Goal: Information Seeking & Learning: Learn about a topic

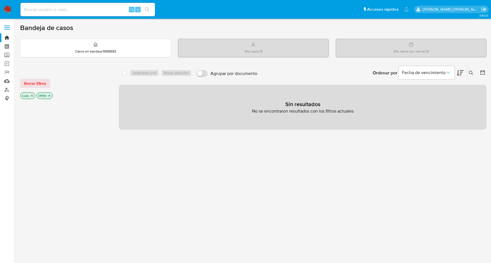
click at [84, 6] on input at bounding box center [87, 9] width 135 height 7
paste input "193217230"
type input "193217230"
click at [52, 8] on input "193217230" at bounding box center [87, 9] width 135 height 7
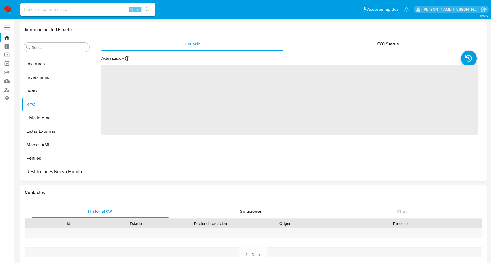
scroll to position [304, 0]
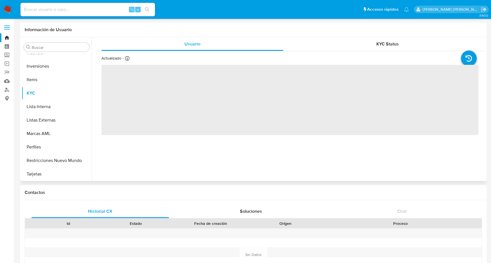
select select "10"
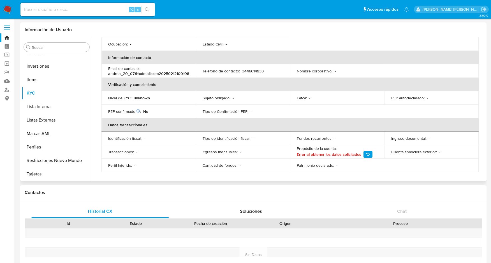
scroll to position [0, 0]
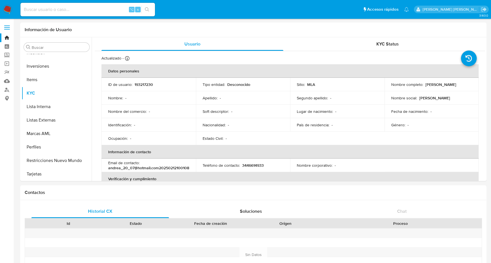
click at [58, 6] on input at bounding box center [87, 9] width 135 height 7
paste input "835614842"
type input "835614842"
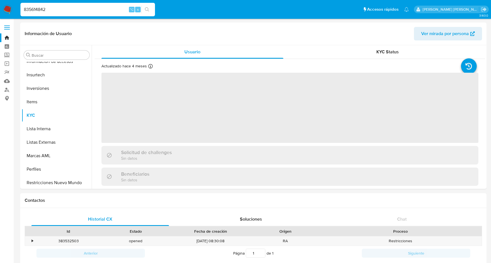
scroll to position [304, 0]
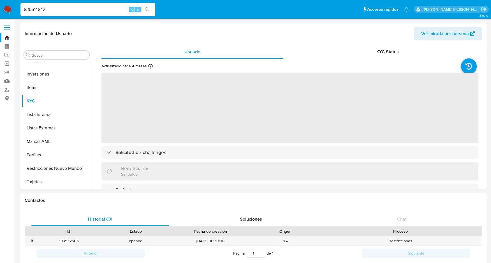
select select "10"
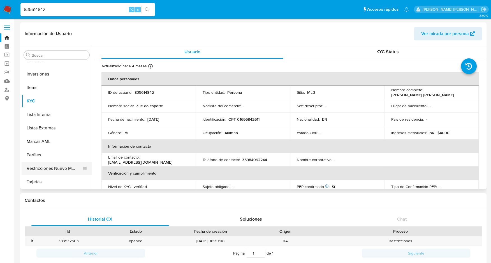
click at [38, 168] on button "Restricciones Nuevo Mundo" at bounding box center [55, 167] width 66 height 13
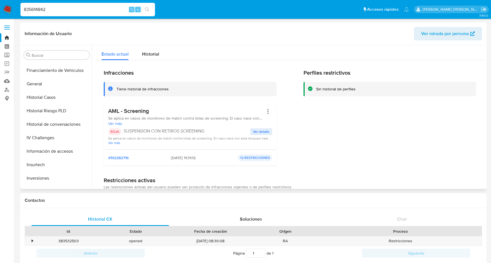
scroll to position [200, 0]
click at [40, 82] on button "General" at bounding box center [55, 83] width 66 height 13
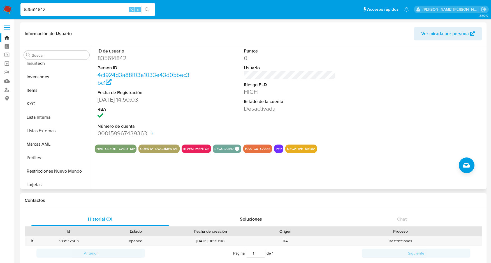
scroll to position [304, 0]
click at [48, 167] on button "Restricciones Nuevo Mundo" at bounding box center [55, 167] width 66 height 13
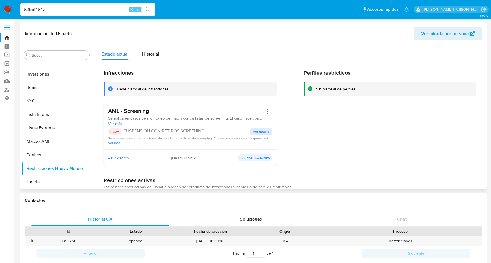
click at [259, 131] on span "Ver detalle" at bounding box center [261, 132] width 16 height 6
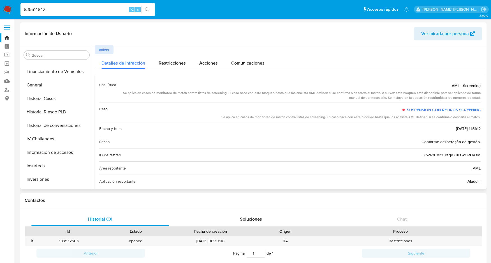
scroll to position [198, 0]
click at [46, 98] on button "Historial Casos" at bounding box center [55, 99] width 66 height 13
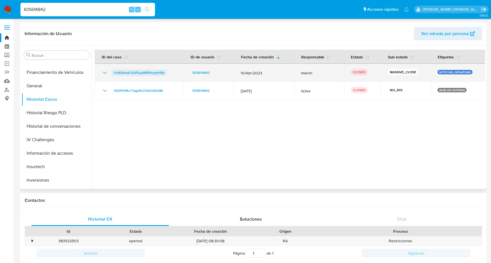
click at [117, 72] on span "Uv9LBmqFJQV5ugWBWoyqHrBp" at bounding box center [139, 72] width 51 height 7
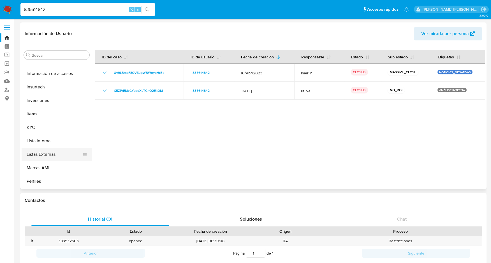
scroll to position [304, 0]
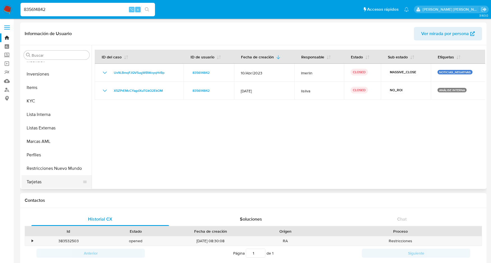
click at [37, 180] on button "Tarjetas" at bounding box center [55, 181] width 66 height 13
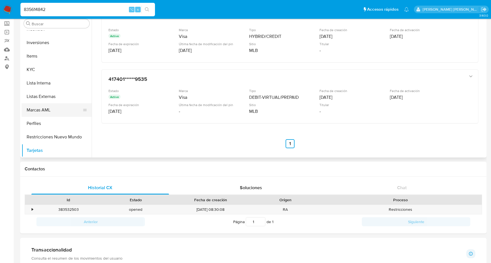
scroll to position [29, 0]
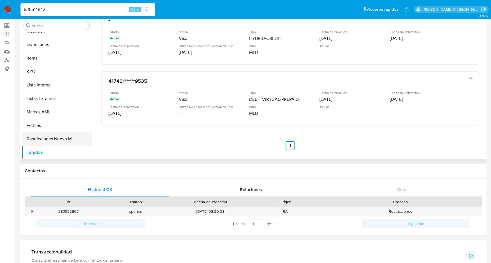
click at [59, 138] on button "Restricciones Nuevo Mundo" at bounding box center [55, 138] width 66 height 13
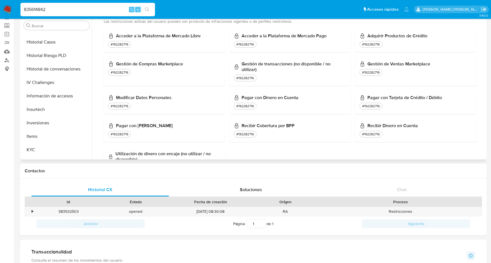
scroll to position [227, 0]
click at [33, 146] on button "KYC" at bounding box center [55, 148] width 66 height 13
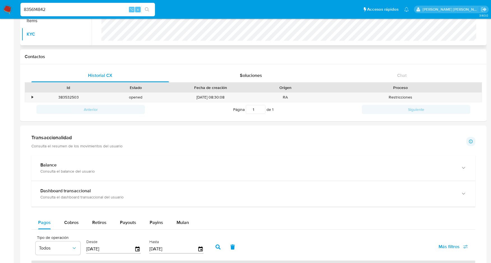
scroll to position [447, 0]
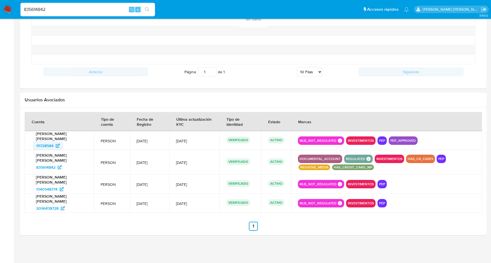
click at [43, 144] on span "111728584" at bounding box center [44, 145] width 17 height 9
click at [52, 7] on input "835614842" at bounding box center [87, 9] width 135 height 7
drag, startPoint x: 52, startPoint y: 7, endPoint x: 15, endPoint y: 7, distance: 37.6
click at [15, 7] on nav "Pausado Ver notificaciones 835614842 ⌥ s Accesos rápidos Presiona las siguiente…" at bounding box center [245, 9] width 491 height 19
paste input "1439247779"
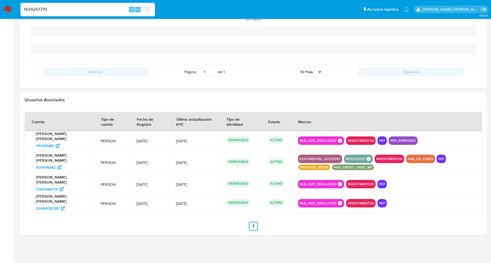
type input "1439247779"
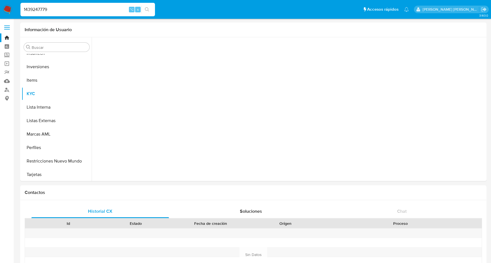
scroll to position [304, 0]
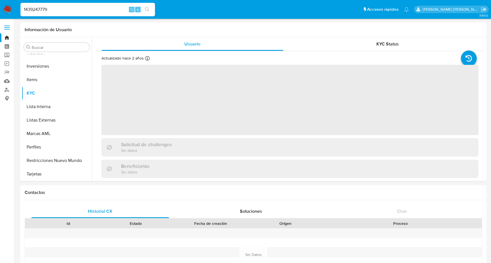
select select "10"
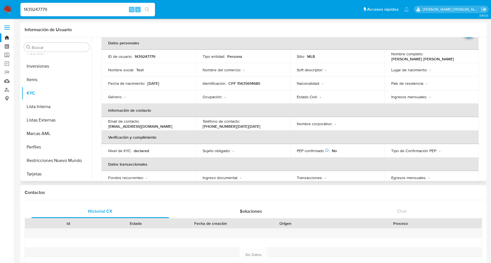
scroll to position [0, 0]
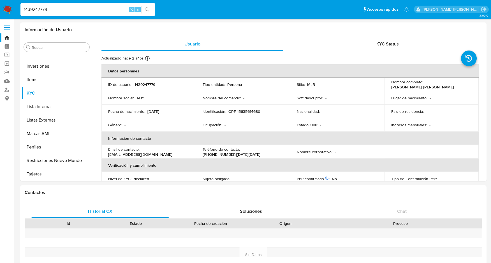
drag, startPoint x: 53, startPoint y: 11, endPoint x: 8, endPoint y: 12, distance: 44.9
click at [8, 12] on nav "Pausado Ver notificaciones 1439247779 ⌥ s Accesos rápidos Presiona las siguient…" at bounding box center [245, 9] width 491 height 19
paste input "333704675"
type input "333704675"
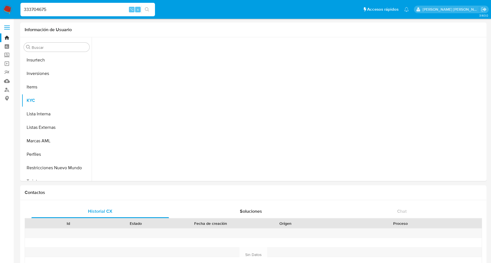
scroll to position [304, 0]
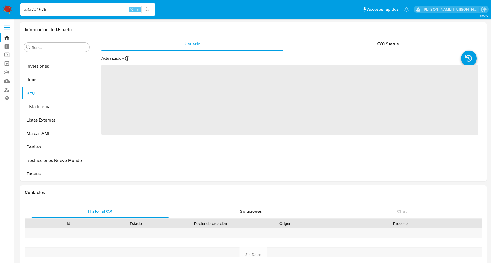
select select "10"
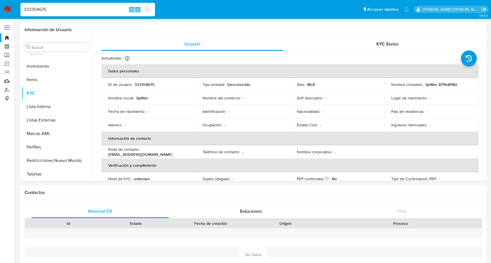
click at [38, 8] on input "333704675" at bounding box center [87, 9] width 135 height 7
paste input "1340646741"
type input "1340646741"
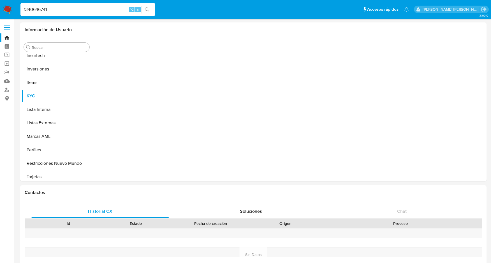
scroll to position [304, 0]
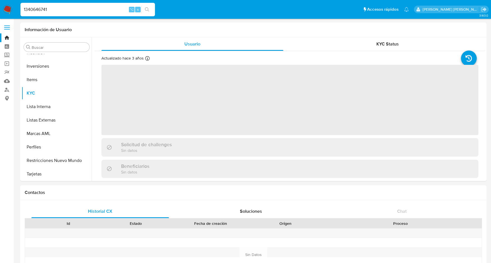
select select "10"
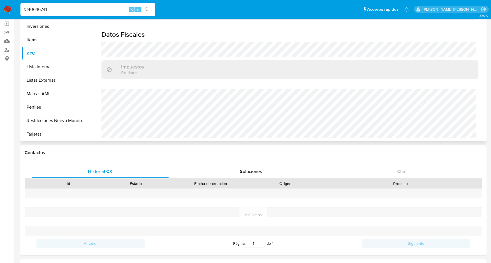
scroll to position [0, 0]
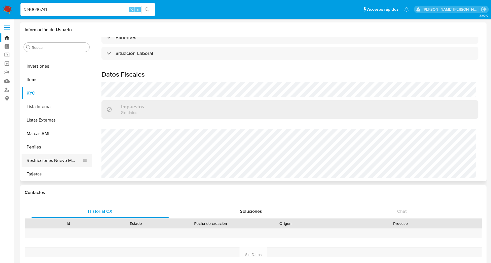
click at [53, 156] on button "Restricciones Nuevo Mundo" at bounding box center [55, 160] width 66 height 13
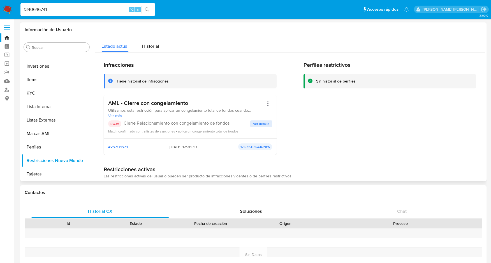
click at [262, 122] on span "Ver detalle" at bounding box center [261, 124] width 16 height 6
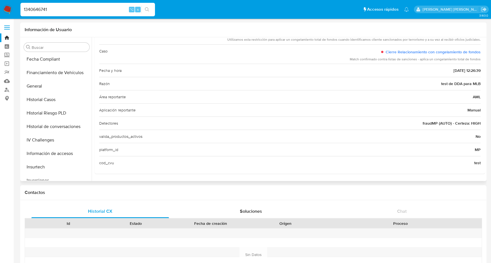
scroll to position [190, 0]
click at [51, 99] on button "Historial Casos" at bounding box center [55, 99] width 66 height 13
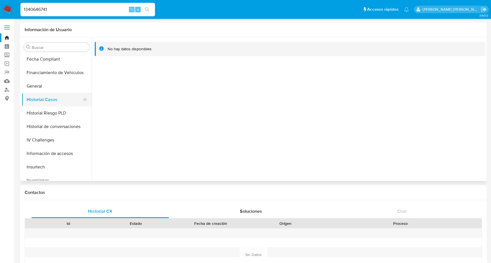
scroll to position [304, 0]
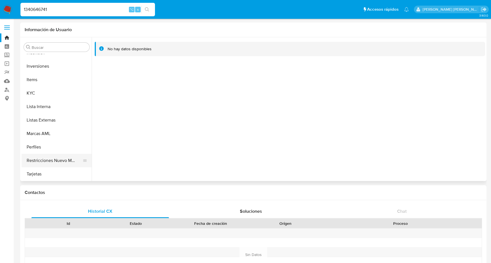
click at [51, 162] on button "Restricciones Nuevo Mundo" at bounding box center [55, 160] width 66 height 13
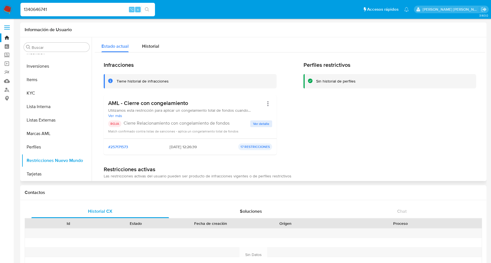
click at [262, 123] on span "Ver detalle" at bounding box center [261, 124] width 16 height 6
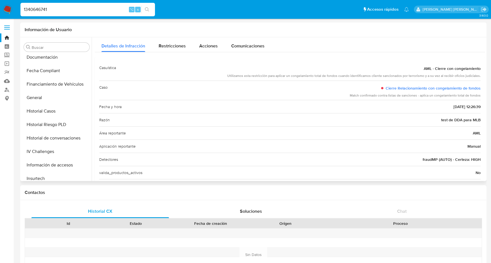
scroll to position [177, 0]
click at [44, 111] on button "Historial Casos" at bounding box center [55, 111] width 66 height 13
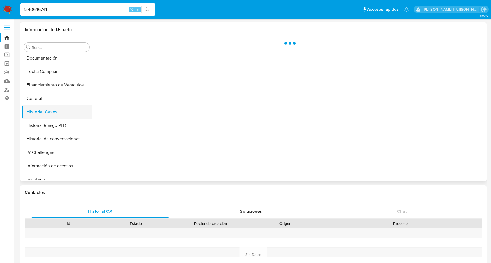
scroll to position [0, 0]
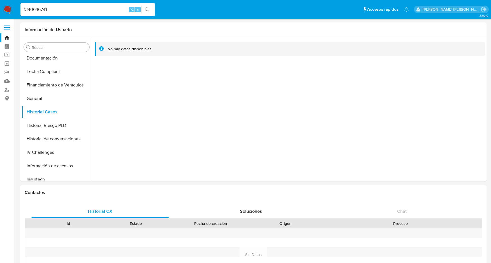
drag, startPoint x: 59, startPoint y: 7, endPoint x: 19, endPoint y: 7, distance: 40.7
click at [19, 7] on ul "Pausado Ver notificaciones 1340646741 ⌥ s Accesos rápidos Presiona las siguient…" at bounding box center [215, 9] width 394 height 14
paste input "43613424"
type input "143613424"
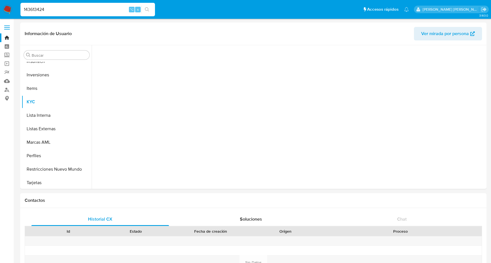
scroll to position [304, 0]
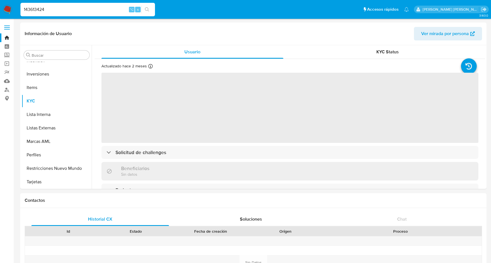
select select "10"
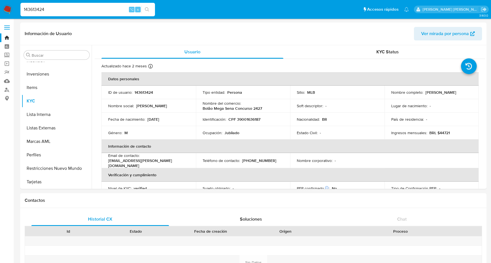
click at [63, 7] on input "143613424" at bounding box center [87, 9] width 135 height 7
type input "1"
paste input "168885706"
type input "168885706"
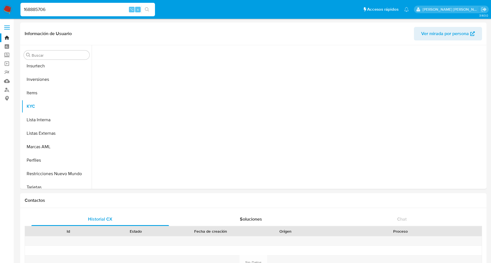
scroll to position [304, 0]
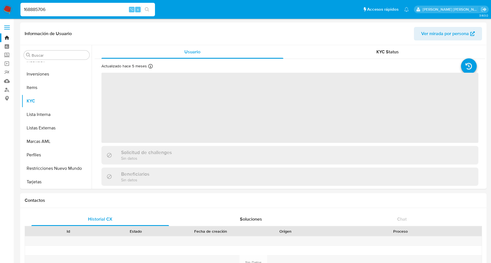
select select "10"
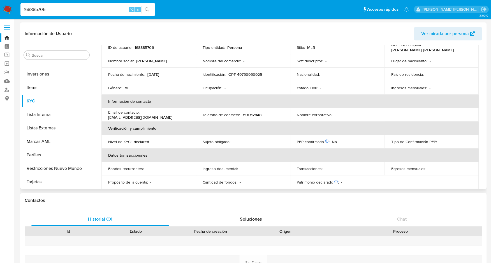
scroll to position [0, 0]
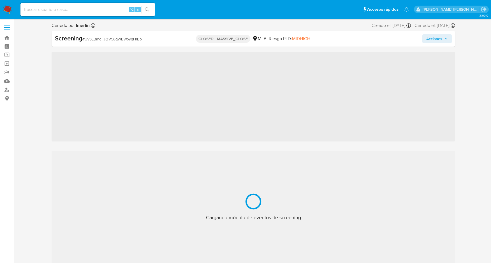
scroll to position [304, 0]
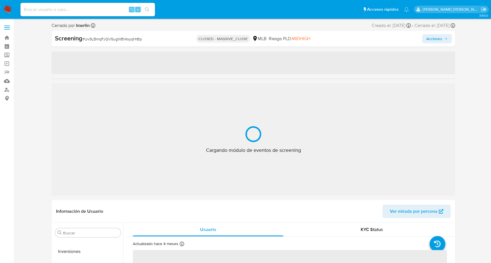
select select "10"
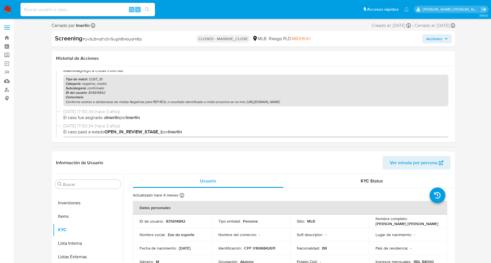
scroll to position [84, 0]
drag, startPoint x: 237, startPoint y: 104, endPoint x: 353, endPoint y: 103, distance: 115.8
click at [353, 103] on p "Conforme analise e deliberacao de midias Negativas para PEP RCA, o resultado id…" at bounding box center [256, 103] width 381 height 4
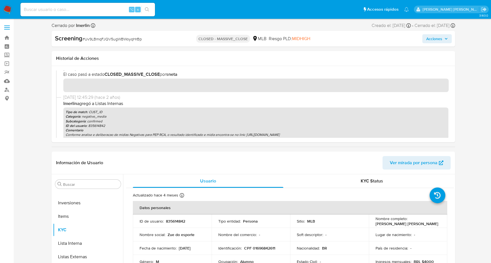
scroll to position [0, 0]
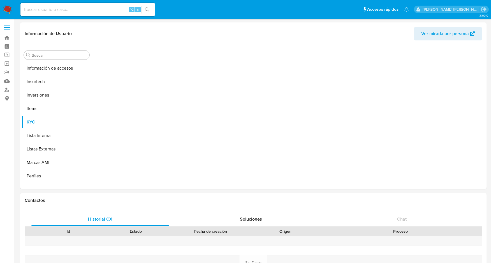
scroll to position [304, 0]
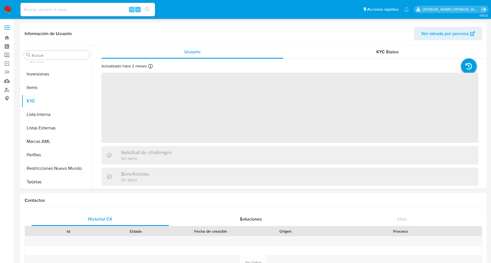
select select "10"
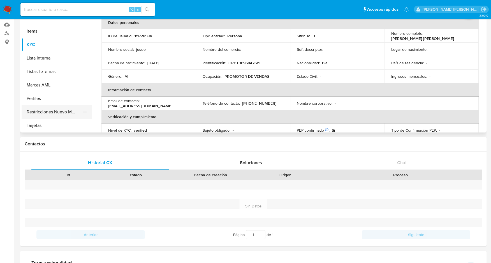
scroll to position [54, 0]
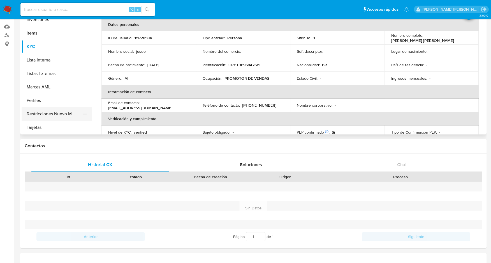
click at [41, 111] on button "Restricciones Nuevo Mundo" at bounding box center [55, 113] width 66 height 13
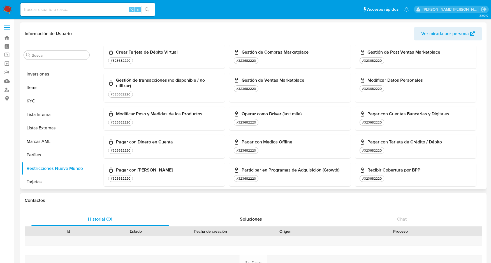
scroll to position [0, 0]
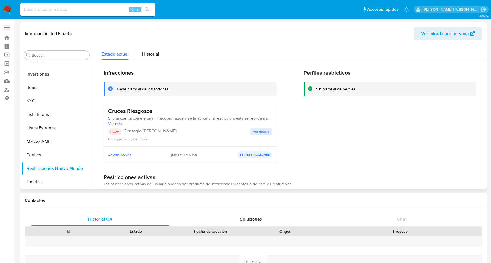
click at [259, 131] on span "Ver detalle" at bounding box center [261, 132] width 16 height 6
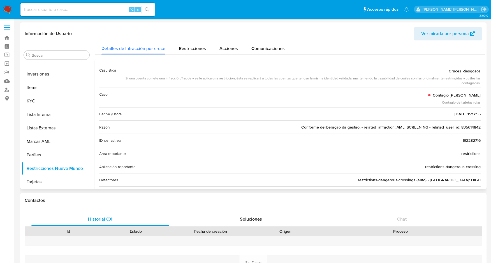
scroll to position [13, 0]
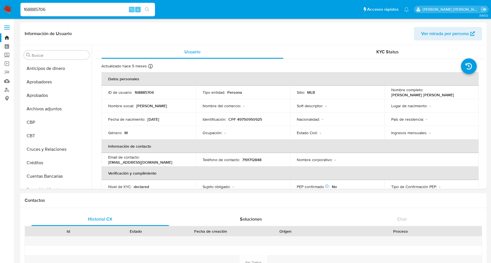
select select "10"
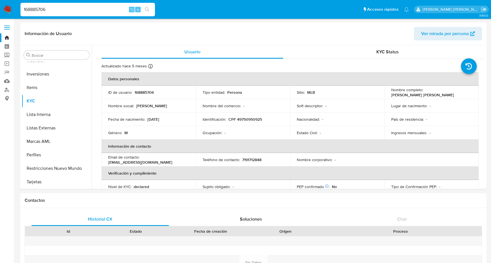
drag, startPoint x: 49, startPoint y: 10, endPoint x: 8, endPoint y: 10, distance: 40.7
click at [8, 10] on nav "Pausado Ver notificaciones 168885706 ⌥ s Accesos rápidos Presiona las siguiente…" at bounding box center [245, 9] width 491 height 19
paste input "43613424"
type input "143613424"
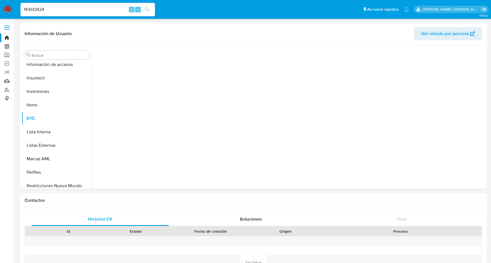
scroll to position [304, 0]
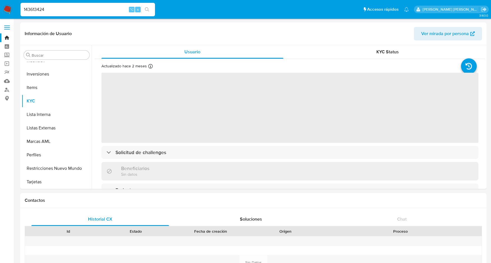
select select "10"
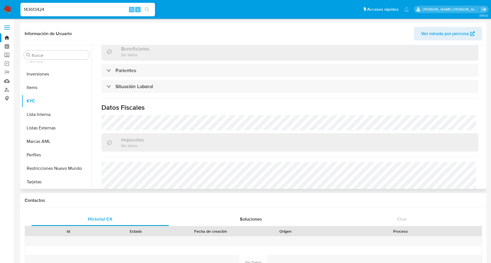
scroll to position [196, 0]
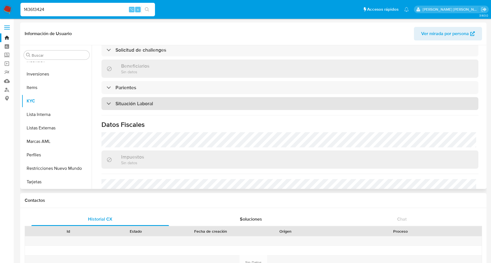
click at [109, 103] on div "Situación Laboral" at bounding box center [130, 103] width 47 height 6
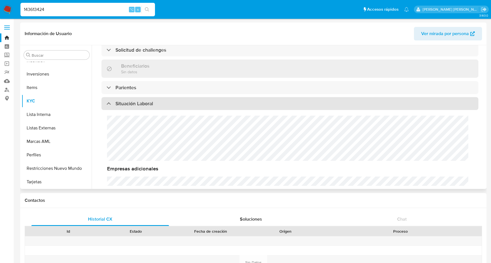
click at [109, 103] on div "Situación Laboral" at bounding box center [130, 103] width 47 height 6
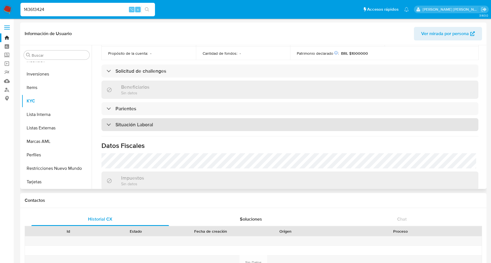
scroll to position [176, 0]
click at [109, 105] on div "Parientes" at bounding box center [122, 108] width 30 height 6
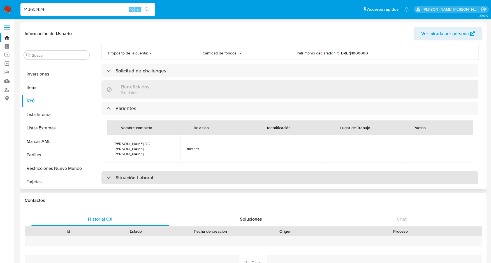
click at [109, 105] on div "Parientes" at bounding box center [122, 108] width 30 height 6
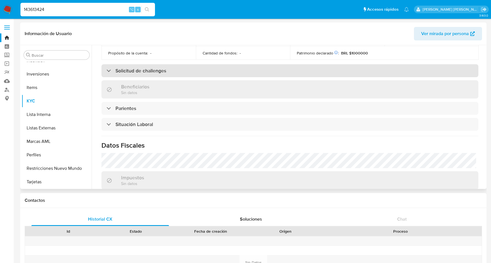
click at [107, 70] on div at bounding box center [107, 70] width 0 height 0
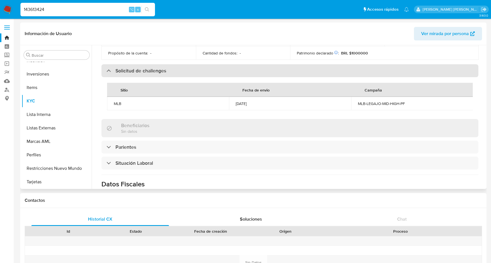
click at [107, 70] on div at bounding box center [107, 70] width 0 height 0
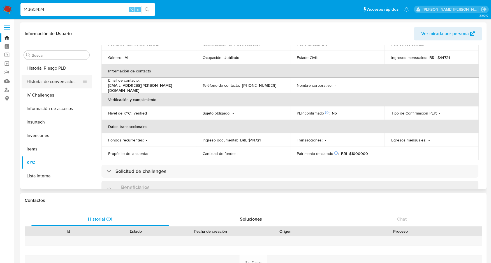
scroll to position [223, 0]
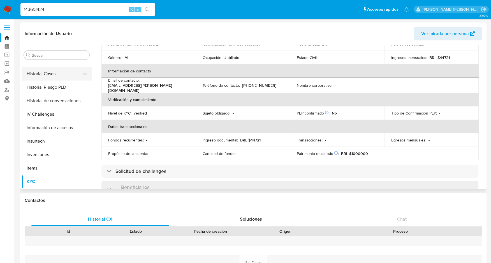
click at [47, 72] on button "Historial Casos" at bounding box center [55, 73] width 66 height 13
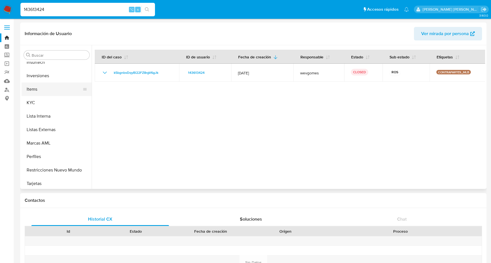
scroll to position [304, 0]
click at [46, 168] on button "Restricciones Nuevo Mundo" at bounding box center [55, 167] width 66 height 13
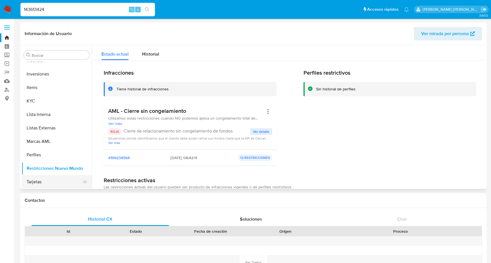
click at [33, 183] on button "Tarjetas" at bounding box center [55, 181] width 66 height 13
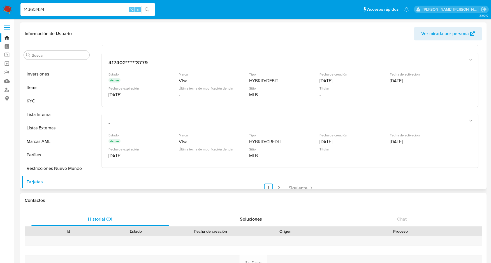
scroll to position [223, 0]
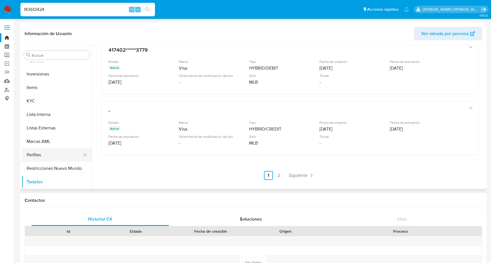
click at [34, 155] on button "Perfiles" at bounding box center [55, 154] width 66 height 13
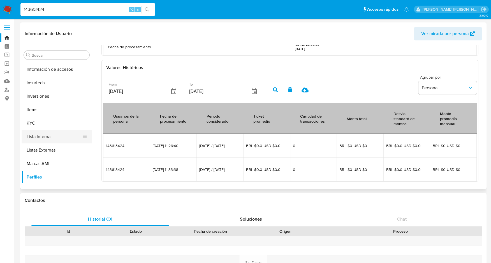
scroll to position [280, 0]
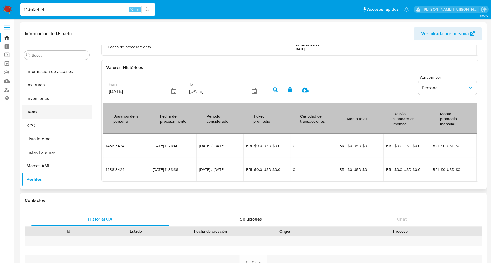
click at [32, 110] on button "Items" at bounding box center [55, 111] width 66 height 13
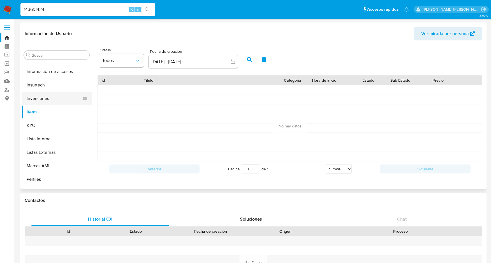
click at [37, 98] on button "Inversiones" at bounding box center [55, 98] width 66 height 13
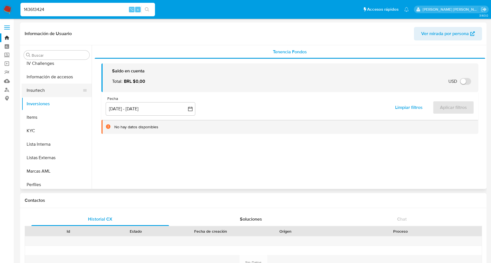
scroll to position [273, 0]
click at [38, 80] on button "Información de accesos" at bounding box center [55, 78] width 66 height 13
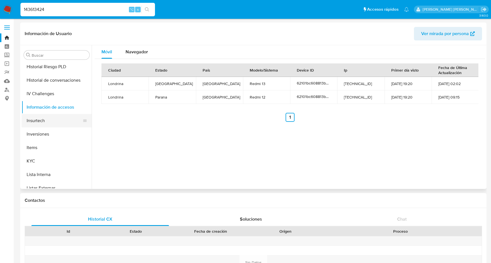
scroll to position [239, 0]
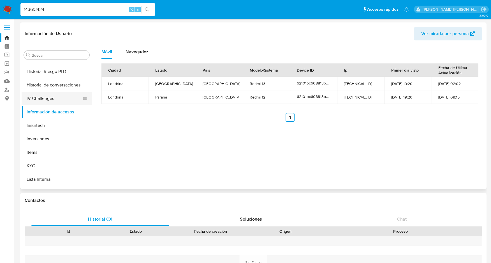
click at [45, 97] on button "IV Challenges" at bounding box center [55, 98] width 66 height 13
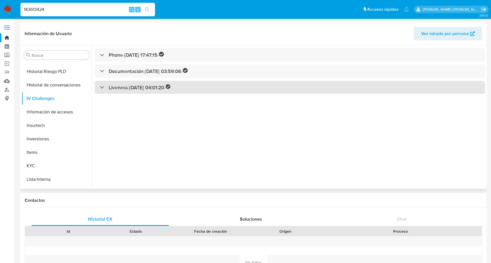
click at [100, 87] on div at bounding box center [100, 87] width 0 height 0
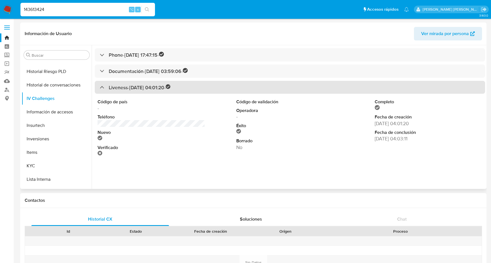
click at [100, 87] on div at bounding box center [100, 87] width 0 height 0
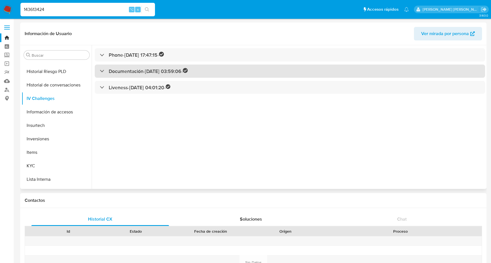
click at [100, 71] on div at bounding box center [100, 71] width 0 height 0
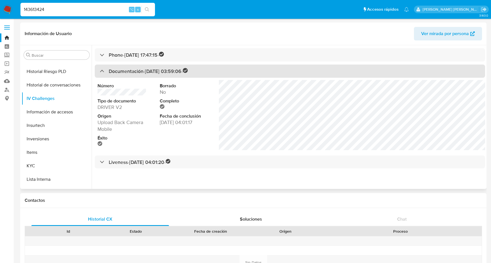
click at [100, 71] on div at bounding box center [100, 71] width 0 height 0
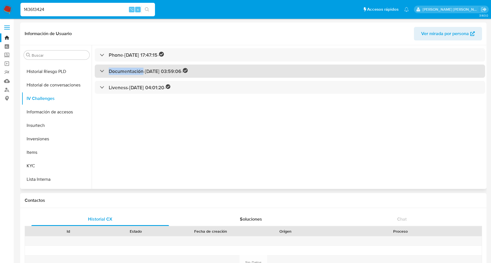
click at [100, 71] on div at bounding box center [100, 71] width 0 height 0
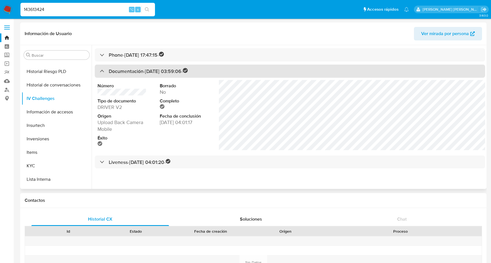
click at [100, 71] on div at bounding box center [100, 71] width 0 height 0
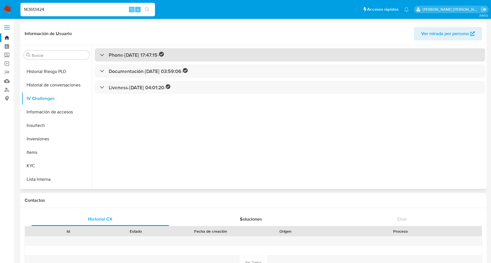
click at [103, 54] on div "Phone - 09/10/2019 17:47:15 -" at bounding box center [132, 55] width 64 height 6
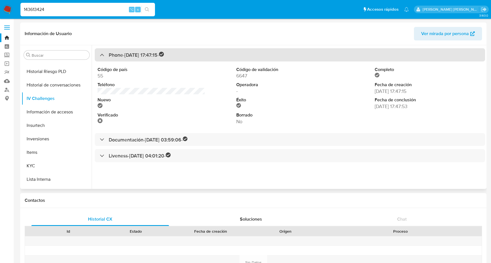
click at [100, 55] on div at bounding box center [100, 55] width 0 height 0
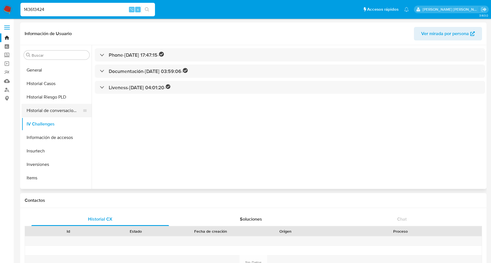
scroll to position [213, 0]
click at [61, 113] on button "Historial de conversaciones" at bounding box center [55, 110] width 66 height 13
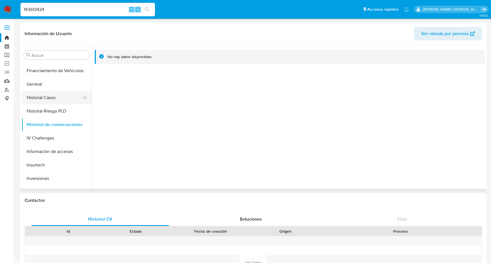
scroll to position [199, 0]
click at [51, 109] on button "Historial Riesgo PLD" at bounding box center [55, 111] width 66 height 13
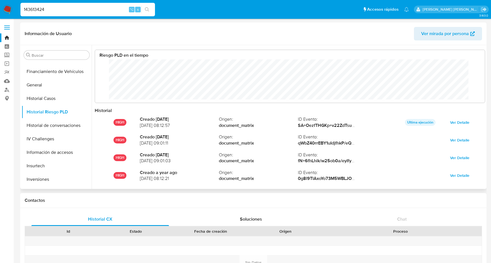
scroll to position [42, 378]
click at [34, 84] on button "General" at bounding box center [55, 84] width 66 height 13
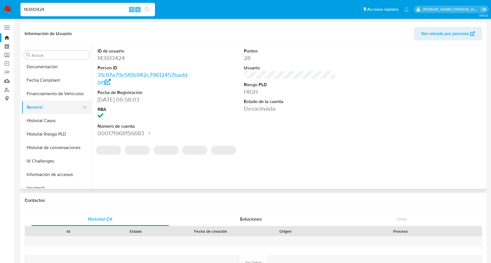
scroll to position [174, 0]
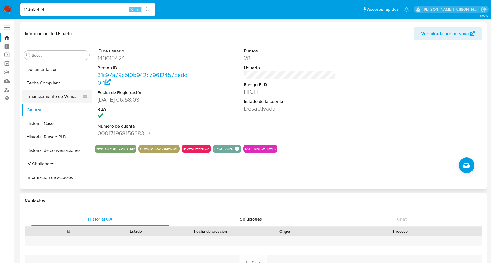
click at [34, 96] on button "Financiamiento de Vehículos" at bounding box center [55, 96] width 66 height 13
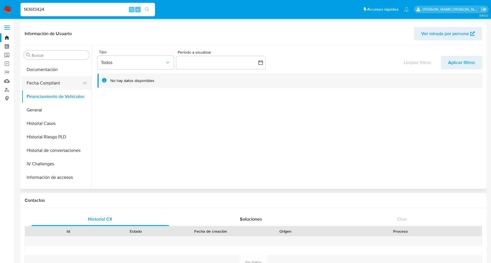
click at [37, 84] on button "Fecha Compliant" at bounding box center [55, 82] width 66 height 13
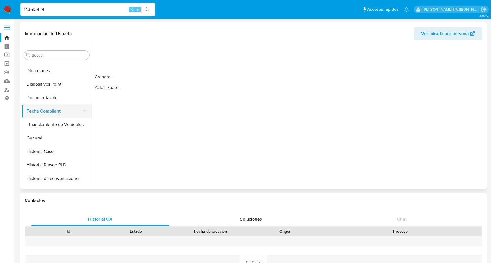
scroll to position [145, 0]
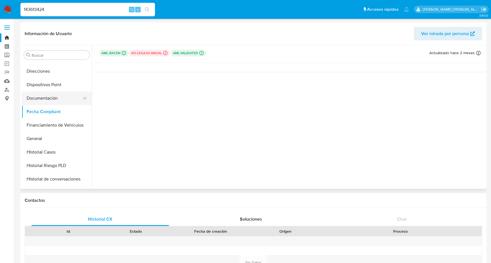
click at [37, 98] on button "Documentación" at bounding box center [55, 97] width 66 height 13
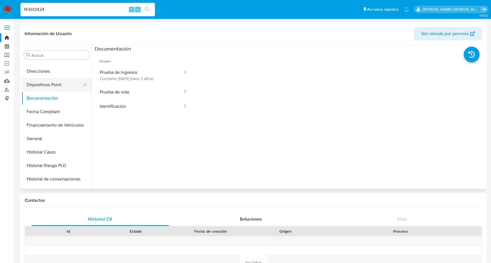
click at [35, 83] on button "Dispositivos Point" at bounding box center [55, 84] width 66 height 13
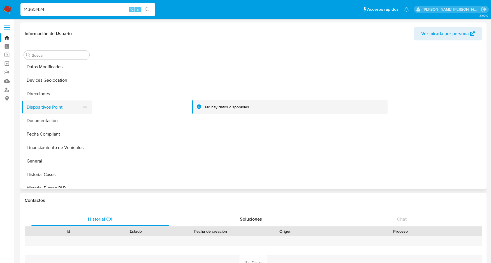
scroll to position [122, 0]
click at [35, 94] on button "Direcciones" at bounding box center [55, 93] width 66 height 13
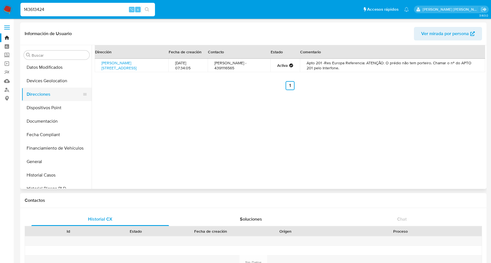
scroll to position [110, 0]
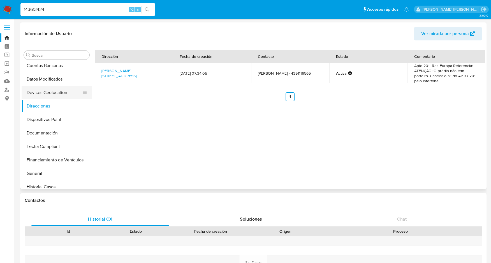
click at [36, 92] on button "Devices Geolocation" at bounding box center [55, 92] width 66 height 13
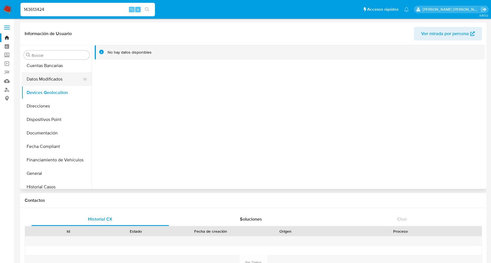
click at [39, 78] on button "Datos Modificados" at bounding box center [55, 78] width 66 height 13
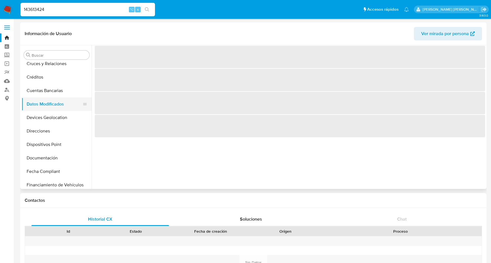
scroll to position [83, 0]
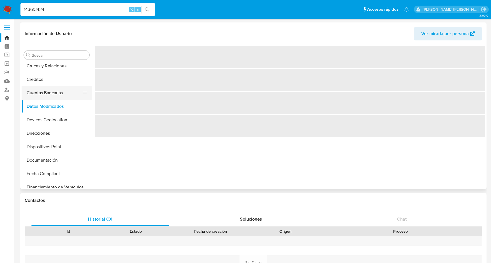
click at [39, 92] on button "Cuentas Bancarias" at bounding box center [55, 92] width 66 height 13
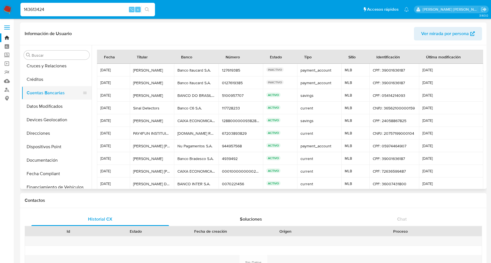
scroll to position [68, 0]
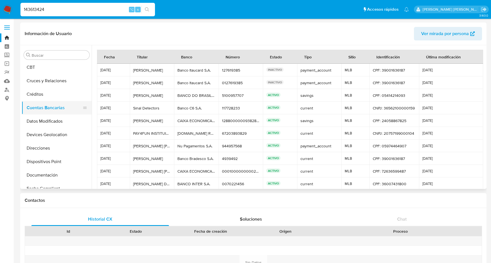
click at [39, 92] on button "Créditos" at bounding box center [57, 93] width 70 height 13
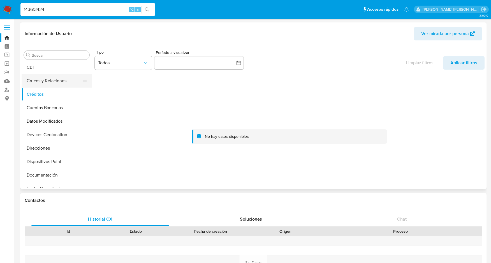
click at [41, 82] on button "Cruces y Relaciones" at bounding box center [55, 80] width 66 height 13
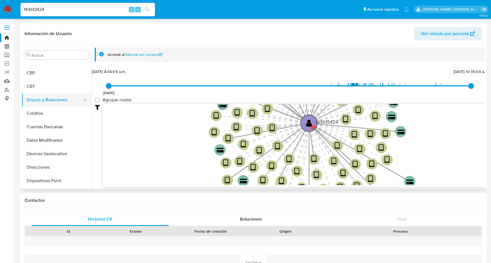
scroll to position [48, 0]
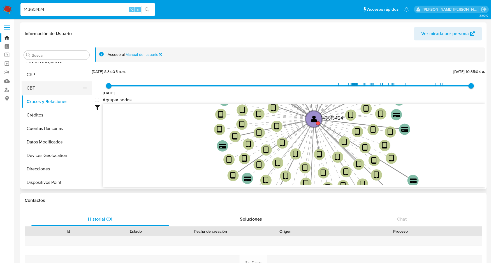
click at [30, 87] on button "CBT" at bounding box center [55, 87] width 66 height 13
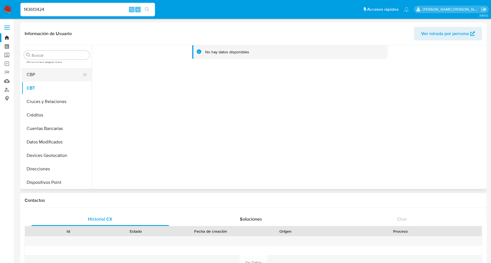
click at [31, 74] on button "CBP" at bounding box center [55, 74] width 66 height 13
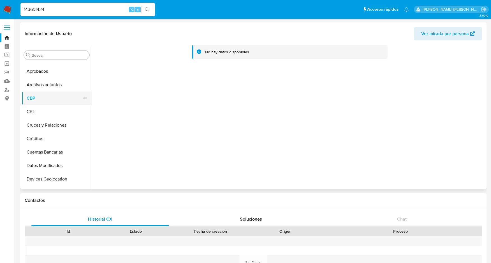
scroll to position [19, 0]
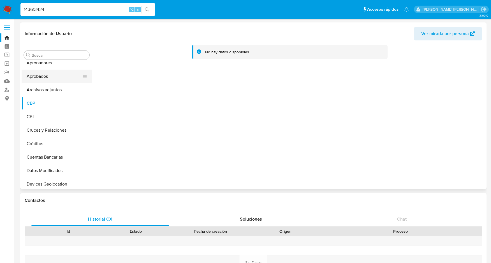
click at [40, 74] on button "Aprobados" at bounding box center [55, 76] width 66 height 13
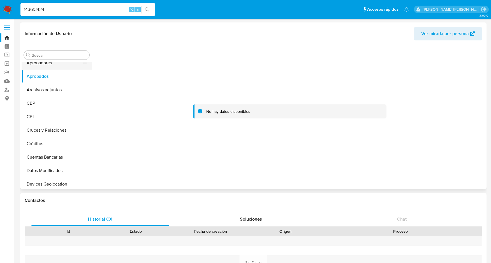
click at [49, 63] on button "Aprobadores" at bounding box center [55, 62] width 66 height 13
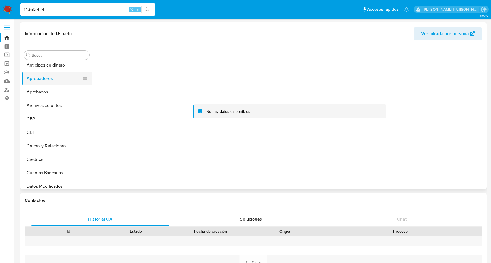
scroll to position [0, 0]
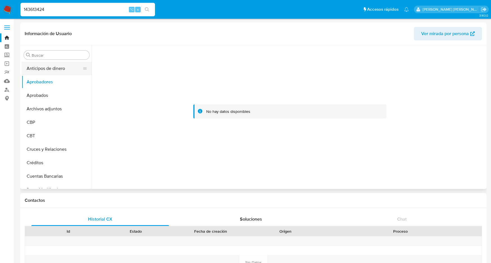
click at [48, 67] on button "Anticipos de dinero" at bounding box center [55, 68] width 66 height 13
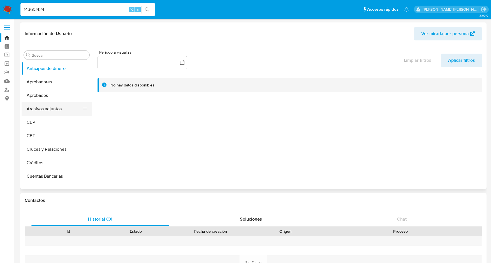
click at [49, 110] on button "Archivos adjuntos" at bounding box center [55, 108] width 66 height 13
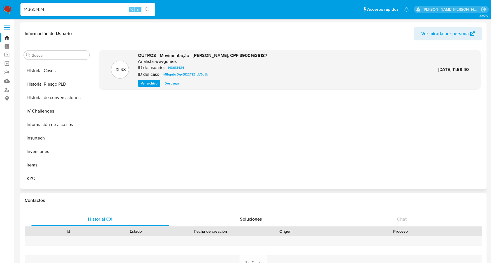
scroll to position [227, 0]
click at [32, 176] on button "KYC" at bounding box center [55, 177] width 66 height 13
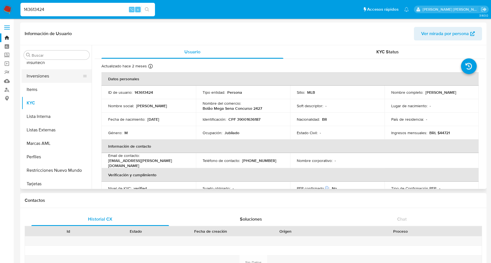
scroll to position [304, 0]
click at [48, 170] on button "Restricciones Nuevo Mundo" at bounding box center [55, 167] width 66 height 13
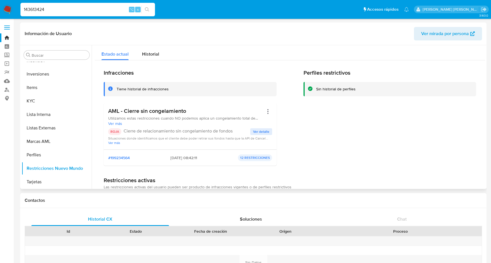
click at [264, 130] on span "Ver detalle" at bounding box center [261, 132] width 16 height 6
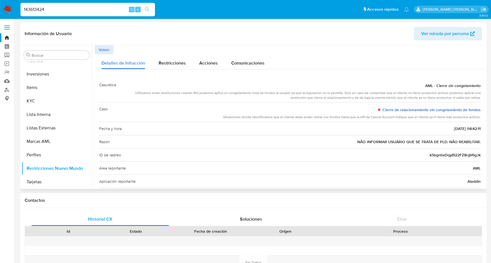
click at [397, 110] on link "Cierre de relacionamiento sin congelamiento de fondos" at bounding box center [432, 110] width 98 height 6
drag, startPoint x: 49, startPoint y: 10, endPoint x: 15, endPoint y: 8, distance: 33.4
click at [15, 8] on nav "Pausado Ver notificaciones 143613424 ⌥ s Accesos rápidos Presiona las siguiente…" at bounding box center [245, 9] width 491 height 19
paste input "200596137"
type input "1200596137"
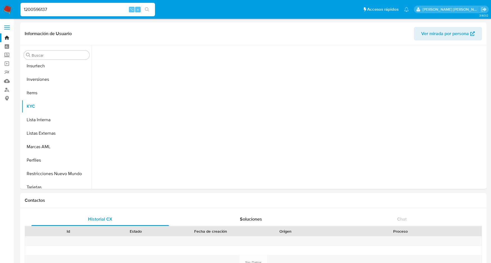
scroll to position [304, 0]
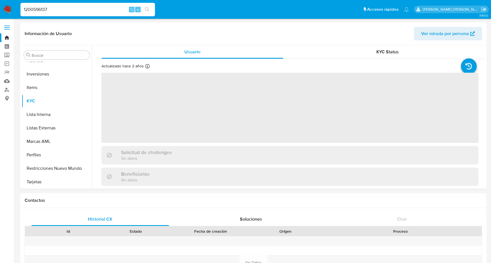
select select "10"
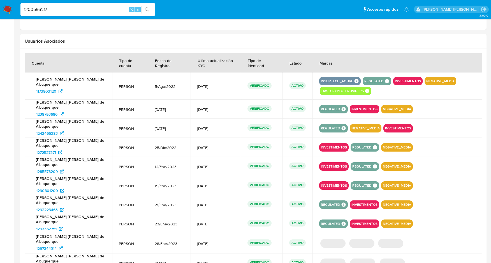
scroll to position [542, 0]
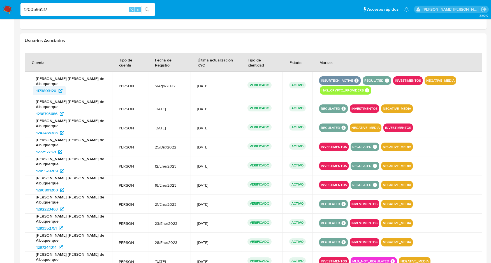
click at [46, 94] on span "1173803120" at bounding box center [46, 90] width 20 height 9
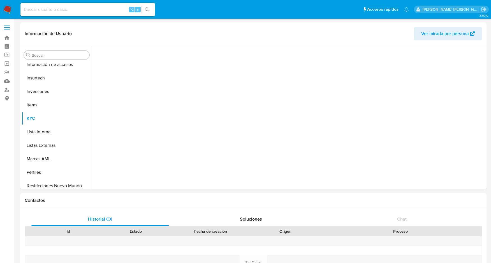
scroll to position [304, 0]
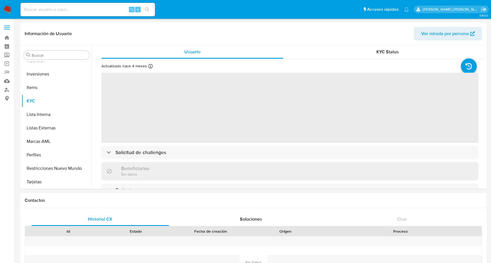
select select "10"
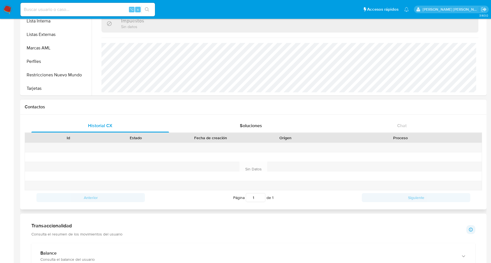
scroll to position [0, 0]
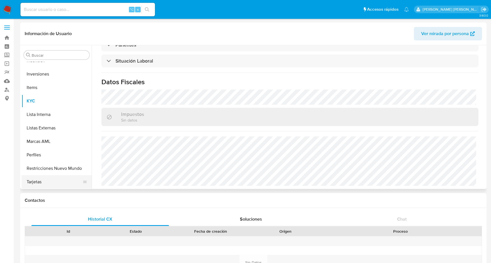
click at [36, 183] on button "Tarjetas" at bounding box center [55, 181] width 66 height 13
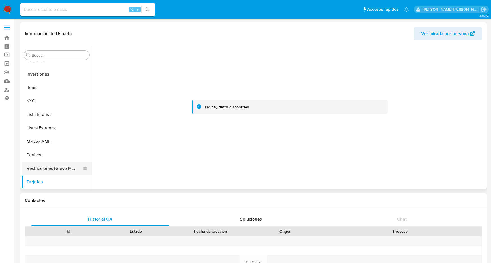
click at [47, 169] on button "Restricciones Nuevo Mundo" at bounding box center [55, 167] width 66 height 13
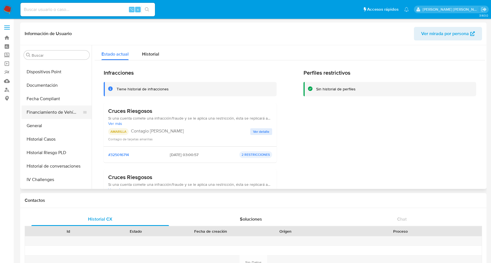
scroll to position [158, 0]
click at [41, 124] on button "General" at bounding box center [55, 125] width 66 height 13
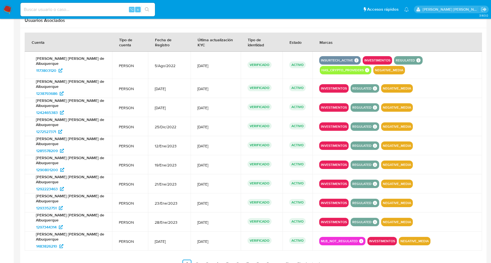
scroll to position [561, 0]
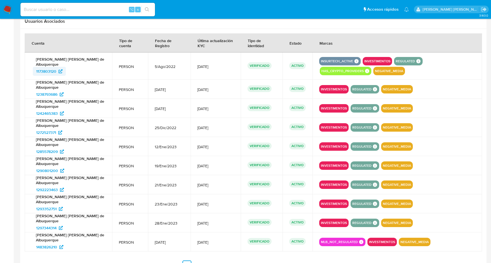
click at [45, 72] on span "1173803120" at bounding box center [46, 71] width 20 height 9
click at [50, 7] on input at bounding box center [87, 9] width 135 height 7
paste input "661023658"
type input "661023658"
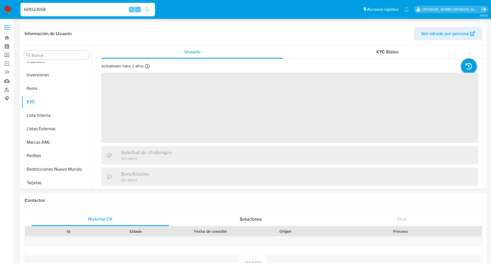
scroll to position [304, 0]
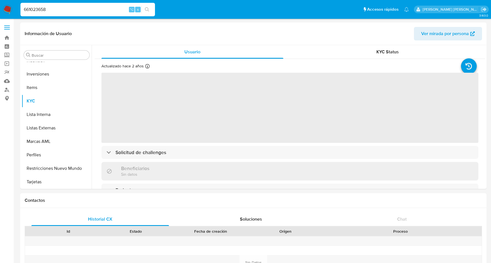
select select "10"
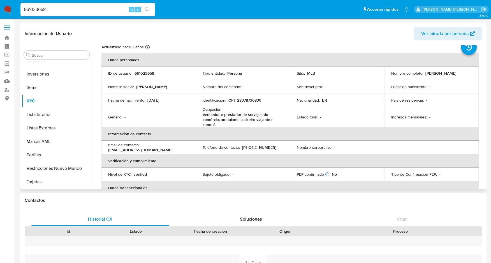
scroll to position [0, 0]
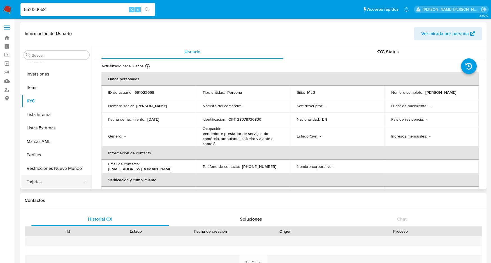
click at [32, 181] on button "Tarjetas" at bounding box center [55, 181] width 66 height 13
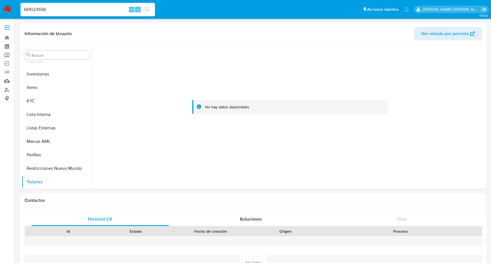
click at [37, 9] on input "661023658" at bounding box center [87, 9] width 135 height 7
paste input "1383871422"
type input "1383871422"
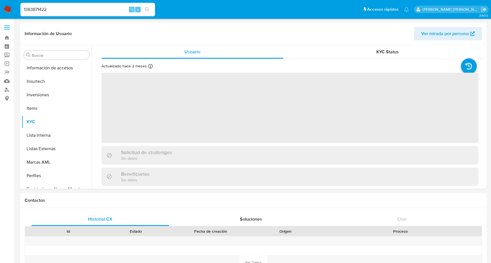
scroll to position [304, 0]
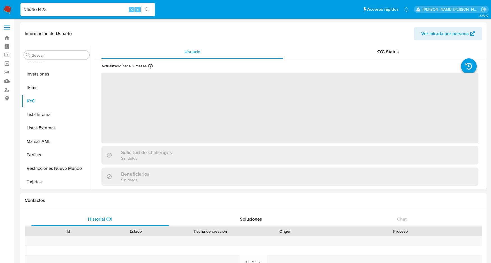
select select "10"
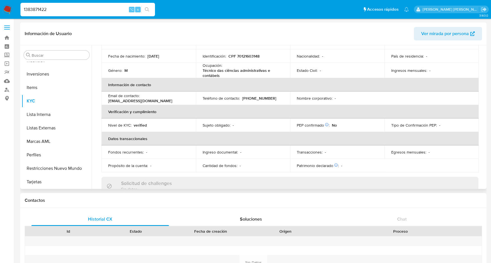
scroll to position [68, 0]
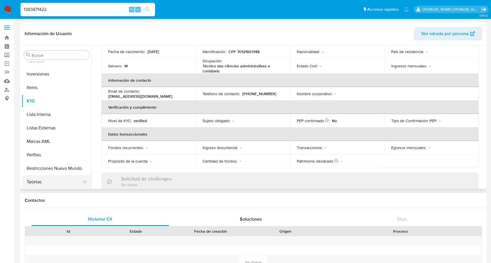
click at [40, 181] on button "Tarjetas" at bounding box center [55, 181] width 66 height 13
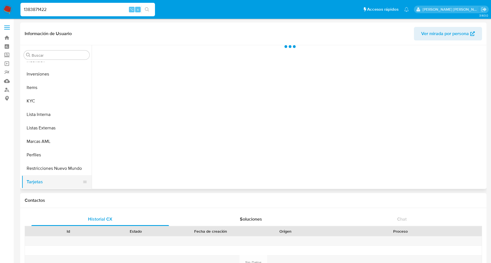
scroll to position [0, 0]
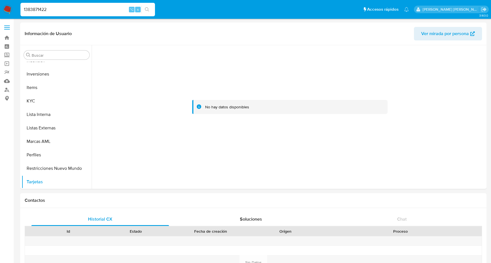
drag, startPoint x: 50, startPoint y: 10, endPoint x: 7, endPoint y: 10, distance: 43.2
click at [7, 10] on nav "Pausado Ver notificaciones 1383871422 ⌥ s Accesos rápidos Presiona las siguient…" at bounding box center [245, 9] width 491 height 19
paste input "448543971"
type input "448543971"
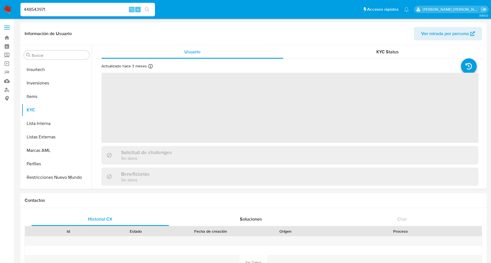
scroll to position [304, 0]
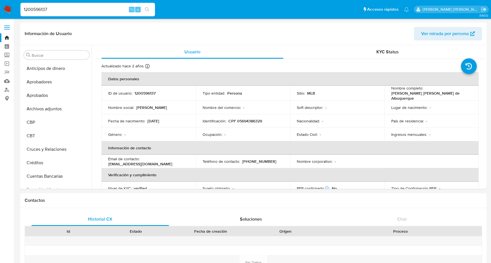
select select "10"
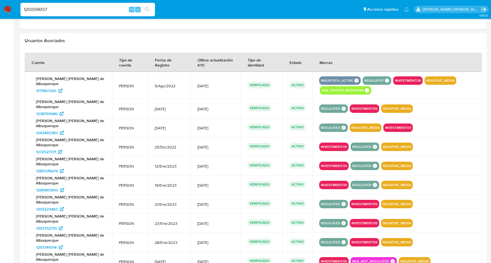
scroll to position [225, 0]
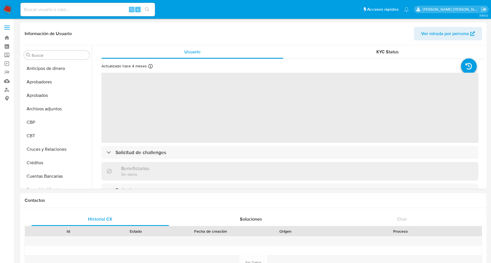
select select "10"
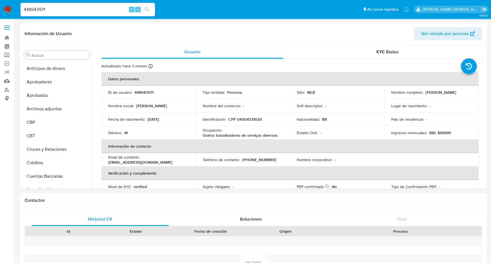
select select "10"
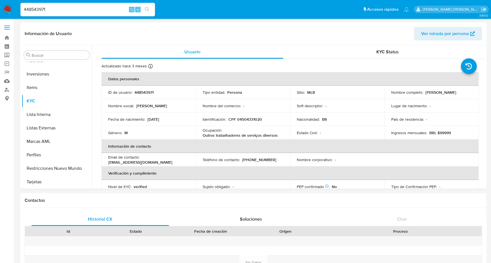
drag, startPoint x: 59, startPoint y: 11, endPoint x: 22, endPoint y: 8, distance: 37.2
click at [22, 8] on input "448543971" at bounding box center [87, 9] width 135 height 7
paste input "1216174916"
type input "1216174916"
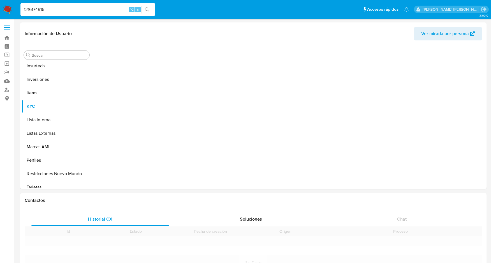
scroll to position [304, 0]
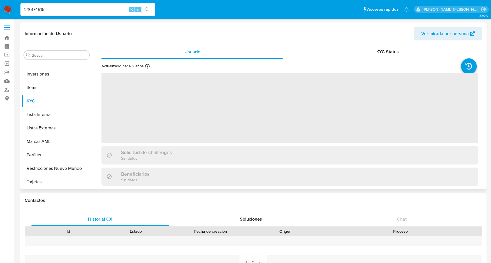
select select "10"
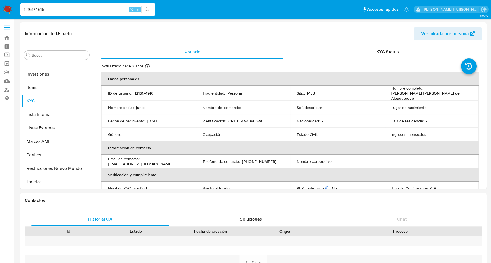
drag, startPoint x: 50, startPoint y: 11, endPoint x: 11, endPoint y: 9, distance: 39.6
click at [11, 9] on nav "Pausado Ver notificaciones 1216174916 ⌥ s Accesos rápidos Presiona las siguient…" at bounding box center [245, 9] width 491 height 19
paste input "11728584"
type input "111728584"
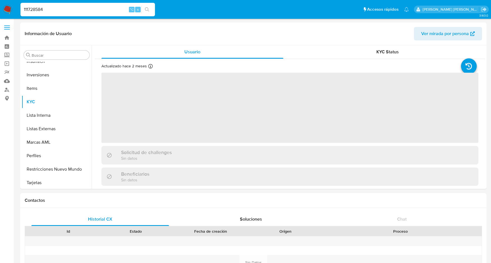
scroll to position [304, 0]
select select "10"
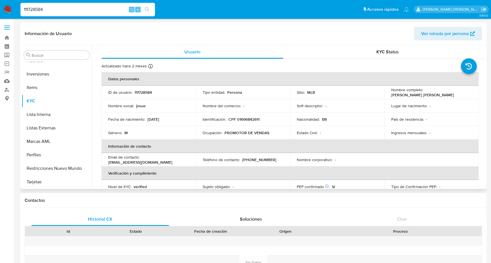
drag, startPoint x: 61, startPoint y: 9, endPoint x: 22, endPoint y: 9, distance: 39.5
click at [22, 9] on input "111728584" at bounding box center [87, 9] width 135 height 7
paste input "384085218"
type input "384085218"
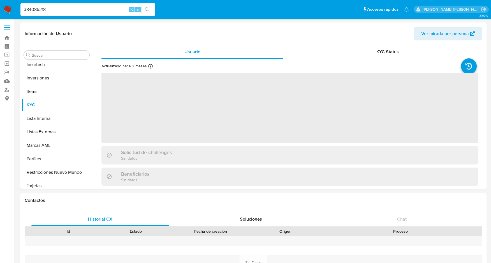
scroll to position [304, 0]
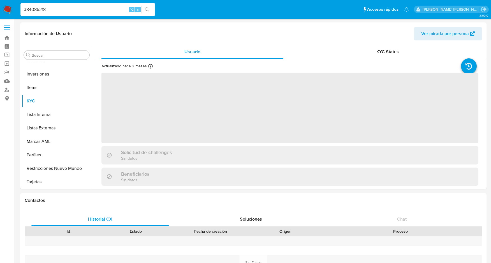
select select "10"
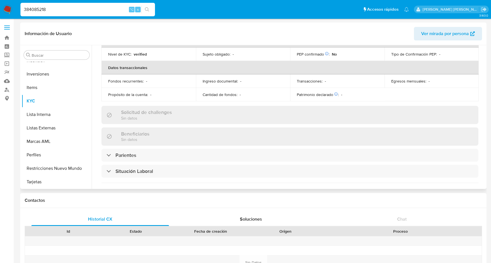
scroll to position [137, 0]
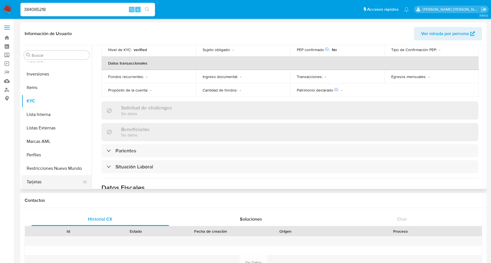
click at [38, 179] on button "Tarjetas" at bounding box center [55, 181] width 66 height 13
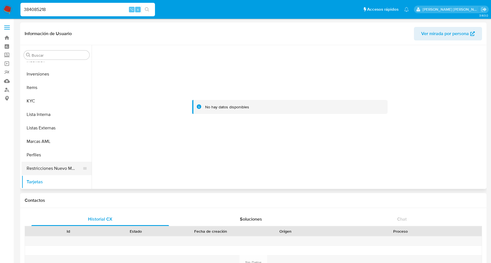
click at [38, 166] on button "Restricciones Nuevo Mundo" at bounding box center [55, 167] width 66 height 13
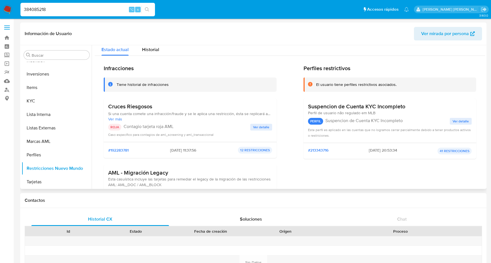
scroll to position [3, 0]
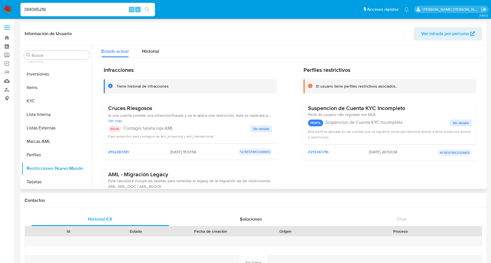
click at [460, 120] on span "Ver detalle" at bounding box center [461, 123] width 16 height 6
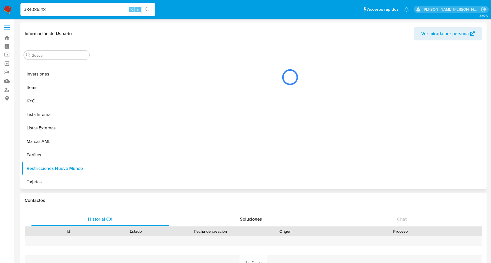
scroll to position [0, 0]
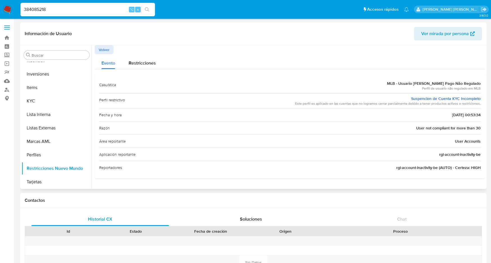
click at [435, 97] on link "Suspencion de Cuenta KYC Incompleto" at bounding box center [446, 99] width 70 height 6
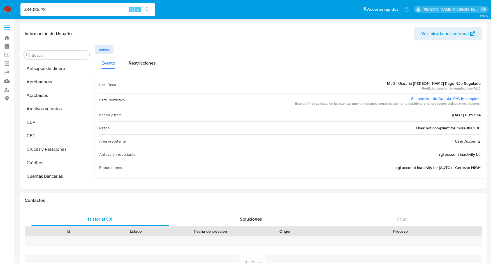
select select "10"
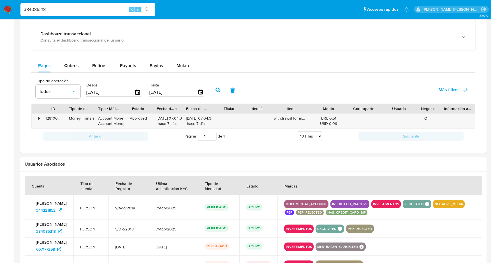
scroll to position [337, 0]
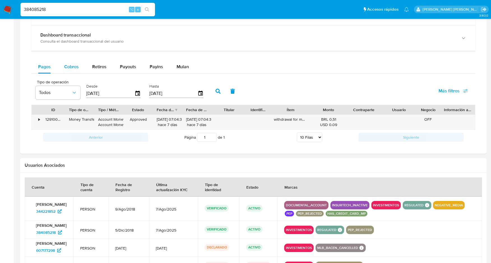
click at [71, 68] on span "Cobros" at bounding box center [71, 66] width 15 height 6
select select "10"
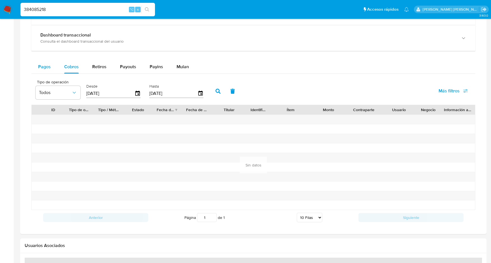
click at [47, 69] on span "Pagos" at bounding box center [44, 66] width 13 height 6
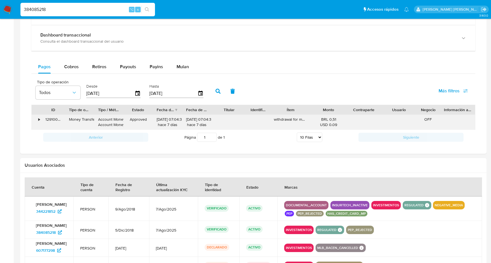
click at [295, 121] on div "withdrawal for money seizure" at bounding box center [290, 122] width 41 height 15
click at [303, 121] on div "withdrawal for money seizure" at bounding box center [290, 122] width 41 height 15
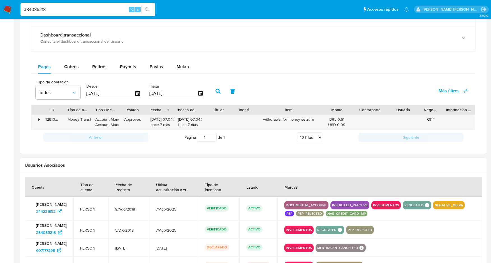
drag, startPoint x: 308, startPoint y: 110, endPoint x: 330, endPoint y: 110, distance: 22.1
click at [330, 110] on div "ID Tipo de operación Tipo / Método Estado Fecha de creación Fecha de aprobación…" at bounding box center [254, 110] width 444 height 10
click at [37, 122] on div "•" at bounding box center [37, 122] width 10 height 15
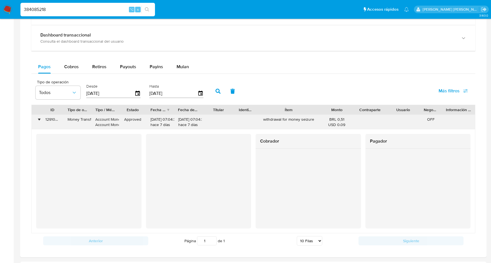
click at [39, 120] on div "•" at bounding box center [38, 119] width 1 height 5
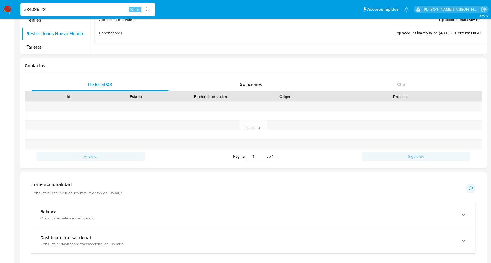
scroll to position [0, 0]
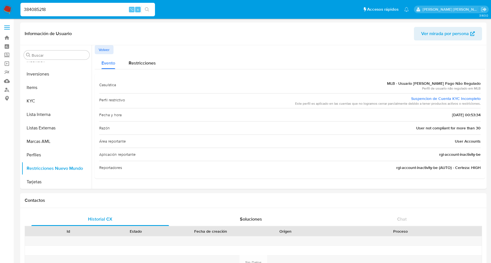
click at [34, 8] on input "384085218" at bounding box center [87, 9] width 135 height 7
paste input "1703672450"
type input "1703672450"
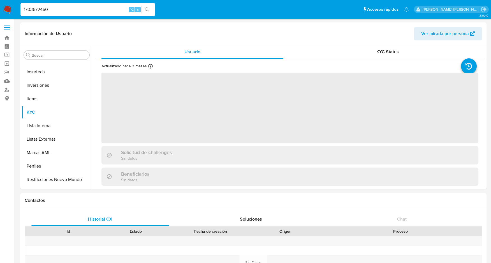
scroll to position [304, 0]
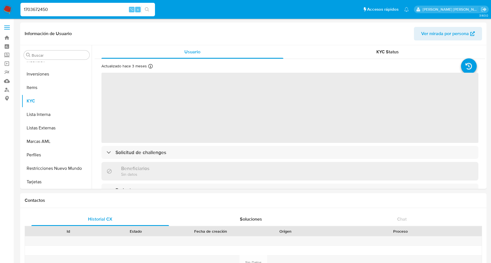
select select "10"
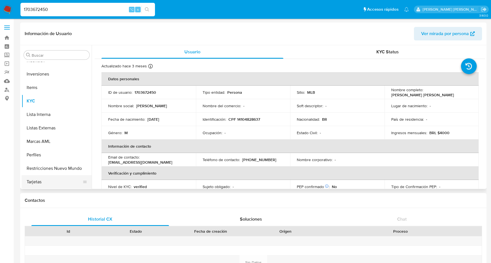
click at [39, 184] on button "Tarjetas" at bounding box center [55, 181] width 66 height 13
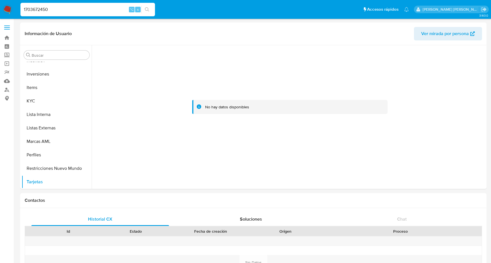
drag, startPoint x: 60, startPoint y: 7, endPoint x: 19, endPoint y: 5, distance: 41.0
click at [19, 5] on li "1703672450 ⌥ s" at bounding box center [87, 9] width 137 height 14
paste input "84969772"
type input "184969772"
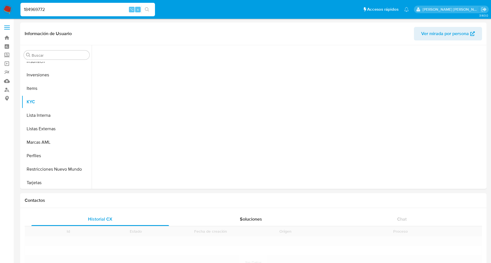
scroll to position [304, 0]
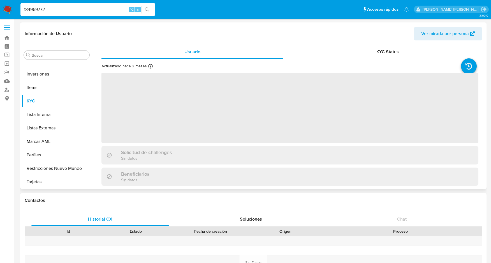
select select "10"
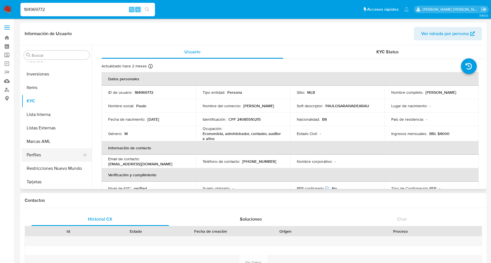
scroll to position [26, 0]
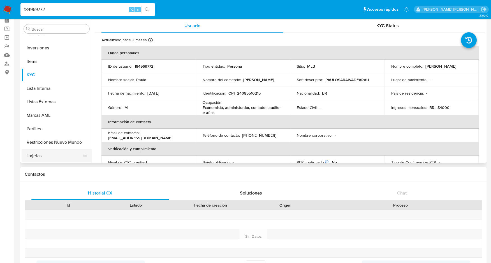
click at [35, 155] on button "Tarjetas" at bounding box center [55, 155] width 66 height 13
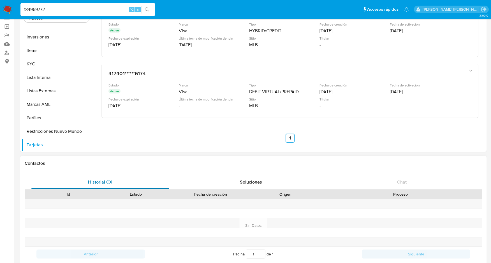
scroll to position [0, 0]
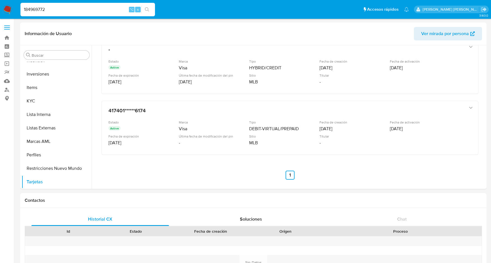
drag, startPoint x: 51, startPoint y: 11, endPoint x: 25, endPoint y: 10, distance: 26.4
click at [25, 10] on input "184969772" at bounding box center [87, 9] width 135 height 7
type input "1"
paste input "796136059"
type input "796136059"
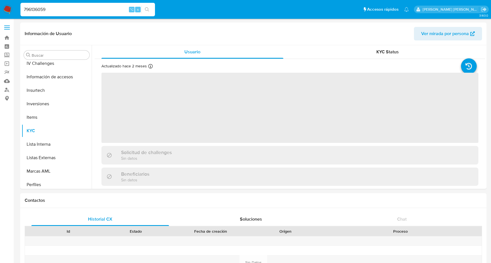
scroll to position [304, 0]
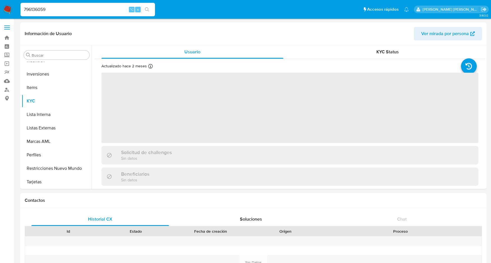
select select "10"
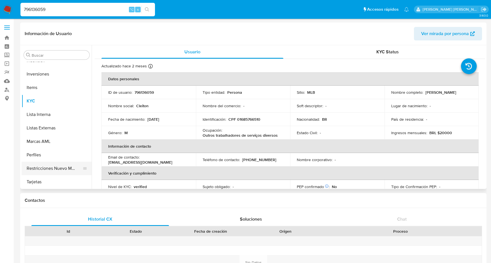
scroll to position [4, 0]
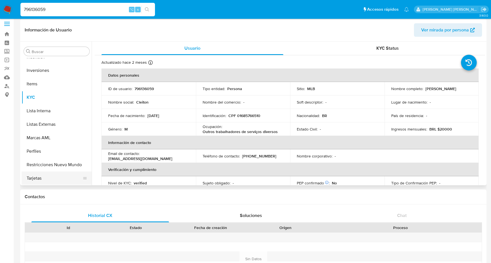
click at [39, 178] on button "Tarjetas" at bounding box center [55, 177] width 66 height 13
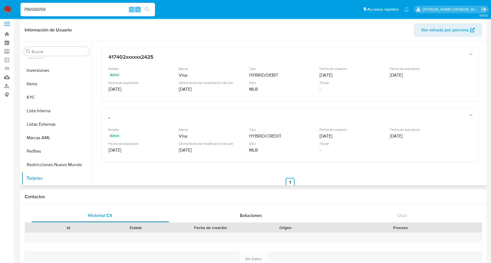
scroll to position [101, 0]
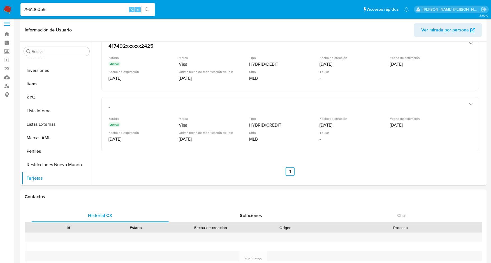
drag, startPoint x: 55, startPoint y: 10, endPoint x: 16, endPoint y: 9, distance: 38.4
click at [16, 9] on nav "Pausado Ver notificaciones 796136059 ⌥ s Accesos rápidos Presiona las siguiente…" at bounding box center [245, 9] width 491 height 19
paste input "177714606"
type input "177714606"
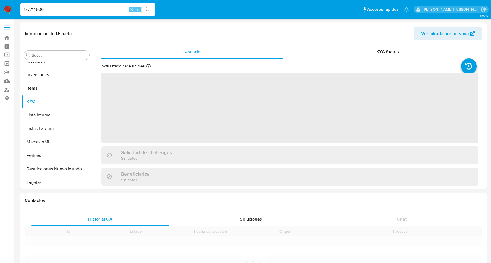
scroll to position [304, 0]
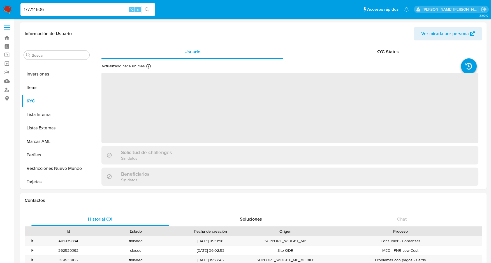
select select "10"
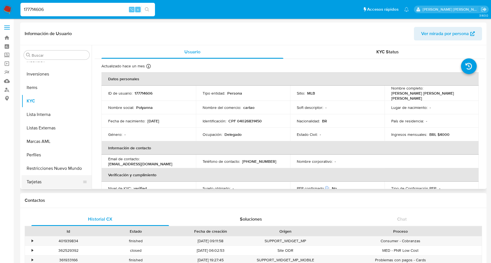
click at [36, 179] on button "Tarjetas" at bounding box center [55, 181] width 66 height 13
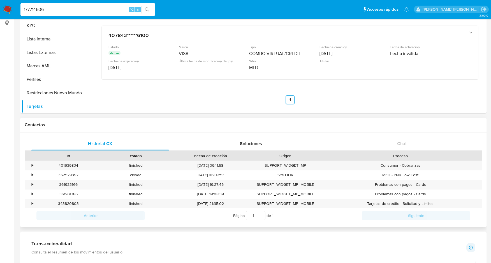
scroll to position [80, 0]
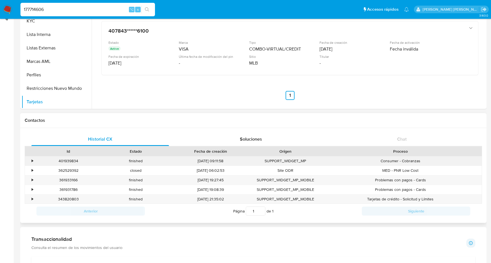
click at [33, 160] on div "•" at bounding box center [32, 160] width 1 height 5
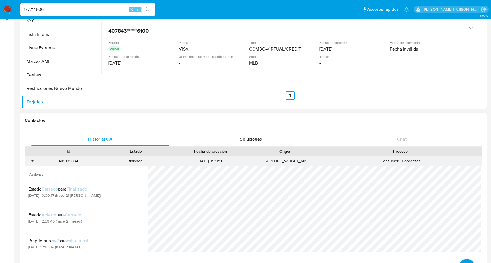
click at [33, 160] on div "•" at bounding box center [32, 160] width 1 height 5
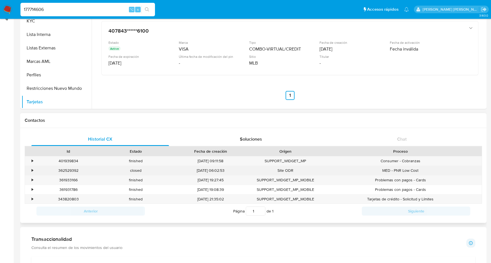
click at [33, 169] on div "•" at bounding box center [30, 170] width 10 height 9
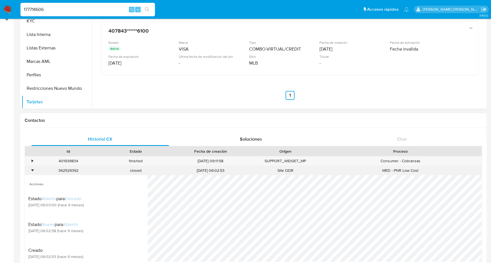
click at [33, 169] on div "•" at bounding box center [30, 170] width 10 height 9
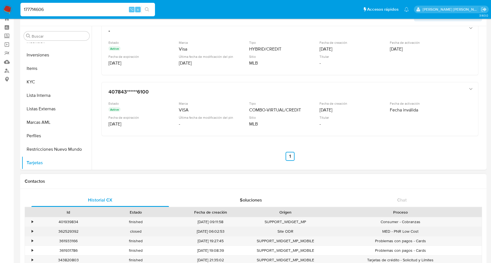
scroll to position [0, 0]
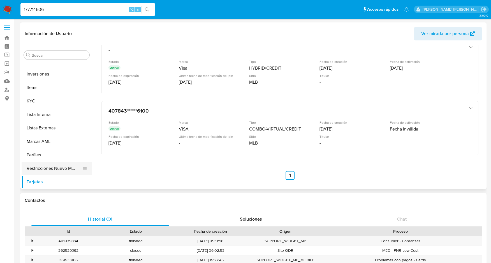
click at [56, 169] on button "Restricciones Nuevo Mundo" at bounding box center [55, 167] width 66 height 13
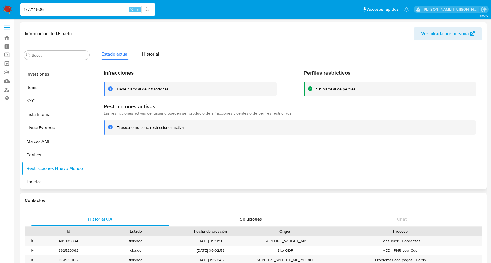
click at [317, 73] on h2 "Perfiles restrictivos" at bounding box center [390, 72] width 173 height 7
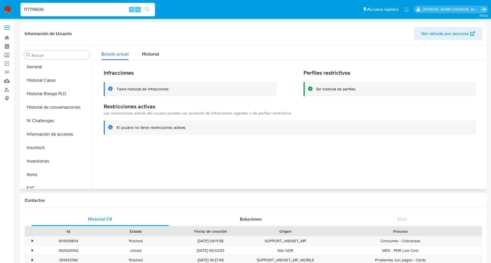
scroll to position [216, 0]
click at [34, 79] on button "Historial Casos" at bounding box center [55, 80] width 66 height 13
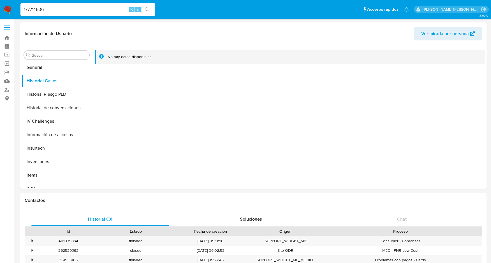
drag, startPoint x: 63, startPoint y: 11, endPoint x: 22, endPoint y: 8, distance: 41.9
click at [22, 8] on input "177714606" at bounding box center [87, 9] width 135 height 7
paste input "628603593"
type input "628603593"
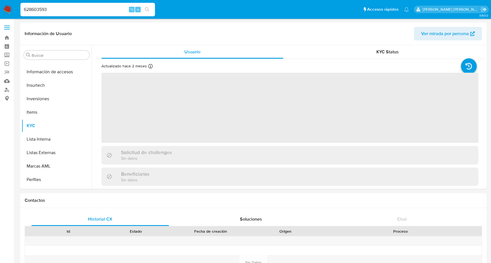
scroll to position [304, 0]
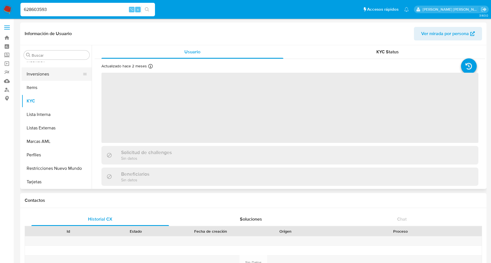
select select "10"
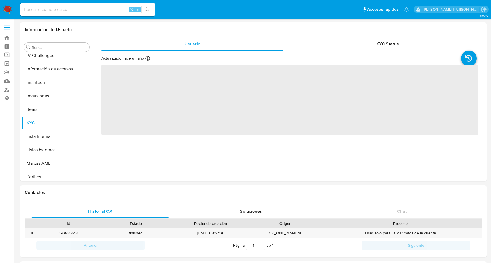
scroll to position [304, 0]
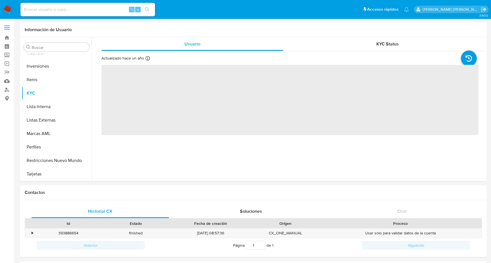
select select "10"
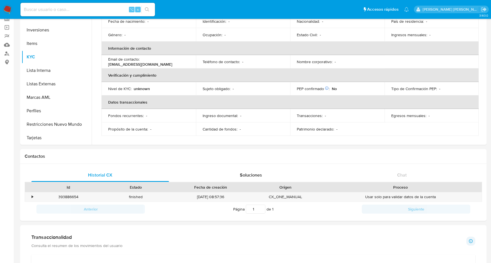
scroll to position [0, 0]
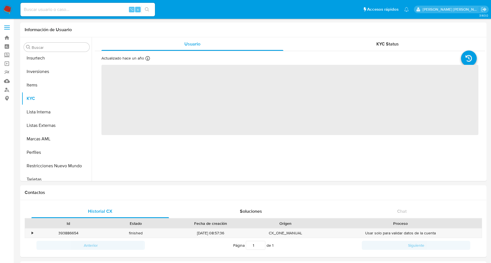
scroll to position [304, 0]
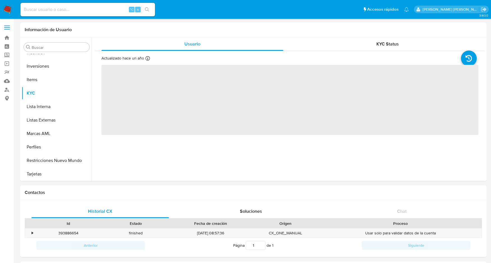
select select "10"
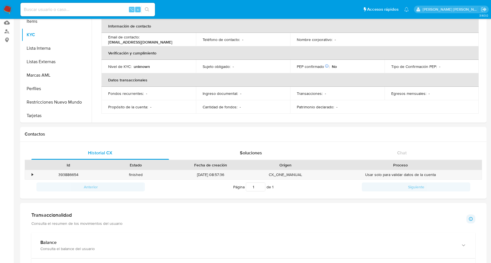
scroll to position [0, 0]
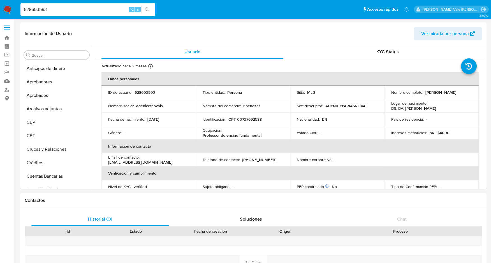
select select "10"
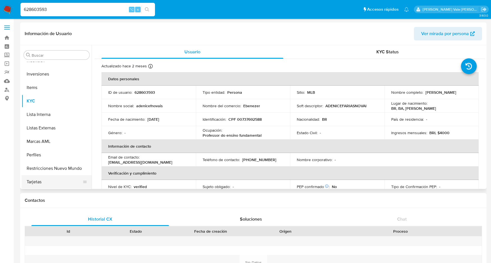
click at [41, 181] on button "Tarjetas" at bounding box center [55, 181] width 66 height 13
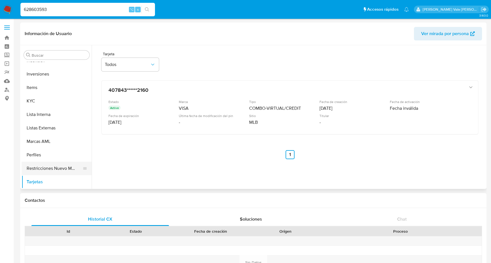
click at [40, 166] on button "Restricciones Nuevo Mundo" at bounding box center [55, 167] width 66 height 13
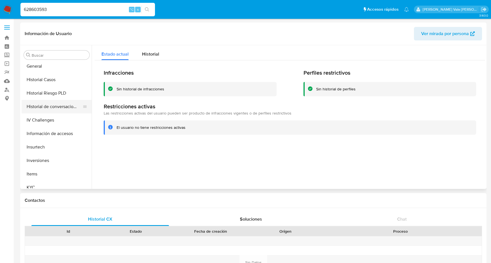
scroll to position [217, 0]
click at [40, 79] on button "Historial Casos" at bounding box center [55, 79] width 66 height 13
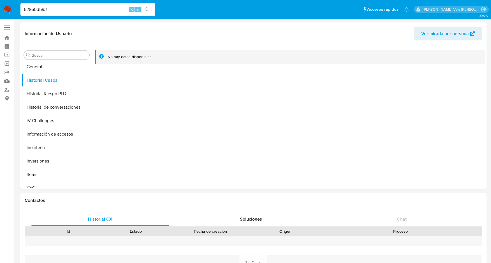
drag, startPoint x: 54, startPoint y: 10, endPoint x: 2, endPoint y: 8, distance: 51.9
click at [2, 8] on nav "Pausado Ver notificaciones 628603593 ⌥ s Accesos rápidos Presiona las siguiente…" at bounding box center [245, 9] width 491 height 19
paste input "1927515044"
type input "1927515044"
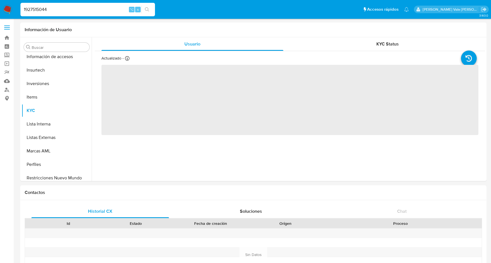
scroll to position [304, 0]
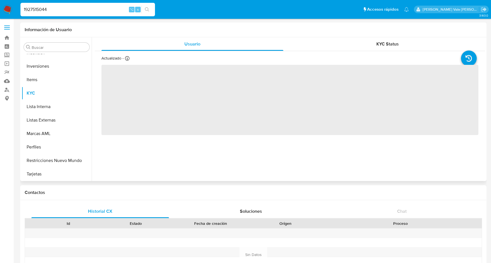
select select "10"
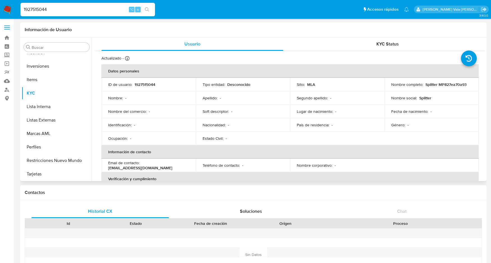
click at [52, 3] on div "1927515044 ⌥ s" at bounding box center [87, 9] width 135 height 13
drag, startPoint x: 49, startPoint y: 10, endPoint x: 12, endPoint y: 10, distance: 36.2
click at [12, 10] on nav "Pausado Ver notificaciones 1927515044 ⌥ s Accesos rápidos Presiona las siguient…" at bounding box center [245, 9] width 491 height 19
paste input "1927515048"
type input "1927515048"
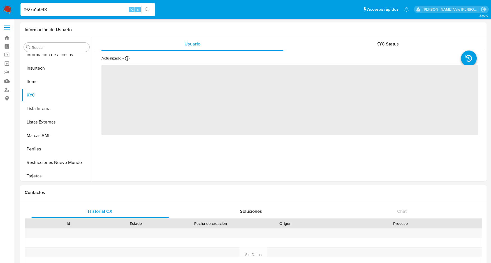
scroll to position [277, 0]
select select "10"
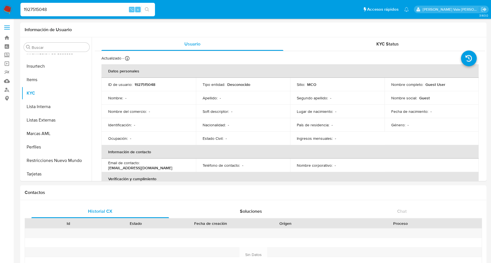
drag, startPoint x: 50, startPoint y: 10, endPoint x: 8, endPoint y: 10, distance: 42.1
click at [8, 10] on nav "Pausado Ver notificaciones 1927515048 ⌥ s Accesos rápidos Presiona las siguient…" at bounding box center [245, 9] width 491 height 19
paste input "1868401188"
type input "1868401188"
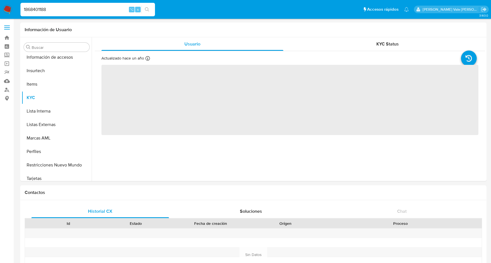
scroll to position [277, 0]
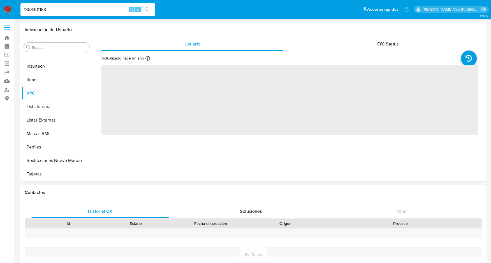
select select "10"
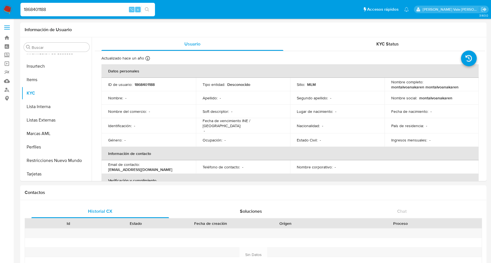
drag, startPoint x: 48, startPoint y: 12, endPoint x: 11, endPoint y: 13, distance: 37.3
click at [11, 13] on nav "Pausado Ver notificaciones 1868401188 ⌥ s Accesos rápidos Presiona las siguient…" at bounding box center [245, 9] width 491 height 19
type input "1"
paste input "2009740069"
type input "2009740069"
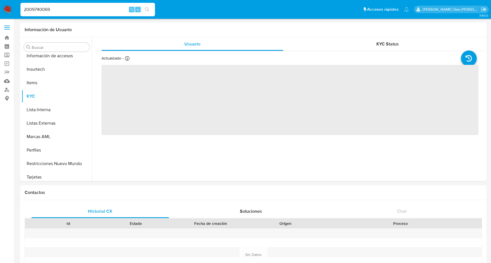
scroll to position [277, 0]
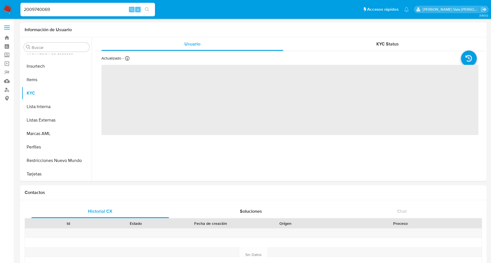
select select "10"
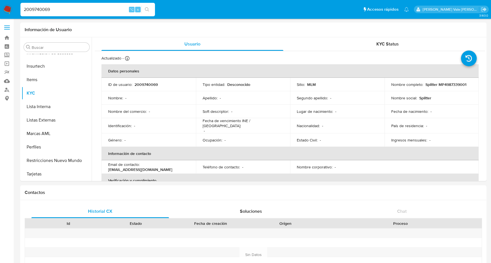
drag, startPoint x: 59, startPoint y: 11, endPoint x: 15, endPoint y: 9, distance: 44.9
click at [15, 9] on nav "Pausado Ver notificaciones 2009740069 ⌥ s Accesos rápidos Presiona las siguient…" at bounding box center [245, 9] width 491 height 19
paste input "32039759"
type input "32039759"
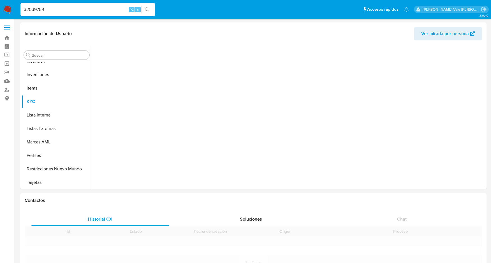
scroll to position [304, 0]
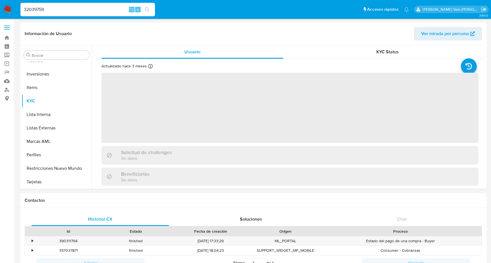
select select "10"
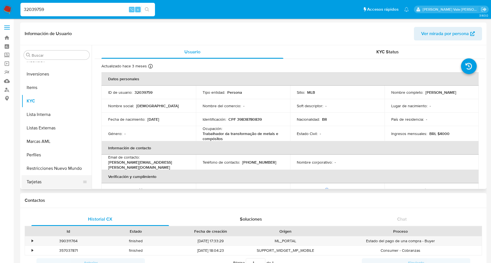
click at [38, 181] on button "Tarjetas" at bounding box center [55, 181] width 66 height 13
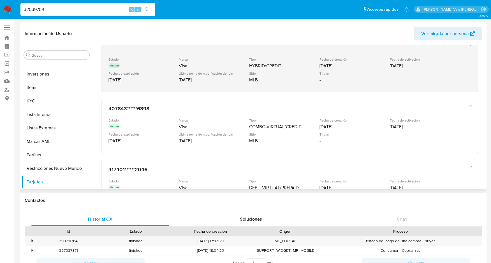
scroll to position [109, 0]
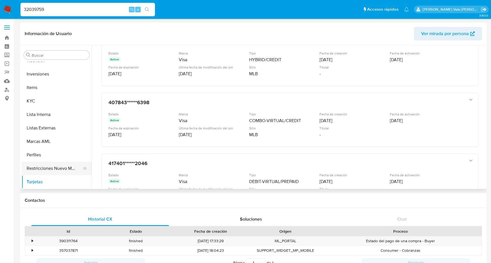
click at [35, 170] on button "Restricciones Nuevo Mundo" at bounding box center [55, 167] width 66 height 13
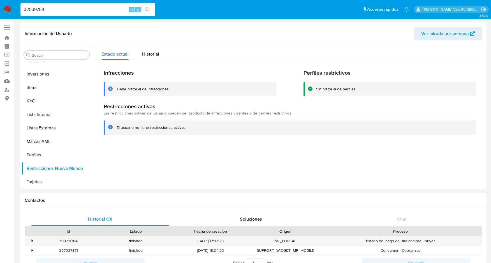
drag, startPoint x: 47, startPoint y: 8, endPoint x: 15, endPoint y: 8, distance: 31.7
click at [15, 8] on nav "Pausado Ver notificaciones 32039759 ⌥ s Accesos rápidos Presiona las siguientes…" at bounding box center [245, 9] width 491 height 19
paste input "156945399"
type input "156945399"
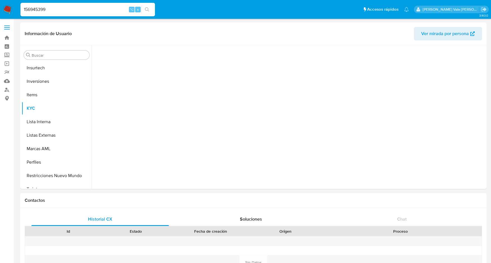
scroll to position [304, 0]
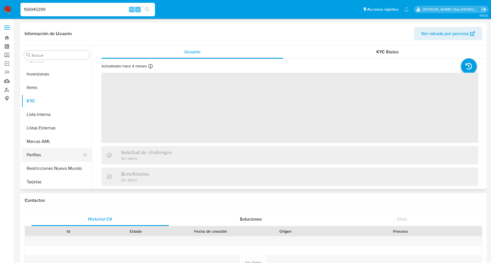
select select "10"
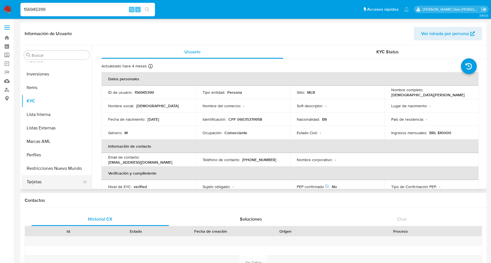
click at [36, 180] on button "Tarjetas" at bounding box center [55, 181] width 66 height 13
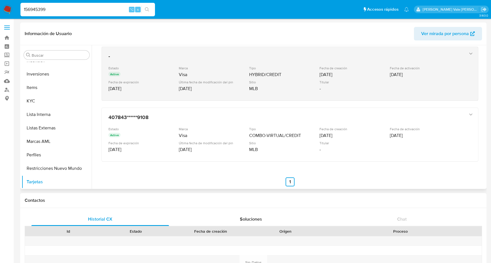
scroll to position [101, 0]
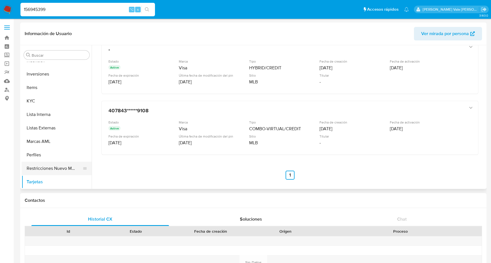
click at [40, 168] on button "Restricciones Nuevo Mundo" at bounding box center [55, 167] width 66 height 13
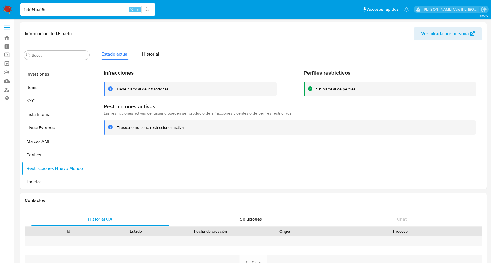
drag, startPoint x: 58, startPoint y: 7, endPoint x: 10, endPoint y: 7, distance: 48.2
click at [10, 7] on nav "Pausado Ver notificaciones 156945399 ⌥ s Accesos rápidos Presiona las siguiente…" at bounding box center [245, 9] width 491 height 19
paste input "1016396288"
type input "1016396288"
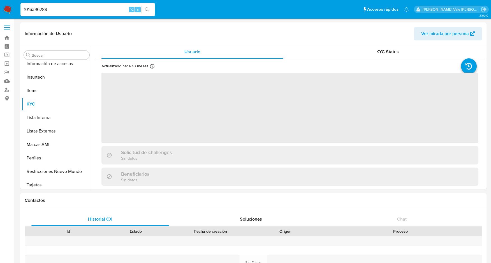
scroll to position [277, 0]
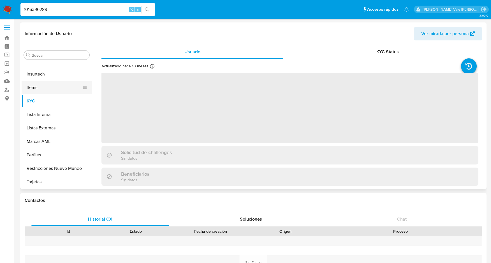
select select "10"
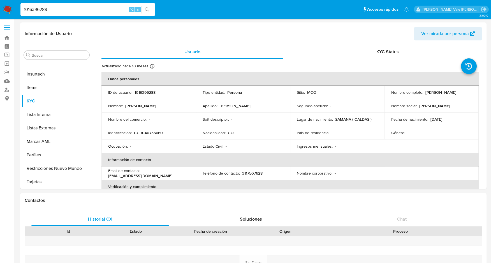
drag, startPoint x: 53, startPoint y: 11, endPoint x: 16, endPoint y: 11, distance: 36.7
click at [16, 11] on nav "Pausado Ver notificaciones 1016396288 ⌥ s Accesos rápidos Presiona las siguient…" at bounding box center [245, 9] width 491 height 19
paste input "24818566"
type input "24818566"
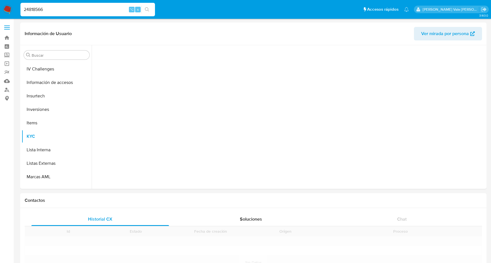
scroll to position [304, 0]
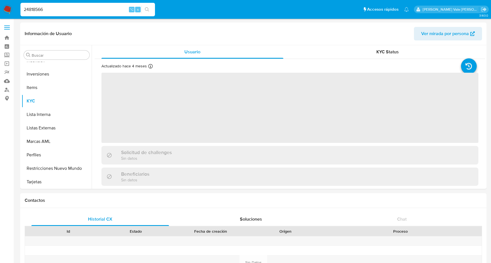
select select "10"
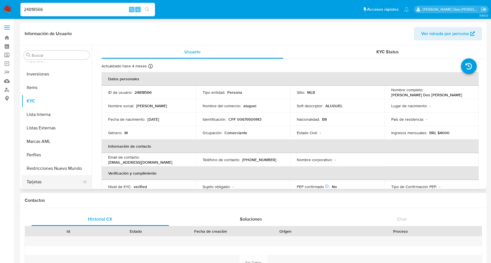
click at [40, 180] on button "Tarjetas" at bounding box center [55, 181] width 66 height 13
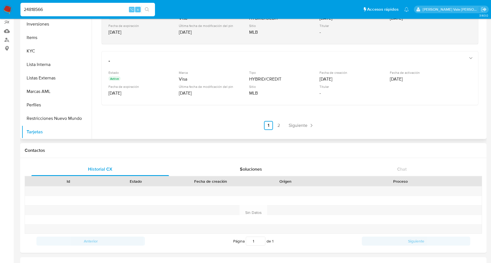
scroll to position [52, 0]
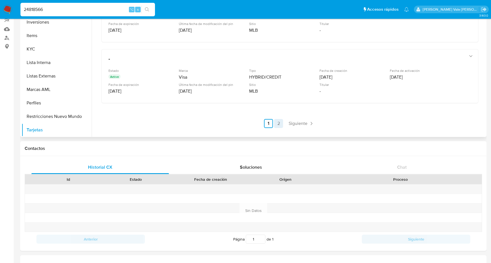
click at [278, 123] on link "2" at bounding box center [278, 123] width 9 height 9
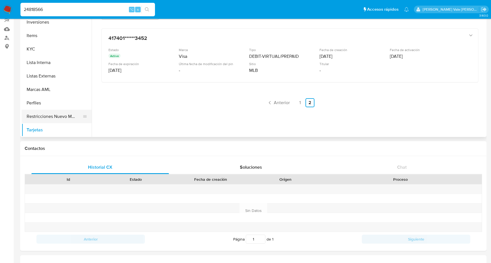
click at [40, 116] on button "Restricciones Nuevo Mundo" at bounding box center [55, 116] width 66 height 13
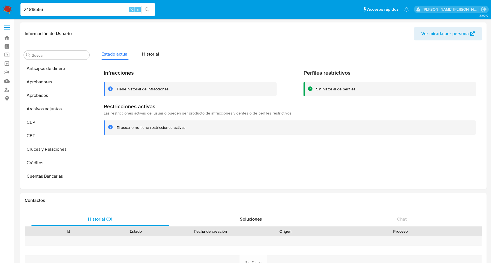
select select "10"
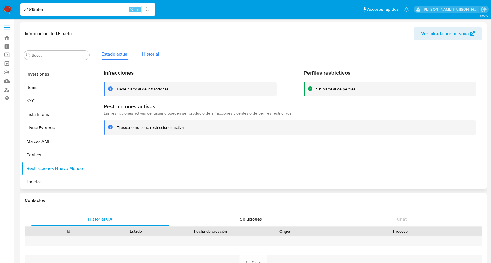
click at [155, 54] on span "Historial" at bounding box center [150, 54] width 17 height 6
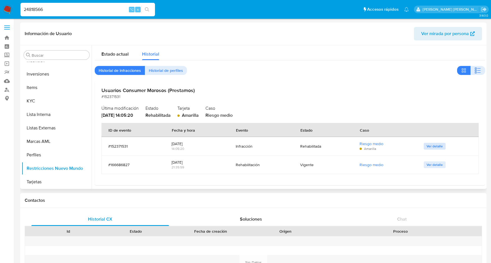
click at [430, 147] on span "Ver detalle" at bounding box center [435, 146] width 16 height 6
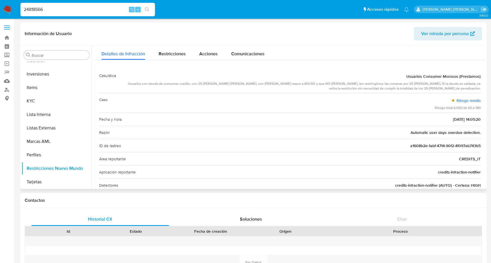
scroll to position [13, 0]
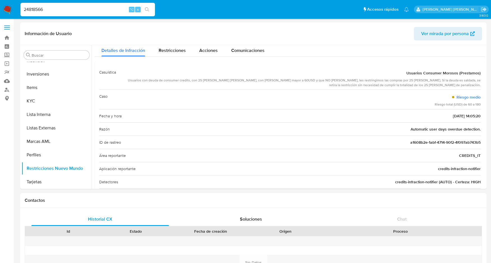
drag, startPoint x: 57, startPoint y: 9, endPoint x: 12, endPoint y: 9, distance: 44.6
click at [12, 9] on nav "Pausado Ver notificaciones 24818566 ⌥ s Accesos rápidos Presiona las siguientes…" at bounding box center [245, 9] width 491 height 19
paste input "658307866"
type input "658307866"
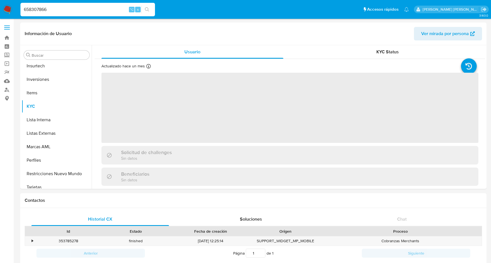
scroll to position [304, 0]
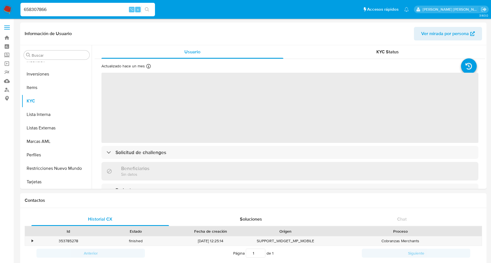
select select "10"
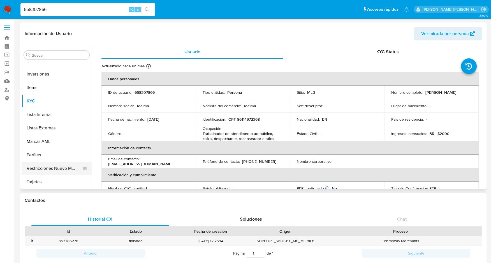
click at [70, 169] on button "Restricciones Nuevo Mundo" at bounding box center [55, 167] width 66 height 13
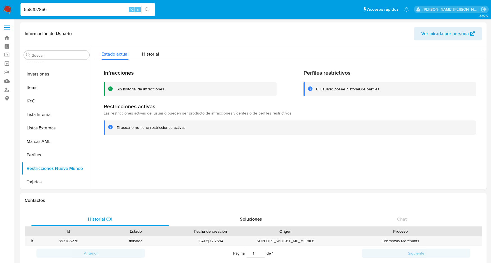
drag, startPoint x: 53, startPoint y: 9, endPoint x: 13, endPoint y: 9, distance: 39.8
click at [13, 9] on nav "Pausado Ver notificaciones 658307866 ⌥ s Accesos rápidos Presiona las siguiente…" at bounding box center [245, 9] width 491 height 19
paste input "166700945"
type input "166700945"
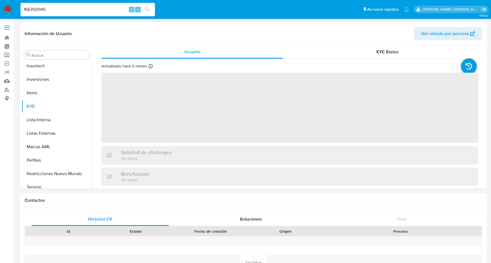
scroll to position [304, 0]
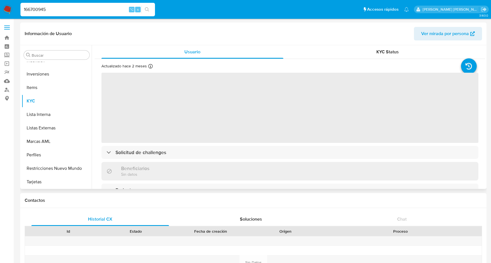
select select "10"
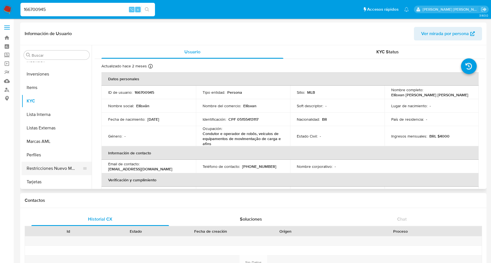
click at [42, 168] on button "Restricciones Nuevo Mundo" at bounding box center [55, 167] width 66 height 13
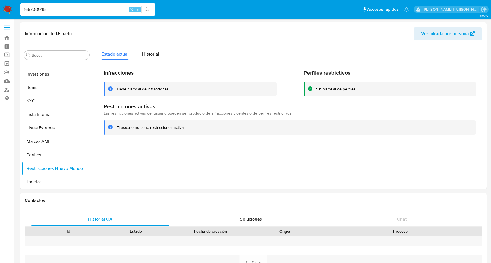
drag, startPoint x: 48, startPoint y: 8, endPoint x: 21, endPoint y: 8, distance: 26.4
click at [21, 8] on input "166700945" at bounding box center [87, 9] width 135 height 7
paste input "383929879"
type input "383929879"
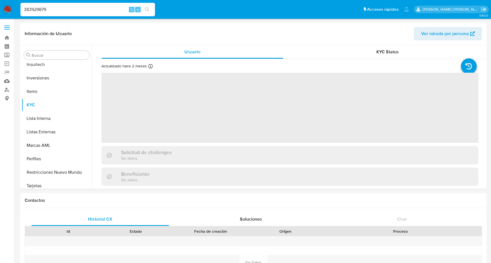
scroll to position [304, 0]
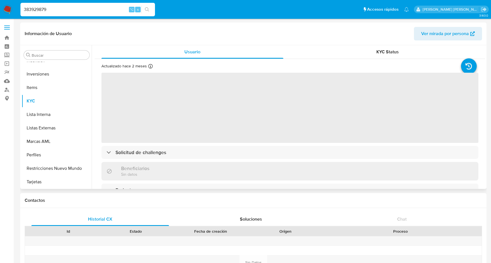
select select "10"
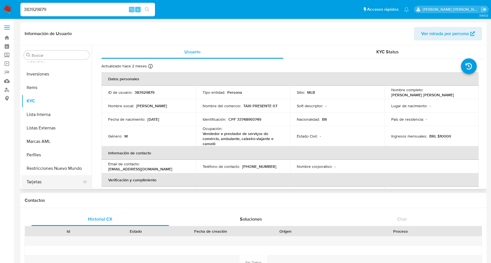
click at [36, 182] on button "Tarjetas" at bounding box center [55, 181] width 66 height 13
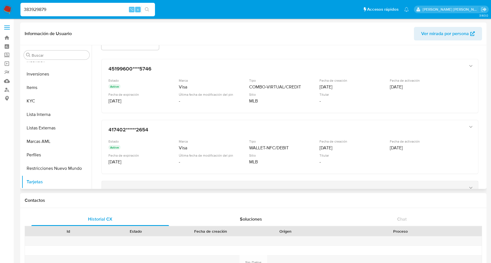
scroll to position [0, 0]
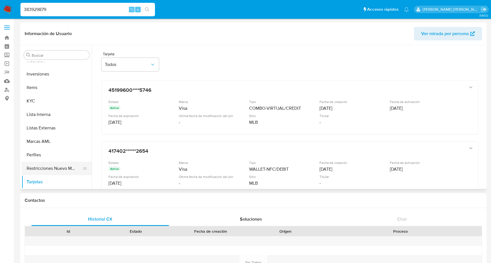
click at [41, 170] on button "Restricciones Nuevo Mundo" at bounding box center [55, 167] width 66 height 13
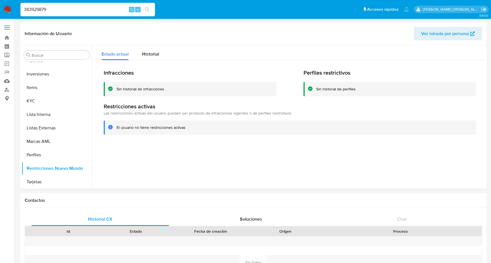
drag, startPoint x: 49, startPoint y: 13, endPoint x: 25, endPoint y: 9, distance: 24.1
click at [25, 9] on input "383929879" at bounding box center [87, 9] width 135 height 7
paste input "292958912"
type input "292958912"
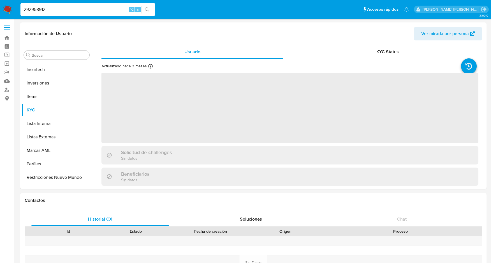
scroll to position [304, 0]
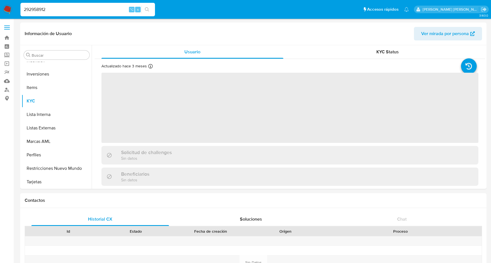
select select "10"
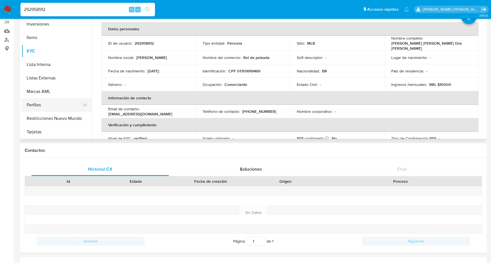
scroll to position [60, 0]
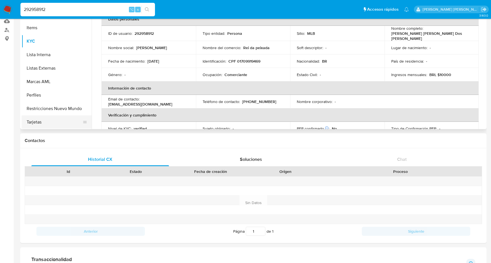
click at [39, 122] on button "Tarjetas" at bounding box center [55, 121] width 66 height 13
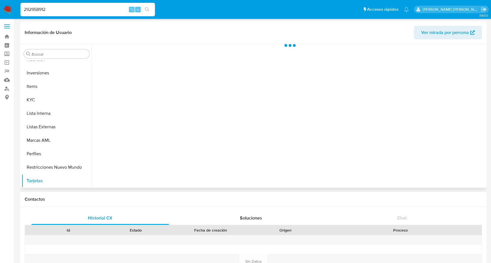
scroll to position [0, 0]
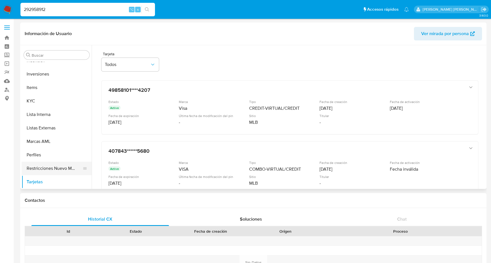
click at [63, 169] on button "Restricciones Nuevo Mundo" at bounding box center [55, 167] width 66 height 13
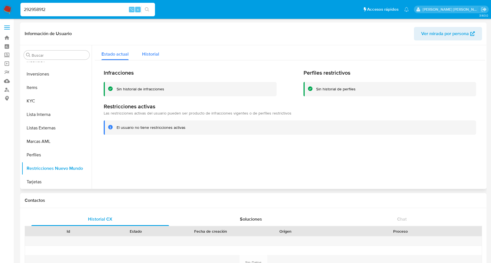
click at [156, 54] on span "Historial" at bounding box center [150, 54] width 17 height 6
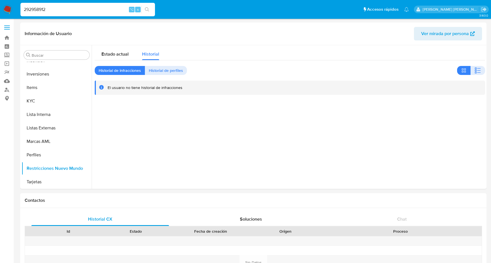
drag, startPoint x: 57, startPoint y: 9, endPoint x: 12, endPoint y: 9, distance: 45.1
click at [12, 9] on nav "Pausado Ver notificaciones 292958912 ⌥ s Accesos rápidos Presiona las siguiente…" at bounding box center [245, 9] width 491 height 19
paste input "444710700"
type input "444710700"
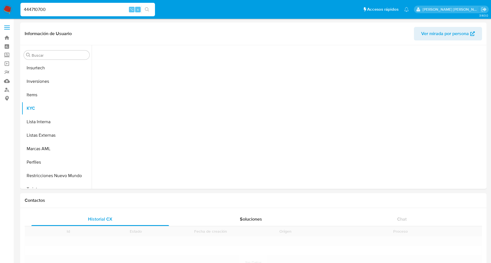
scroll to position [304, 0]
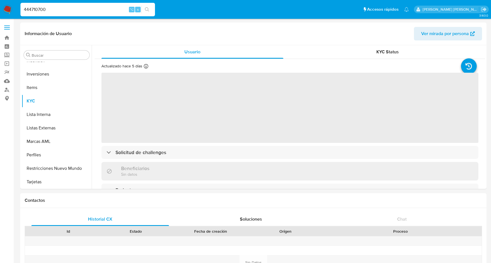
select select "10"
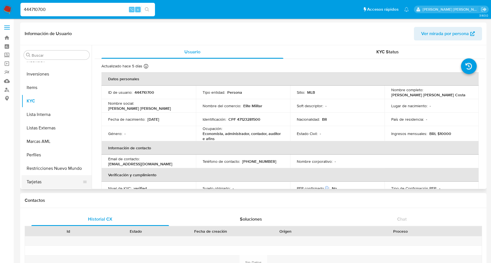
click at [42, 183] on button "Tarjetas" at bounding box center [55, 181] width 66 height 13
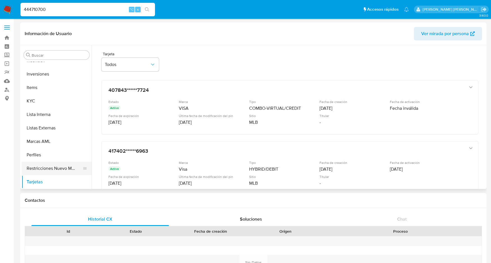
click at [41, 166] on button "Restricciones Nuevo Mundo" at bounding box center [55, 167] width 66 height 13
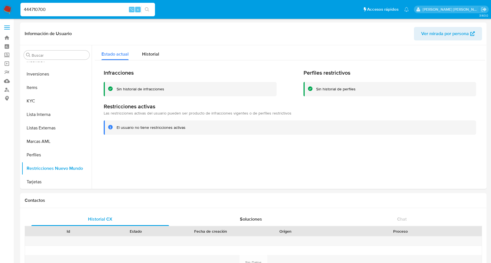
drag, startPoint x: 46, startPoint y: 9, endPoint x: 6, endPoint y: 5, distance: 40.3
click at [6, 5] on nav "Pausado Ver notificaciones 444710700 ⌥ s Accesos rápidos Presiona las siguiente…" at bounding box center [245, 9] width 491 height 19
paste input "493863165"
type input "493863165"
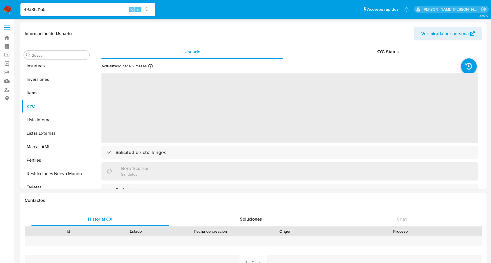
scroll to position [304, 0]
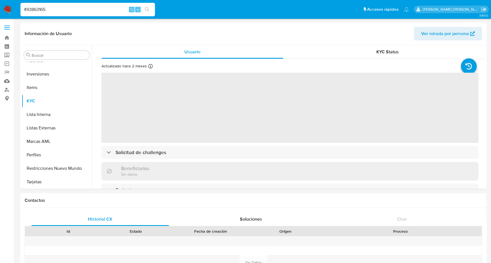
select select "10"
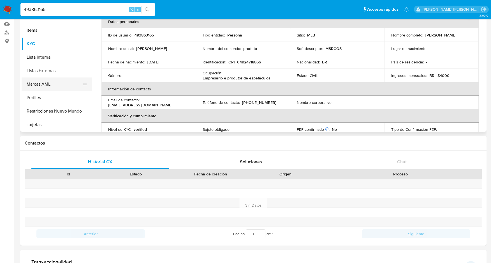
scroll to position [59, 0]
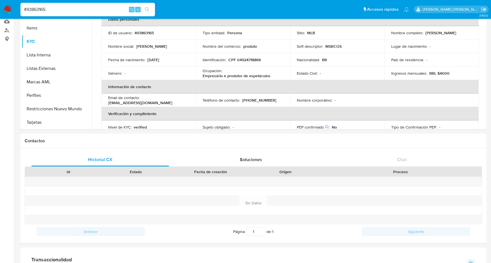
click at [33, 11] on input "493863165" at bounding box center [87, 9] width 135 height 7
paste input "187978491"
type input "187978491"
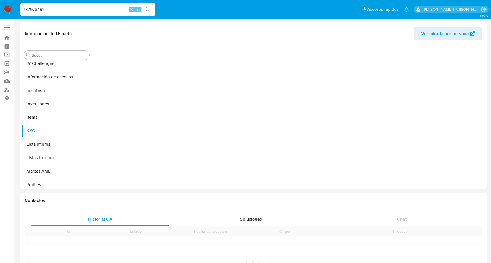
scroll to position [304, 0]
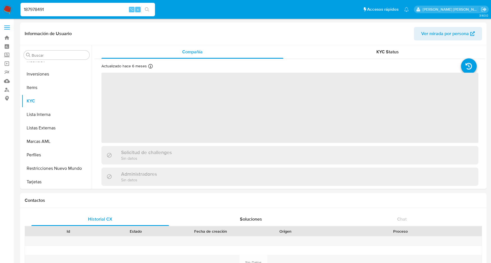
select select "10"
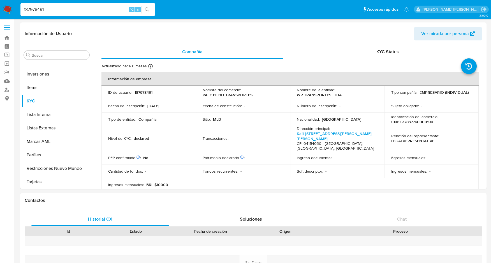
drag, startPoint x: 51, startPoint y: 12, endPoint x: 12, endPoint y: 11, distance: 39.0
click at [12, 11] on nav "Pausado Ver notificaciones 187978491 ⌥ s Accesos rápidos Presiona las siguiente…" at bounding box center [245, 9] width 491 height 19
paste input "333881802"
type input "333881802"
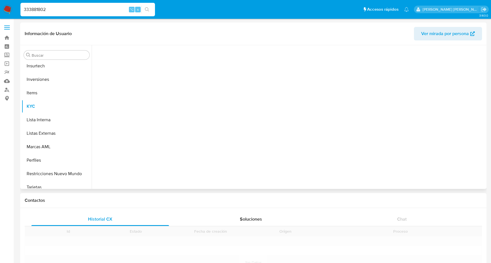
scroll to position [304, 0]
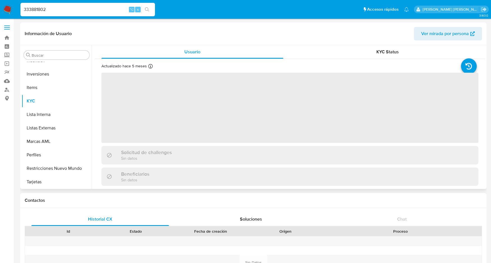
select select "10"
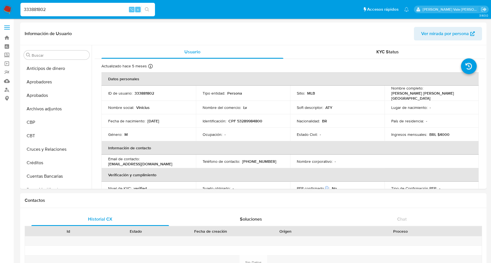
select select "10"
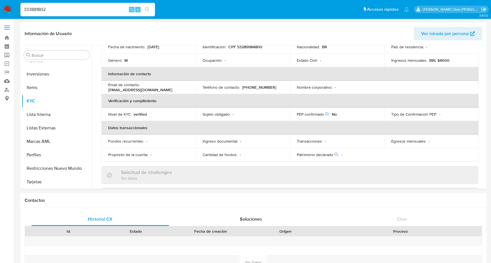
drag, startPoint x: 51, startPoint y: 10, endPoint x: 15, endPoint y: 10, distance: 35.9
click at [15, 10] on nav "Pausado Ver notificaciones 333881802 ⌥ s Accesos rápidos Presiona las siguiente…" at bounding box center [245, 9] width 491 height 19
paste input "384669590"
type input "384669590"
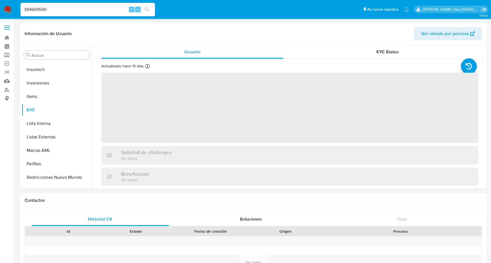
scroll to position [304, 0]
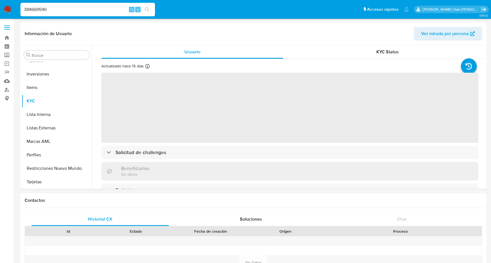
select select "10"
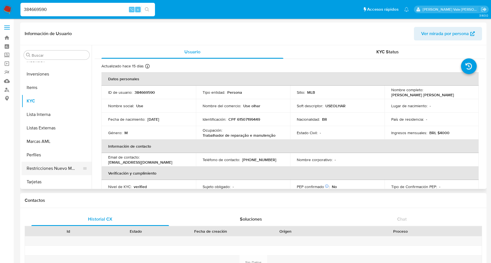
click at [47, 167] on button "Restricciones Nuevo Mundo" at bounding box center [55, 167] width 66 height 13
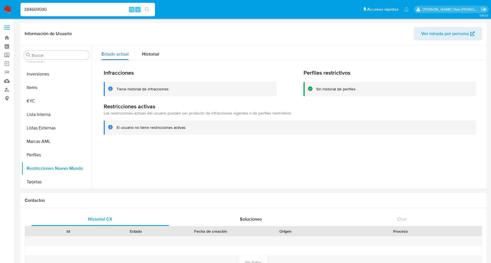
drag, startPoint x: 50, startPoint y: 10, endPoint x: 7, endPoint y: 9, distance: 42.6
click at [7, 9] on nav "Pausado Ver notificaciones 384669590 ⌥ s Accesos rápidos Presiona las siguiente…" at bounding box center [245, 9] width 491 height 19
paste input "713961419"
type input "713961419"
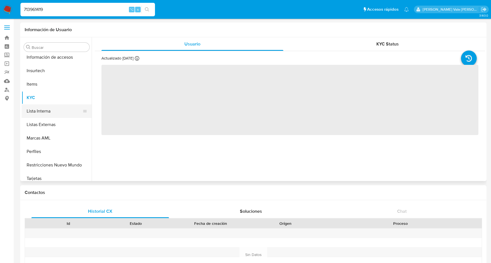
scroll to position [277, 0]
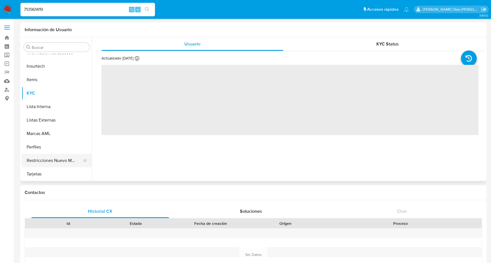
select select "10"
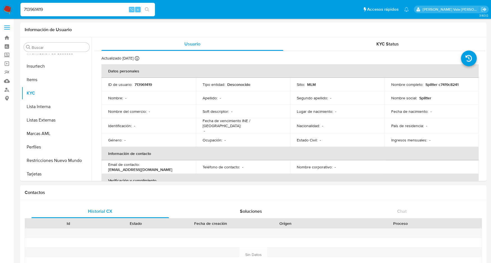
drag, startPoint x: 46, startPoint y: 10, endPoint x: -2, endPoint y: 10, distance: 47.9
paste input "713977968"
type input "713977968"
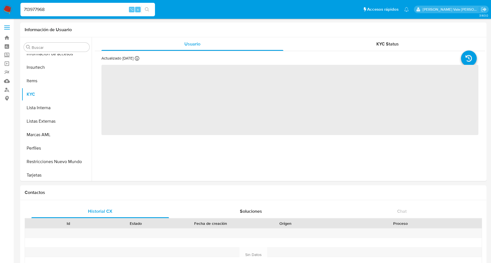
scroll to position [277, 0]
select select "10"
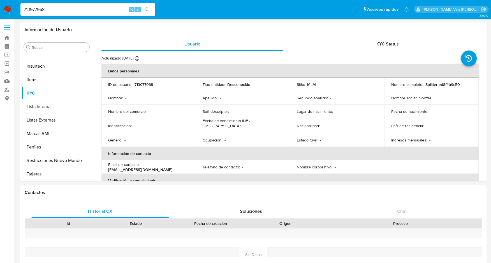
drag, startPoint x: 48, startPoint y: 10, endPoint x: -6, endPoint y: 10, distance: 53.8
paste input "134044502"
type input "134044502"
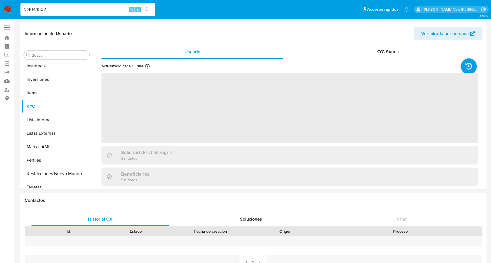
scroll to position [304, 0]
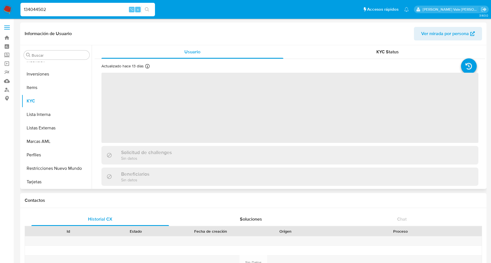
select select "10"
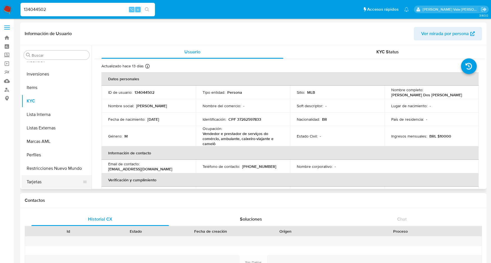
click at [34, 180] on button "Tarjetas" at bounding box center [55, 181] width 66 height 13
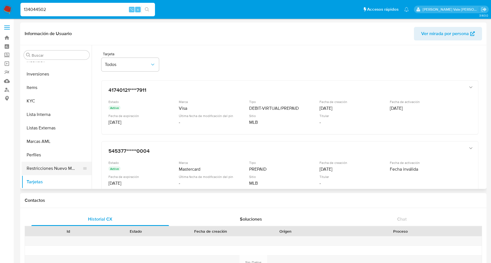
click at [41, 166] on button "Restricciones Nuevo Mundo" at bounding box center [55, 167] width 66 height 13
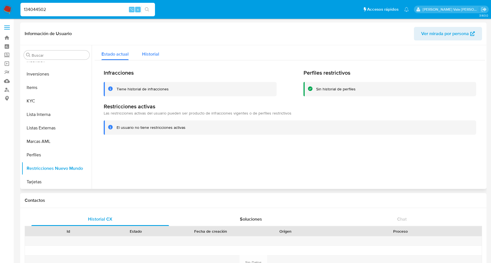
click at [151, 54] on span "Historial" at bounding box center [150, 54] width 17 height 6
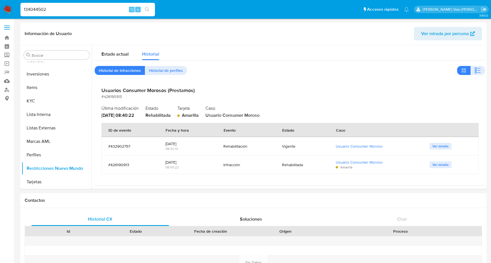
drag, startPoint x: 49, startPoint y: 10, endPoint x: 13, endPoint y: 10, distance: 36.4
click at [13, 10] on nav "Pausado Ver notificaciones 134044502 ⌥ s Accesos rápidos Presiona las siguiente…" at bounding box center [245, 9] width 491 height 19
paste input "1349136727"
type input "1349136727"
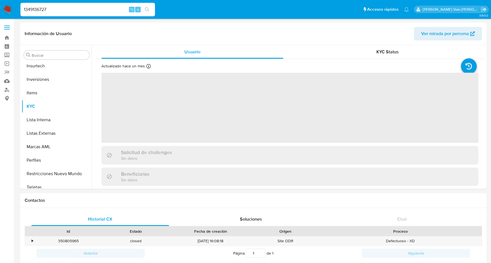
scroll to position [304, 0]
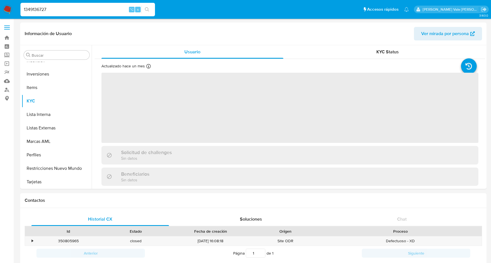
select select "10"
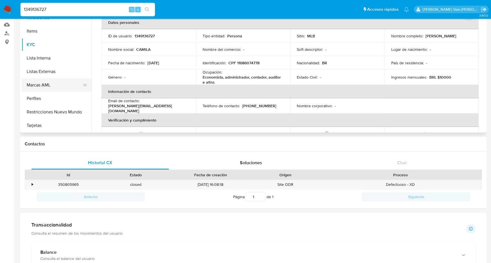
scroll to position [15, 0]
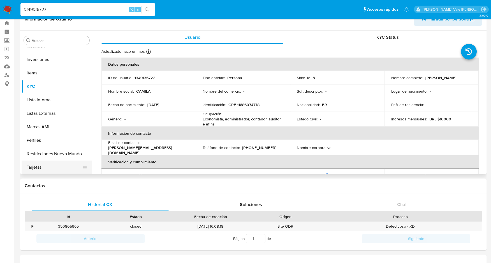
click at [39, 168] on button "Tarjetas" at bounding box center [55, 166] width 66 height 13
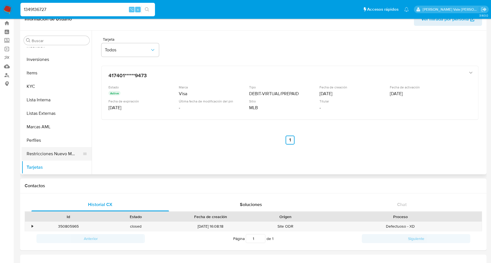
click at [41, 154] on button "Restricciones Nuevo Mundo" at bounding box center [55, 153] width 66 height 13
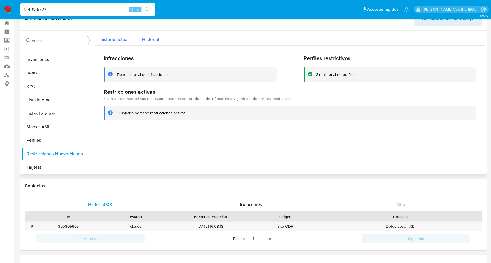
click at [148, 37] on span "Historial" at bounding box center [150, 39] width 17 height 6
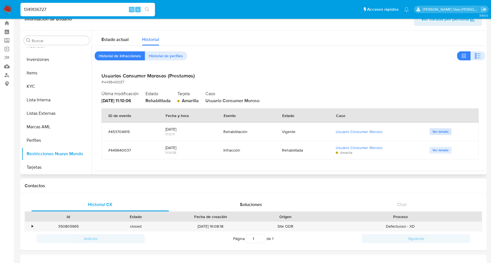
click at [438, 132] on span "Ver detalle" at bounding box center [441, 132] width 16 height 6
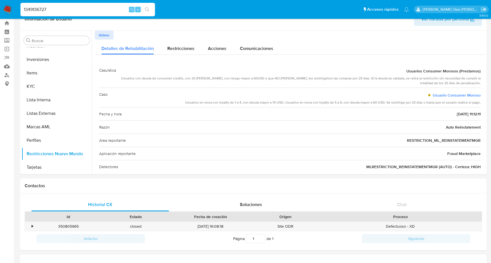
click at [36, 8] on input "1349136727" at bounding box center [87, 9] width 135 height 7
paste input "403328703"
type input "403328703"
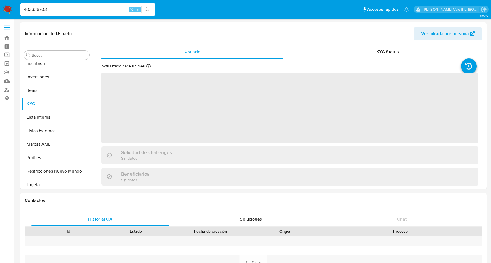
scroll to position [304, 0]
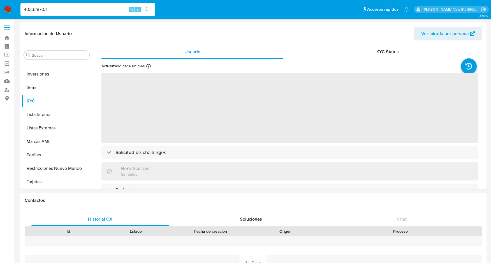
select select "10"
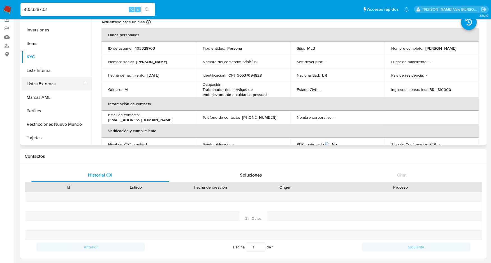
scroll to position [44, 0]
click at [43, 125] on button "Restricciones Nuevo Mundo" at bounding box center [55, 123] width 66 height 13
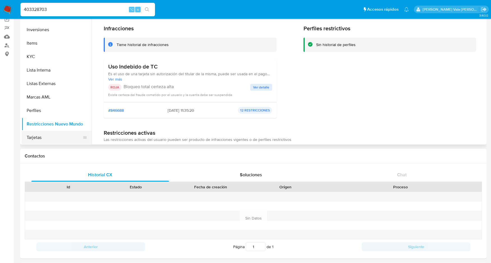
click at [37, 139] on button "Tarjetas" at bounding box center [55, 137] width 66 height 13
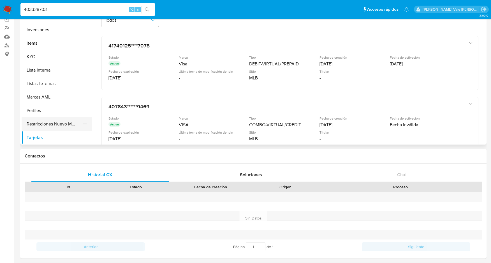
click at [37, 123] on button "Restricciones Nuevo Mundo" at bounding box center [55, 123] width 66 height 13
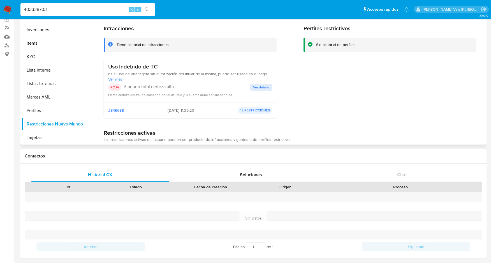
click at [256, 86] on span "Ver detalle" at bounding box center [261, 87] width 16 height 6
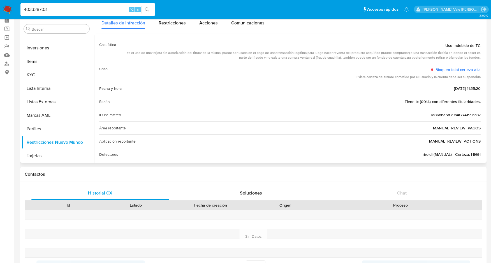
scroll to position [8, 0]
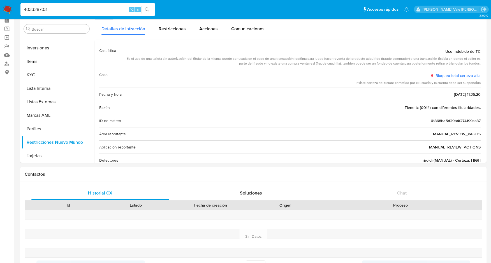
click at [34, 6] on input "403328703" at bounding box center [87, 9] width 135 height 7
paste input "239290363"
type input "239290363"
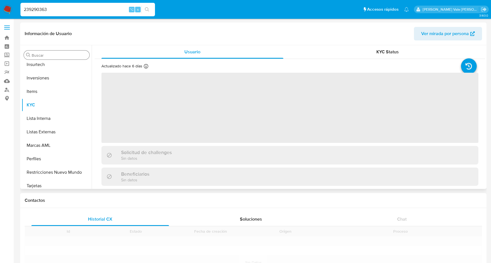
scroll to position [304, 0]
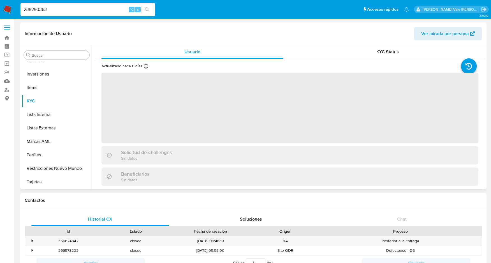
select select "10"
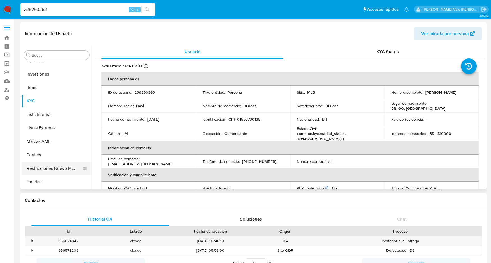
click at [55, 166] on button "Restricciones Nuevo Mundo" at bounding box center [55, 167] width 66 height 13
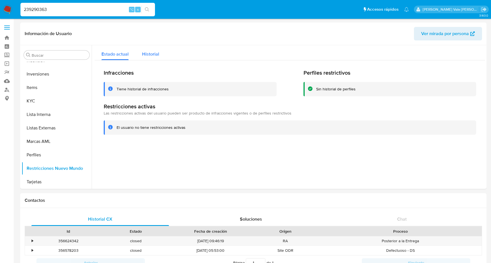
click at [150, 51] on span "Historial" at bounding box center [150, 54] width 17 height 6
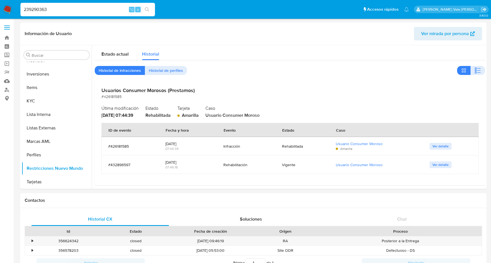
drag, startPoint x: 51, startPoint y: 8, endPoint x: 22, endPoint y: 8, distance: 28.9
click at [22, 8] on input "239290363" at bounding box center [87, 9] width 135 height 7
paste input "159854941"
type input "159854941"
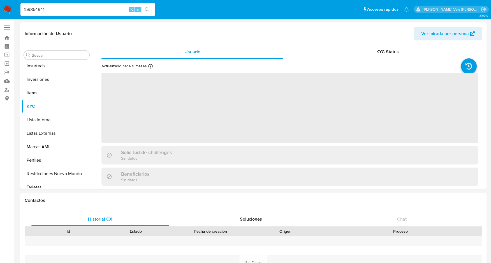
scroll to position [304, 0]
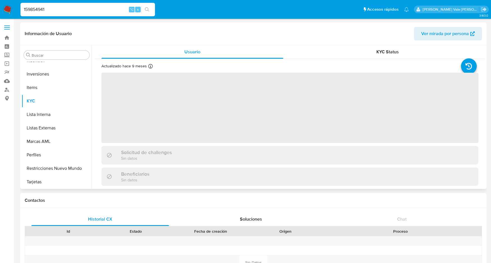
select select "10"
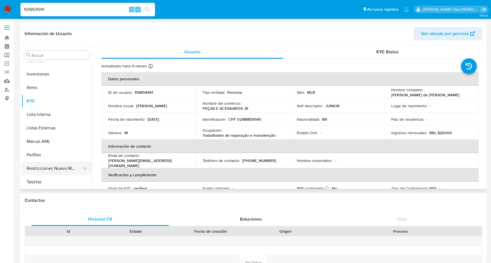
click at [59, 169] on button "Restricciones Nuevo Mundo" at bounding box center [55, 167] width 66 height 13
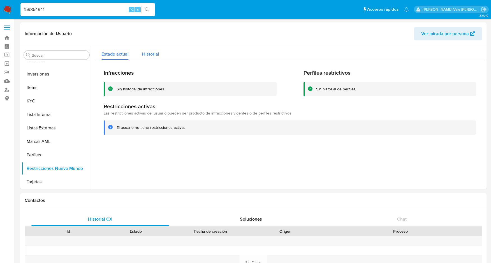
click at [152, 57] on span "Historial" at bounding box center [150, 54] width 17 height 6
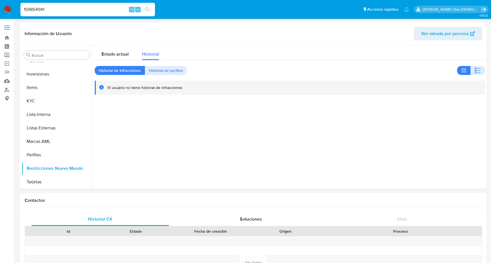
drag, startPoint x: 54, startPoint y: 10, endPoint x: 15, endPoint y: 9, distance: 39.5
click at [15, 9] on nav "Pausado Ver notificaciones 159854941 ⌥ s Accesos rápidos Presiona las siguiente…" at bounding box center [245, 9] width 491 height 19
paste input "192821924"
type input "192821924"
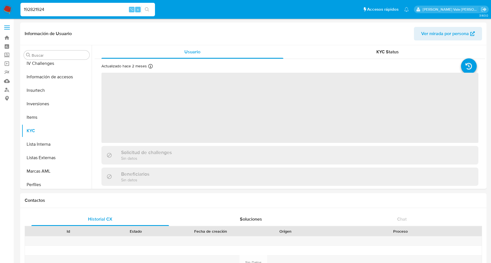
scroll to position [304, 0]
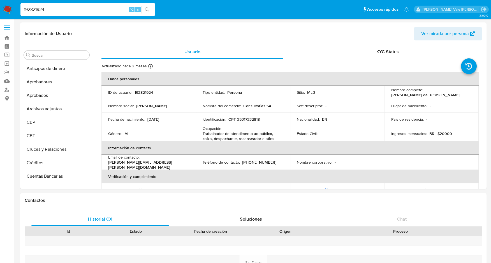
select select "10"
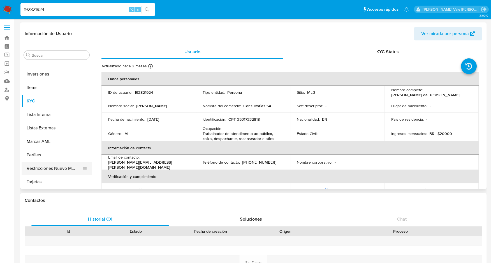
click at [42, 168] on button "Restricciones Nuevo Mundo" at bounding box center [55, 167] width 66 height 13
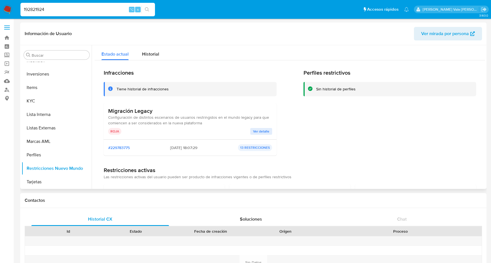
click at [255, 130] on span "Ver detalle" at bounding box center [261, 131] width 16 height 6
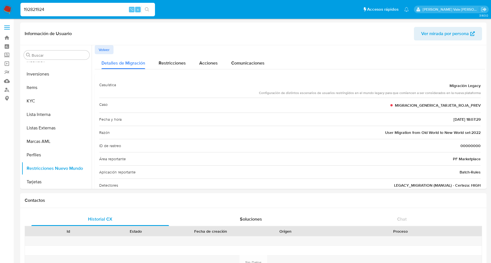
click at [34, 6] on input "192821924" at bounding box center [87, 9] width 135 height 7
paste input "90615475"
type input "90615475"
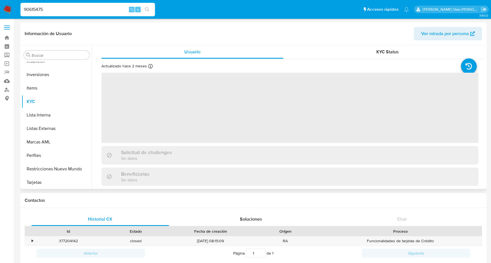
scroll to position [304, 0]
select select "10"
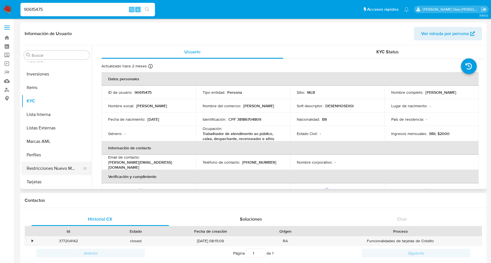
click at [60, 167] on button "Restricciones Nuevo Mundo" at bounding box center [55, 167] width 66 height 13
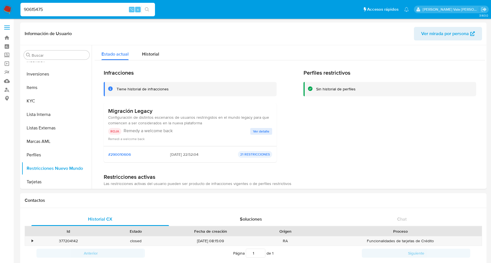
click at [31, 9] on input "90615475" at bounding box center [87, 9] width 135 height 7
paste input "201262004"
type input "201262004"
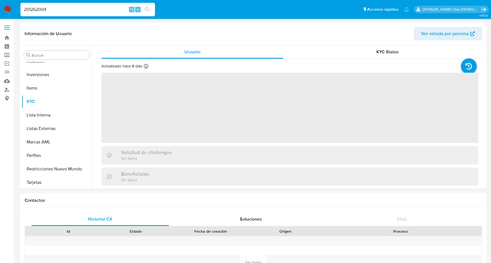
scroll to position [304, 0]
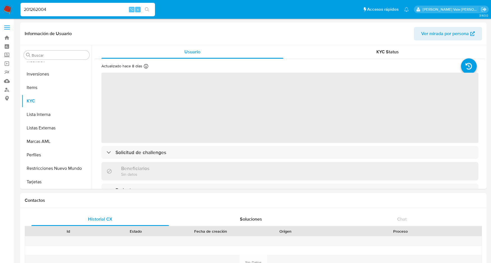
select select "10"
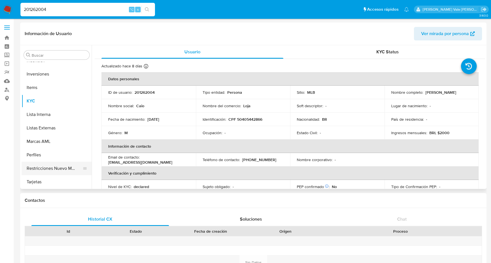
click at [45, 170] on button "Restricciones Nuevo Mundo" at bounding box center [55, 167] width 66 height 13
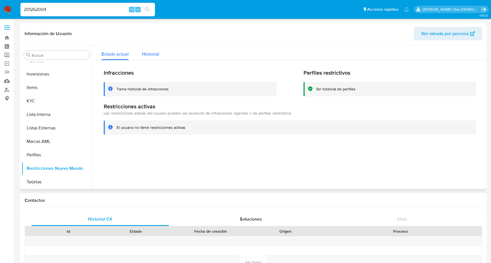
click at [144, 55] on span "Historial" at bounding box center [150, 54] width 17 height 6
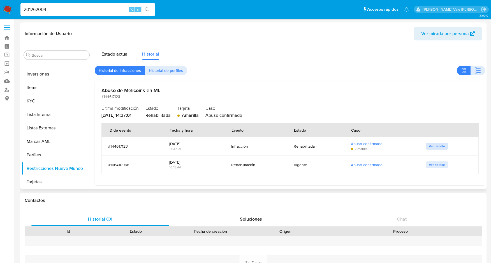
click at [431, 147] on span "Ver detalle" at bounding box center [437, 146] width 16 height 6
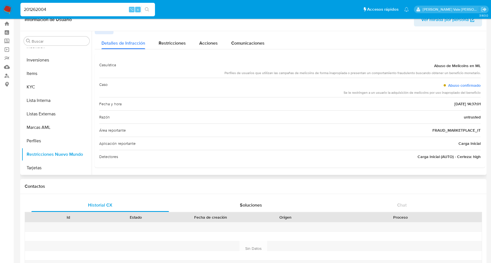
scroll to position [13, 0]
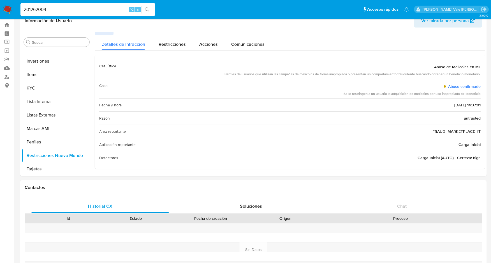
drag, startPoint x: 49, startPoint y: 8, endPoint x: 8, endPoint y: 7, distance: 40.7
click at [8, 7] on nav "Pausado Ver notificaciones 201262004 ⌥ s Accesos rápidos Presiona las siguiente…" at bounding box center [245, 9] width 491 height 19
paste input "317123617"
type input "317123617"
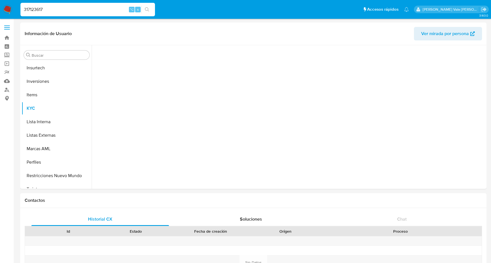
scroll to position [304, 0]
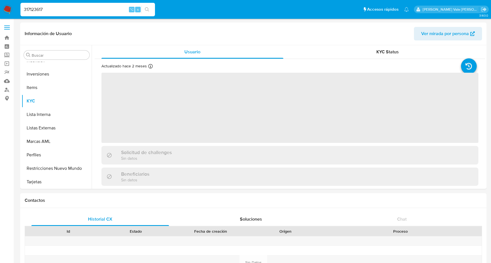
select select "10"
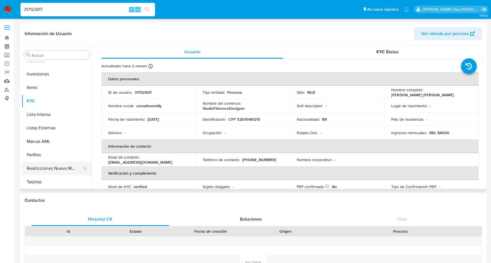
click at [47, 167] on button "Restricciones Nuevo Mundo" at bounding box center [55, 167] width 66 height 13
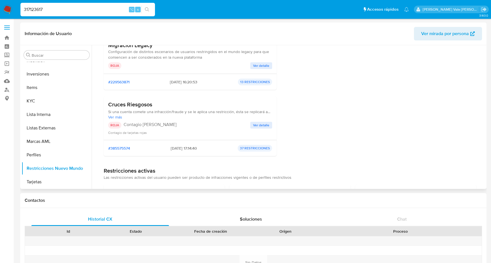
scroll to position [0, 0]
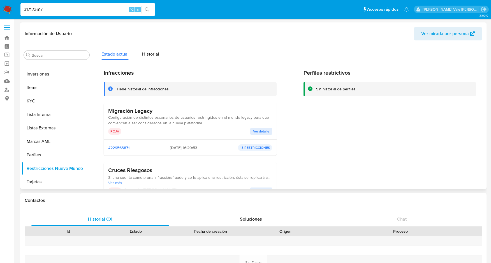
click at [260, 130] on span "Ver detalle" at bounding box center [261, 131] width 16 height 6
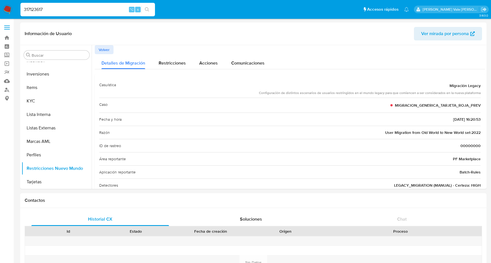
click at [30, 9] on input "317123617" at bounding box center [87, 9] width 135 height 7
paste input "379867349"
type input "379867349"
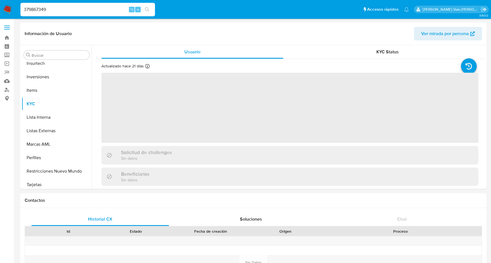
scroll to position [304, 0]
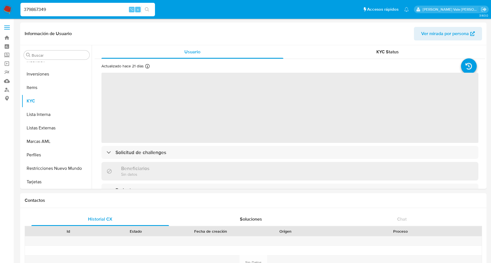
select select "10"
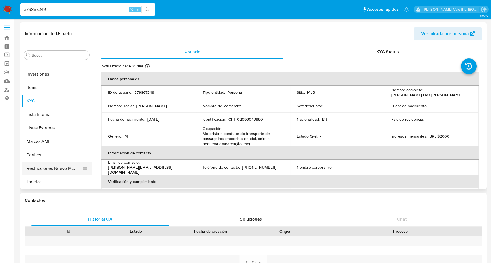
click at [46, 169] on button "Restricciones Nuevo Mundo" at bounding box center [55, 167] width 66 height 13
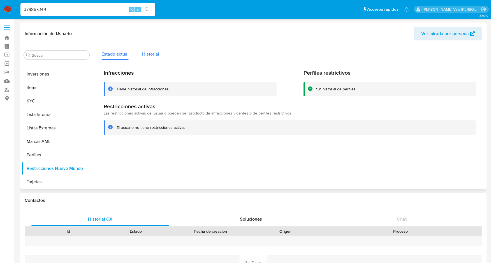
click at [151, 53] on span "Historial" at bounding box center [150, 54] width 17 height 6
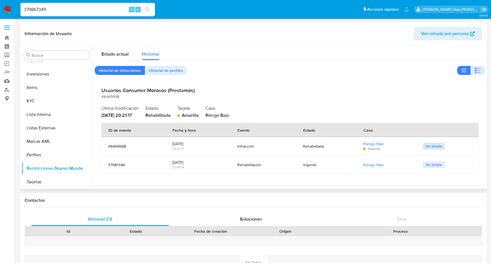
click at [430, 146] on span "Ver detalle" at bounding box center [434, 146] width 16 height 6
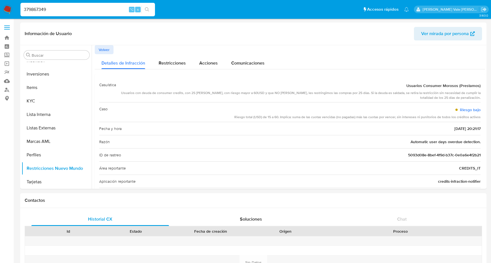
click at [47, 14] on div "379867349 ⌥ s" at bounding box center [87, 9] width 135 height 13
drag, startPoint x: 47, startPoint y: 9, endPoint x: 18, endPoint y: 9, distance: 29.7
click at [18, 9] on ul "Pausado Ver notificaciones 379867349 ⌥ s Accesos rápidos Presiona las siguiente…" at bounding box center [215, 9] width 394 height 14
paste input "379867349"
type input "379867349"
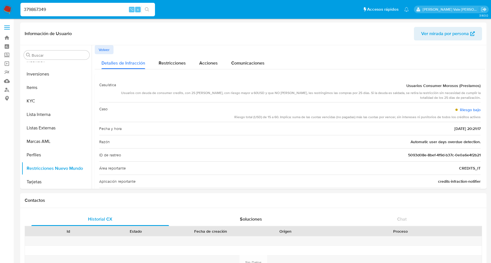
click at [72, 8] on input "379867349" at bounding box center [87, 9] width 135 height 7
drag, startPoint x: 58, startPoint y: 10, endPoint x: 12, endPoint y: 10, distance: 45.7
click at [12, 10] on nav "Pausado Ver notificaciones 379867349 ⌥ s Accesos rápidos Presiona las siguiente…" at bounding box center [245, 9] width 491 height 19
paste input "340505236"
type input "340505236"
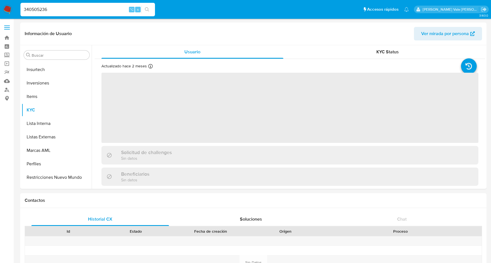
scroll to position [304, 0]
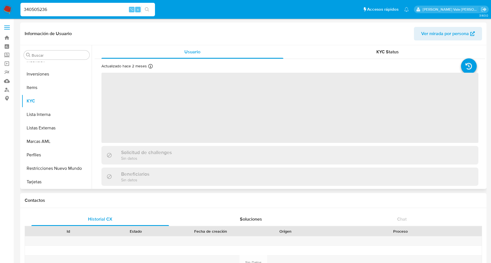
select select "10"
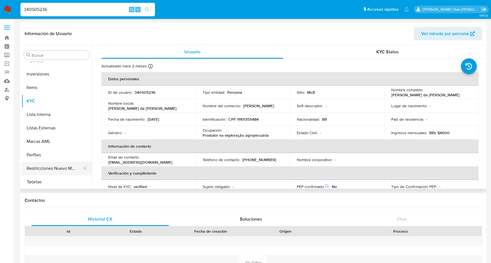
click at [58, 170] on button "Restricciones Nuevo Mundo" at bounding box center [55, 167] width 66 height 13
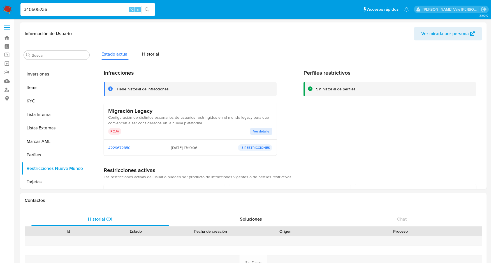
click at [33, 10] on input "340505236" at bounding box center [87, 9] width 135 height 7
paste input "90615475"
type input "90615475"
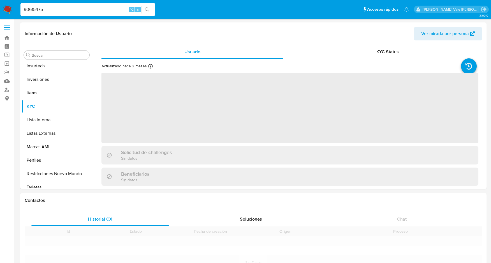
scroll to position [304, 0]
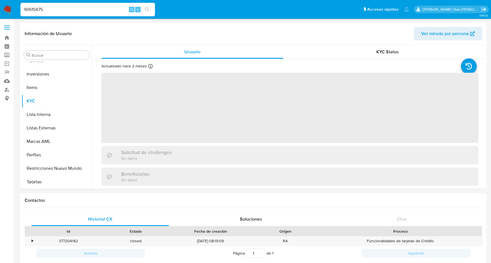
select select "10"
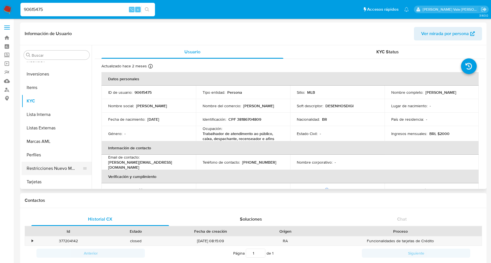
click at [42, 169] on button "Restricciones Nuevo Mundo" at bounding box center [55, 167] width 66 height 13
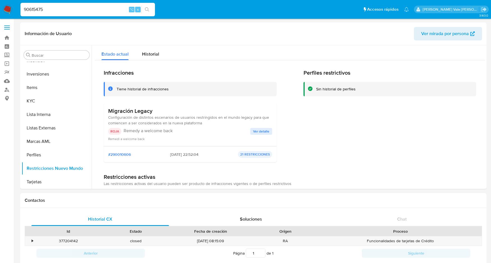
click at [32, 11] on input "90615475" at bounding box center [87, 9] width 135 height 7
paste input "576607351"
type input "576607351"
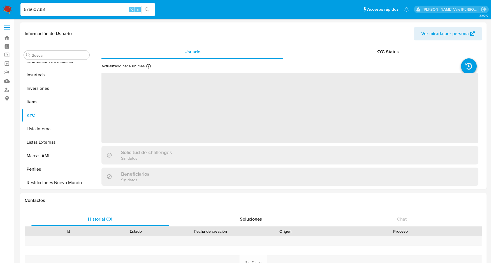
scroll to position [304, 0]
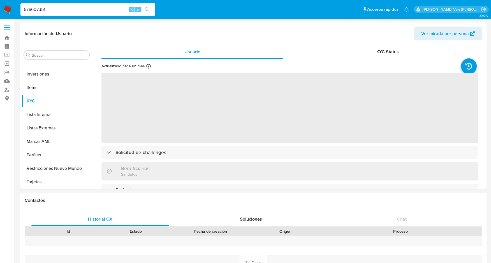
select select "10"
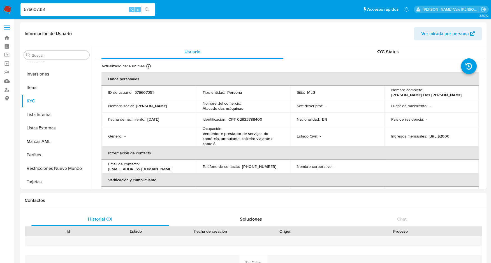
click at [33, 7] on input "576607351" at bounding box center [87, 9] width 135 height 7
paste input "46170409"
type input "46170409"
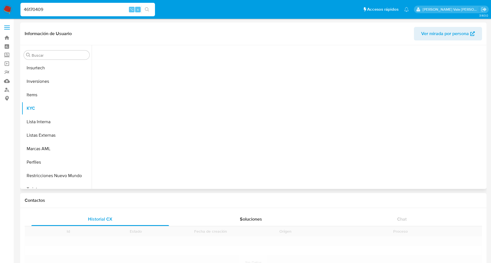
scroll to position [304, 0]
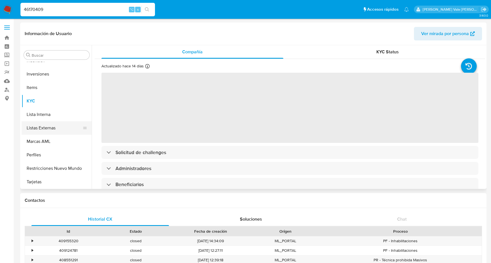
select select "10"
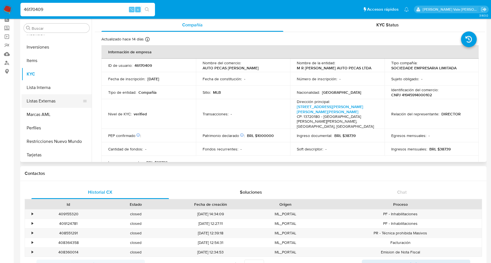
scroll to position [39, 0]
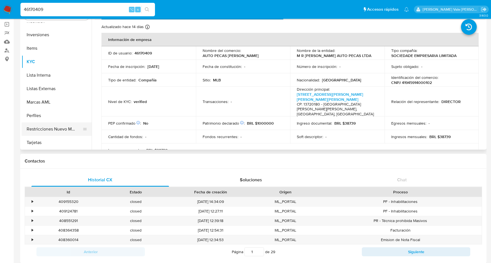
click at [38, 131] on button "Restricciones Nuevo Mundo" at bounding box center [55, 128] width 66 height 13
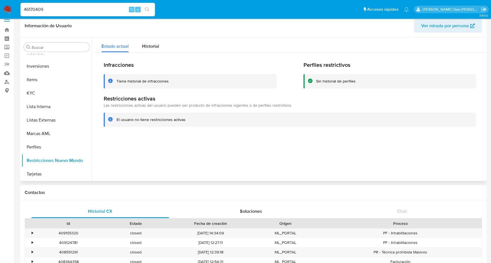
scroll to position [7, 0]
click at [155, 45] on span "Historial" at bounding box center [150, 46] width 17 height 6
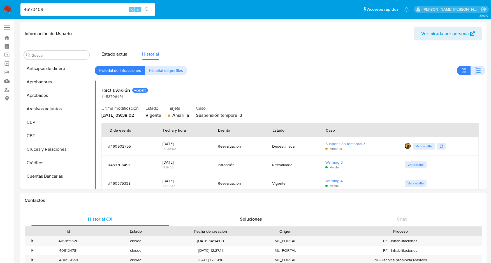
select select "10"
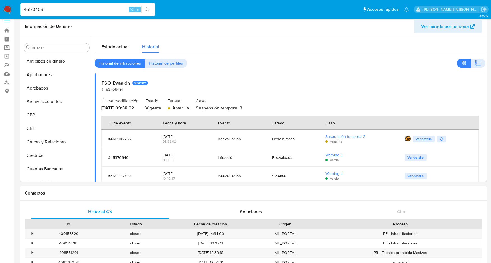
scroll to position [304, 0]
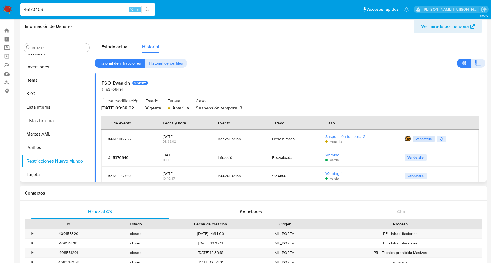
click at [422, 139] on span "Ver detalle" at bounding box center [424, 139] width 16 height 6
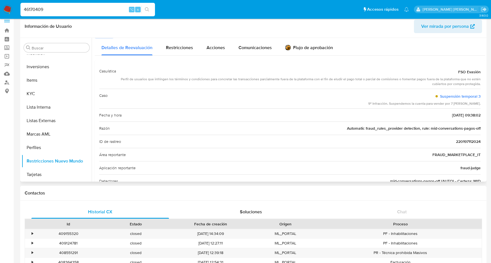
scroll to position [9, 0]
click at [34, 9] on input "46170409" at bounding box center [87, 9] width 135 height 7
paste input "90615475"
type input "90615475"
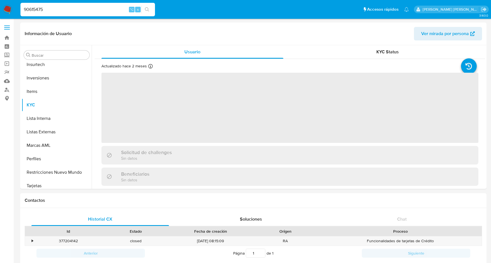
scroll to position [304, 0]
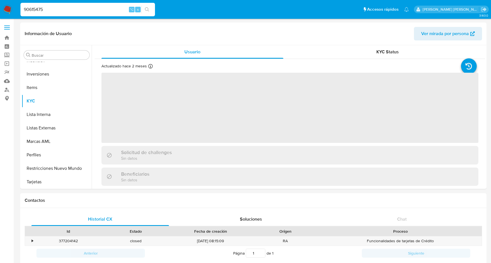
select select "10"
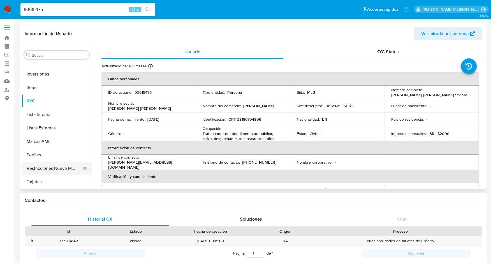
click at [42, 168] on button "Restricciones Nuevo Mundo" at bounding box center [55, 167] width 66 height 13
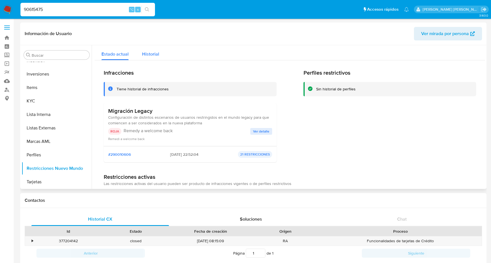
click at [149, 54] on span "Historial" at bounding box center [150, 54] width 17 height 6
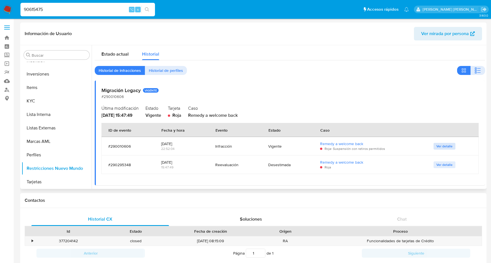
click at [440, 146] on span "Ver detalle" at bounding box center [445, 146] width 16 height 6
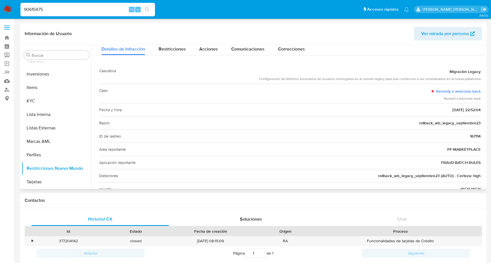
scroll to position [15, 0]
click at [32, 9] on input "90615475" at bounding box center [87, 9] width 135 height 7
paste input "245022176"
type input "245022176"
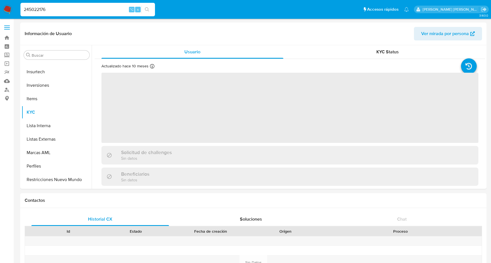
scroll to position [304, 0]
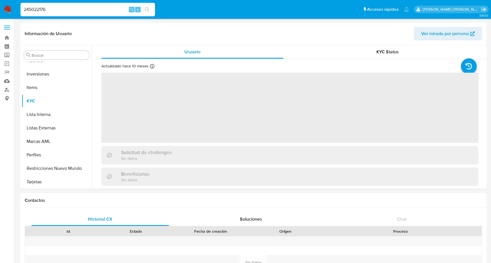
select select "10"
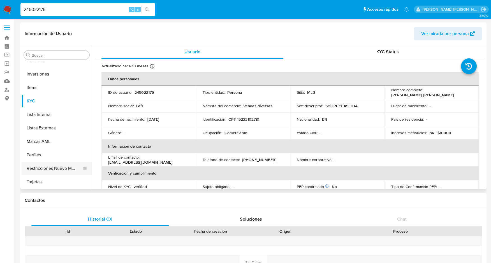
click at [45, 169] on button "Restricciones Nuevo Mundo" at bounding box center [55, 167] width 66 height 13
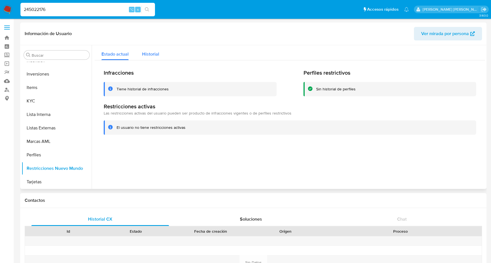
click at [151, 54] on span "Historial" at bounding box center [150, 54] width 17 height 6
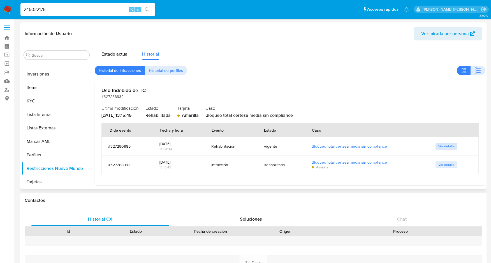
click at [449, 146] on span "Ver detalle" at bounding box center [447, 146] width 16 height 6
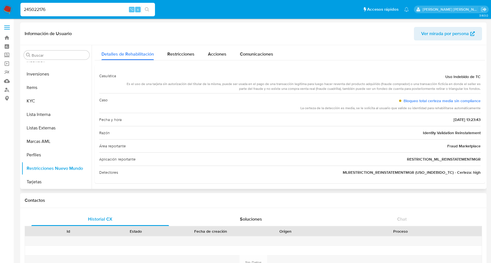
scroll to position [11, 0]
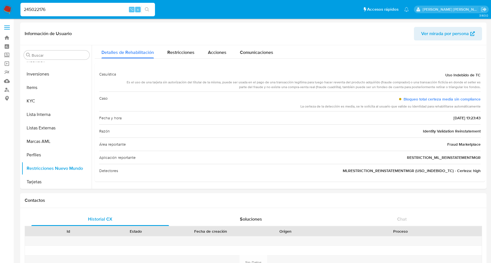
click at [41, 9] on input "245022176" at bounding box center [87, 9] width 135 height 7
paste input "245022176"
type input "245022176"
click at [32, 6] on input "245022176" at bounding box center [87, 9] width 135 height 7
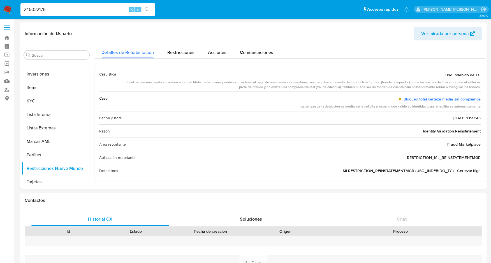
click at [32, 6] on input "245022176" at bounding box center [87, 9] width 135 height 7
paste input "340505236"
type input "340505236"
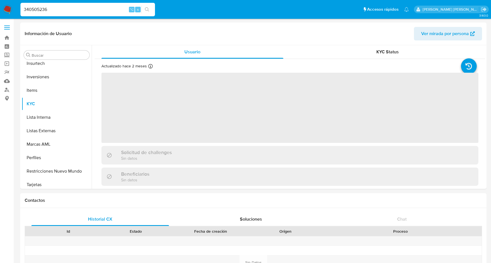
scroll to position [304, 0]
select select "10"
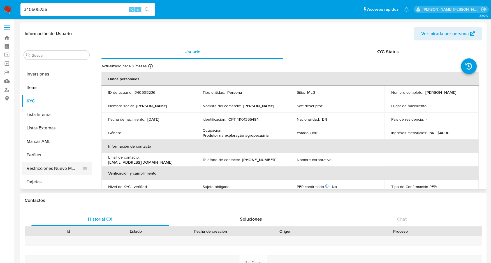
click at [46, 170] on button "Restricciones Nuevo Mundo" at bounding box center [55, 167] width 66 height 13
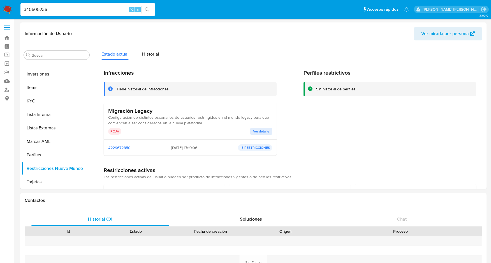
click at [28, 8] on input "340505236" at bounding box center [87, 9] width 135 height 7
paste input "180239307"
type input "180239307"
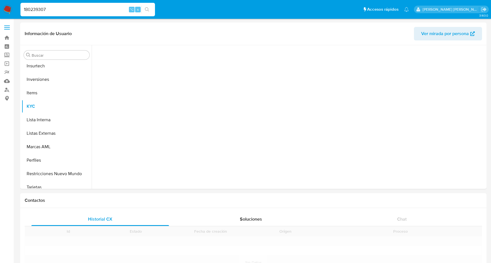
scroll to position [304, 0]
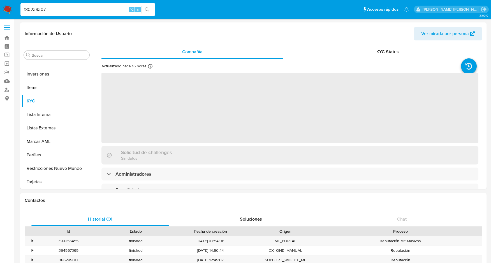
select select "10"
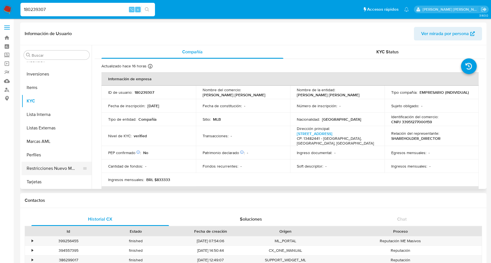
click at [59, 170] on button "Restricciones Nuevo Mundo" at bounding box center [55, 167] width 66 height 13
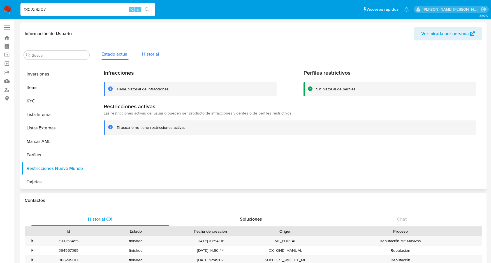
click at [151, 58] on div "Historial" at bounding box center [150, 52] width 17 height 15
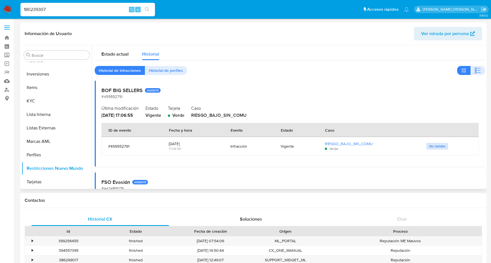
click at [436, 145] on span "Ver detalle" at bounding box center [437, 146] width 16 height 6
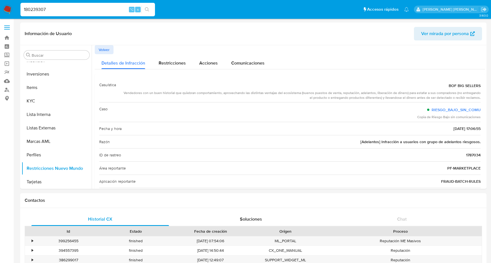
click at [36, 9] on input "180239307" at bounding box center [87, 9] width 135 height 7
paste input "90615475"
type input "90615475"
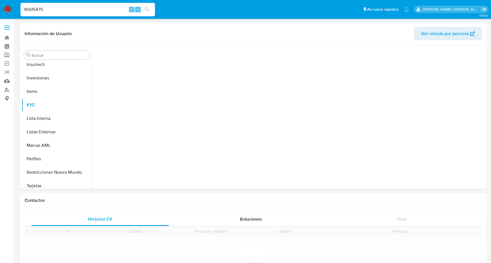
scroll to position [304, 0]
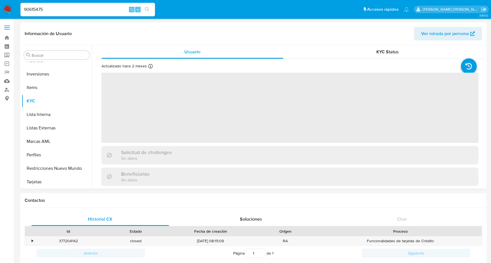
select select "10"
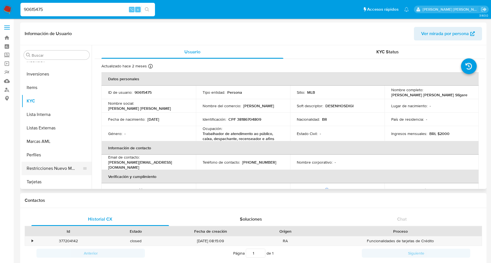
click at [56, 166] on button "Restricciones Nuevo Mundo" at bounding box center [55, 167] width 66 height 13
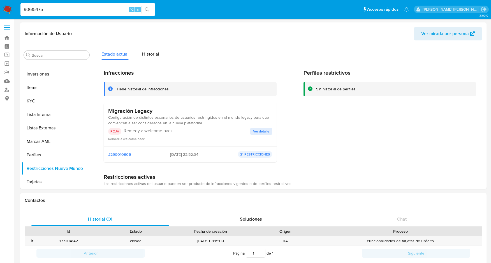
click at [30, 8] on input "90615475" at bounding box center [87, 9] width 135 height 7
paste input "320095609"
type input "320095609"
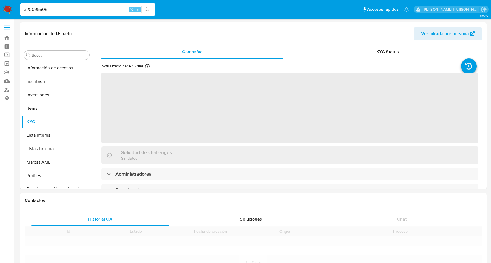
scroll to position [304, 0]
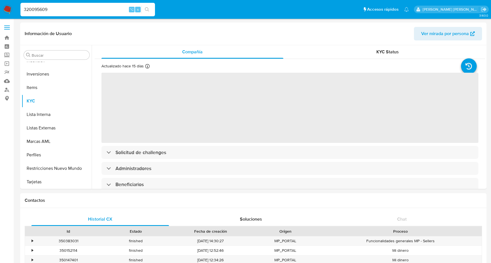
select select "10"
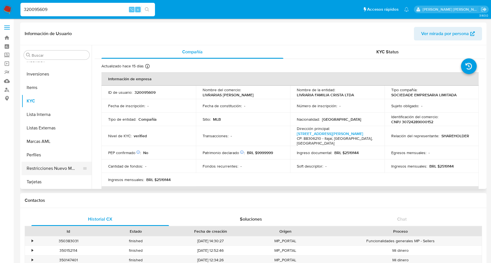
click at [37, 170] on button "Restricciones Nuevo Mundo" at bounding box center [55, 167] width 66 height 13
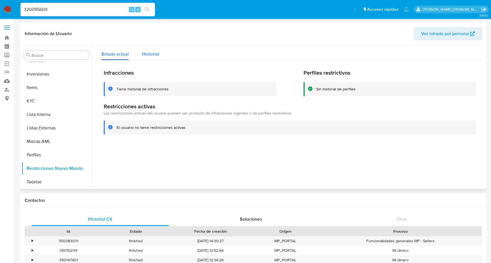
click at [153, 49] on div "Historial" at bounding box center [150, 52] width 17 height 15
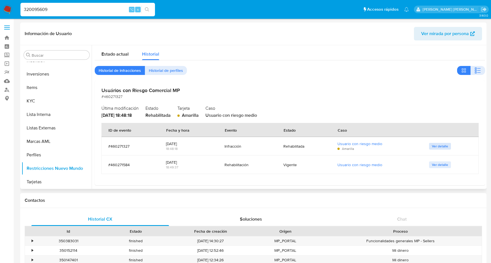
click at [432, 147] on span "Ver detalle" at bounding box center [440, 146] width 16 height 6
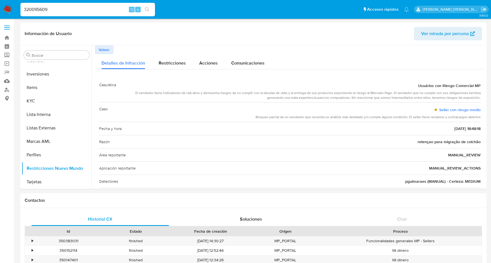
click at [37, 7] on input "320095609" at bounding box center [87, 9] width 135 height 7
paste input "186935613"
type input "186935613"
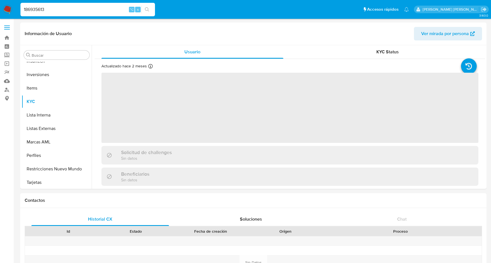
scroll to position [304, 0]
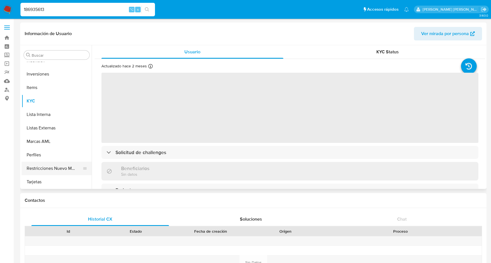
select select "10"
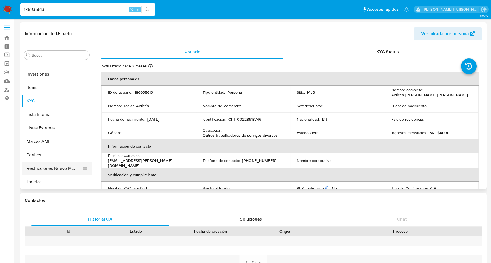
click at [57, 169] on button "Restricciones Nuevo Mundo" at bounding box center [55, 167] width 66 height 13
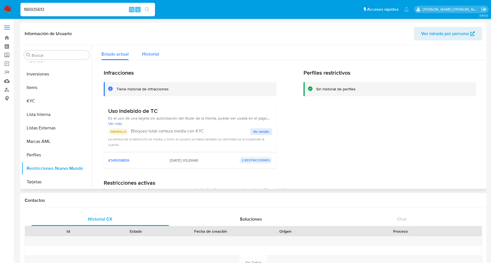
click at [158, 53] on span "Historial" at bounding box center [150, 54] width 17 height 6
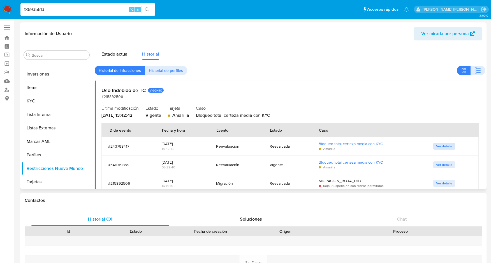
click at [444, 145] on span "Ver detalle" at bounding box center [444, 146] width 16 height 6
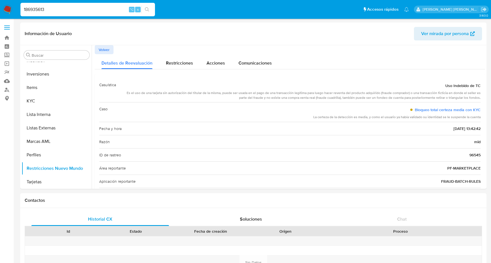
click at [34, 9] on input "186935613" at bounding box center [87, 9] width 135 height 7
paste input "287825383"
type input "287825383"
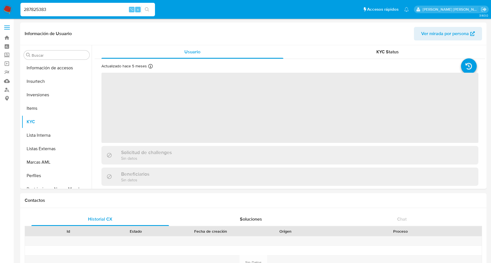
scroll to position [304, 0]
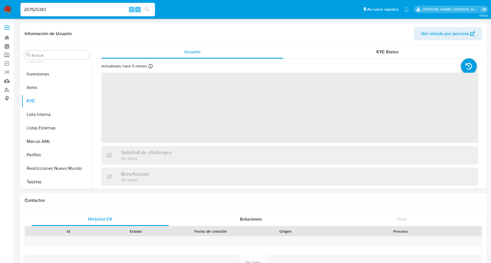
select select "10"
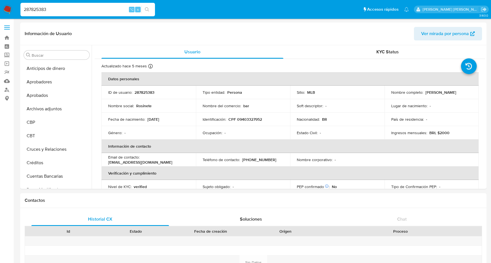
select select "10"
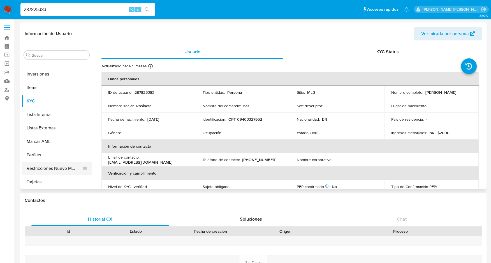
click at [61, 167] on button "Restricciones Nuevo Mundo" at bounding box center [55, 167] width 66 height 13
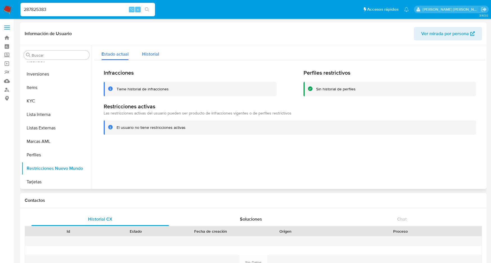
click at [151, 55] on span "Historial" at bounding box center [150, 54] width 17 height 6
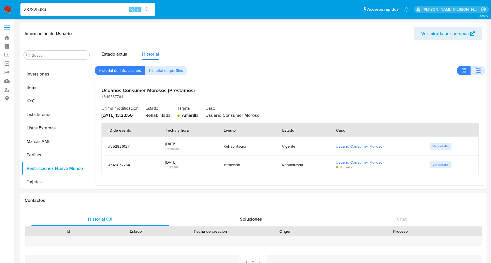
click at [36, 8] on input "287825383" at bounding box center [87, 9] width 135 height 7
paste input "277062790"
type input "277062790"
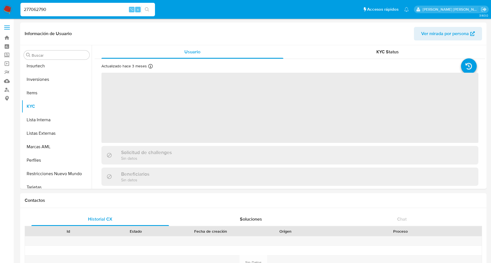
scroll to position [304, 0]
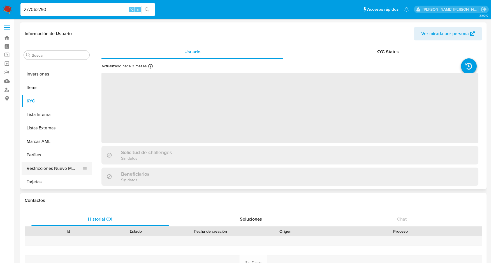
select select "10"
click at [62, 168] on button "Restricciones Nuevo Mundo" at bounding box center [55, 167] width 66 height 13
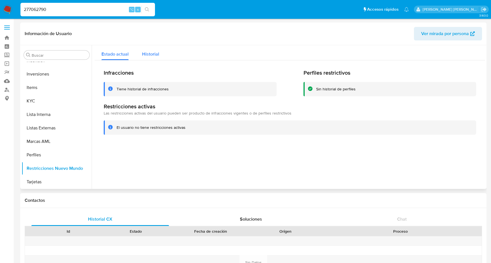
click at [149, 52] on span "Historial" at bounding box center [150, 54] width 17 height 6
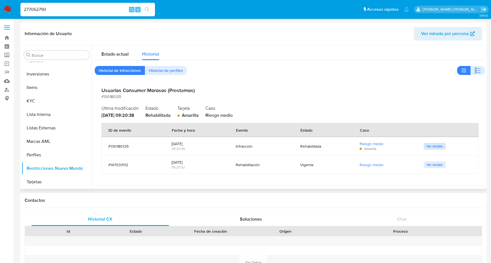
click at [432, 144] on span "Ver detalle" at bounding box center [435, 146] width 16 height 6
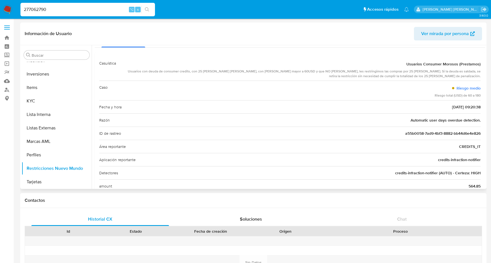
scroll to position [16, 0]
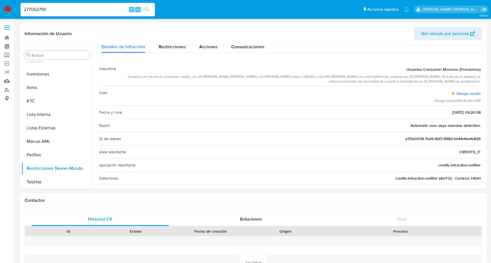
click at [36, 9] on input "277062790" at bounding box center [87, 9] width 135 height 7
paste input "115907550"
type input "115907550"
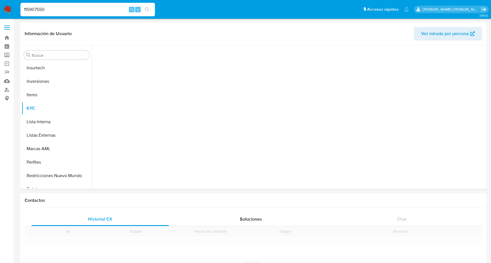
scroll to position [304, 0]
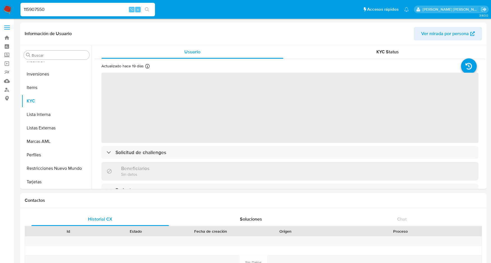
select select "10"
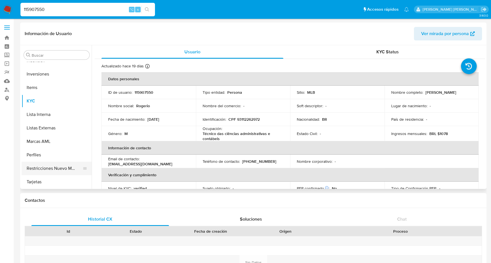
click at [52, 165] on button "Restricciones Nuevo Mundo" at bounding box center [55, 167] width 66 height 13
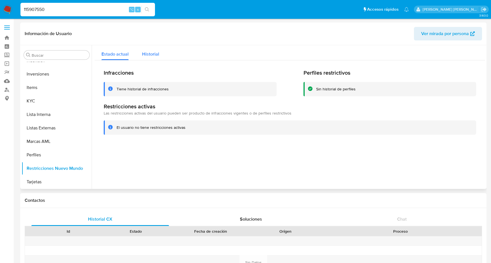
click at [154, 54] on span "Historial" at bounding box center [150, 54] width 17 height 6
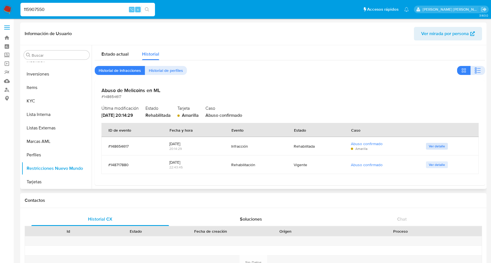
click at [433, 146] on span "Ver detalle" at bounding box center [437, 146] width 16 height 6
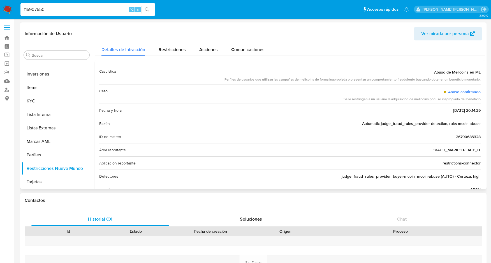
scroll to position [0, 0]
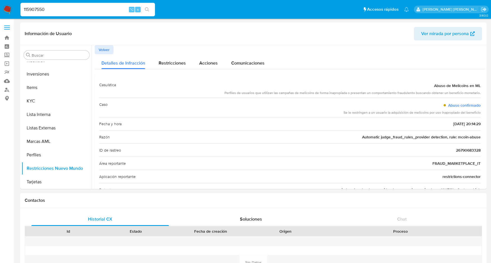
click at [35, 8] on input "115907550" at bounding box center [87, 9] width 135 height 7
paste input "72367873"
type input "72367873"
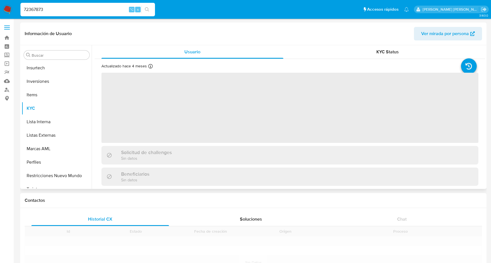
scroll to position [304, 0]
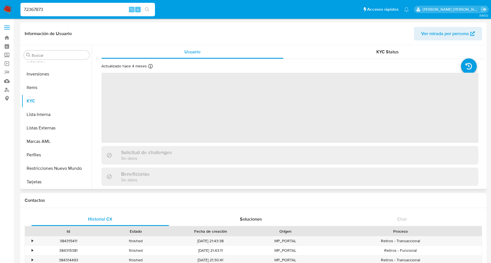
select select "10"
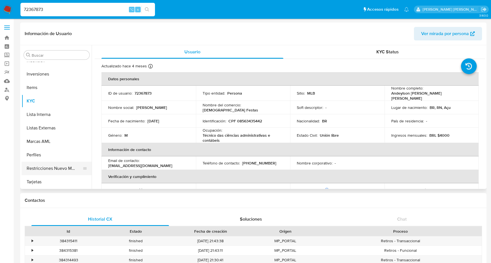
click at [63, 167] on button "Restricciones Nuevo Mundo" at bounding box center [55, 167] width 66 height 13
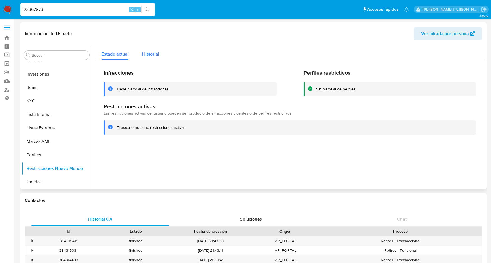
click at [155, 52] on span "Historial" at bounding box center [150, 54] width 17 height 6
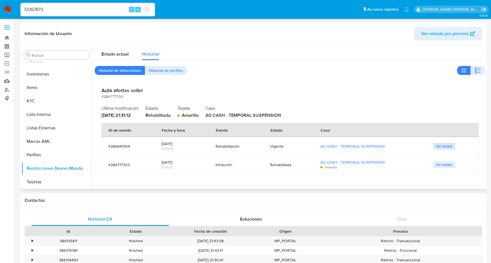
click at [444, 147] on span "Ver detalle" at bounding box center [444, 146] width 16 height 6
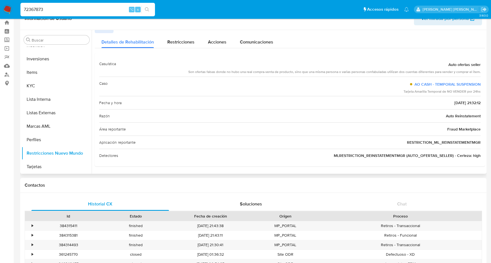
scroll to position [10, 0]
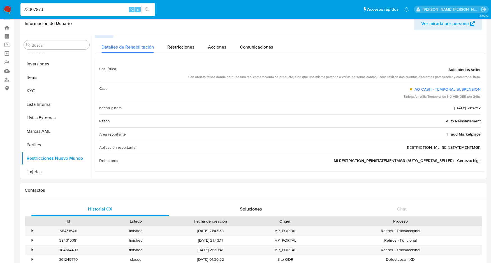
click at [38, 11] on input "72367873" at bounding box center [87, 9] width 135 height 7
paste input "287903424"
type input "287903424"
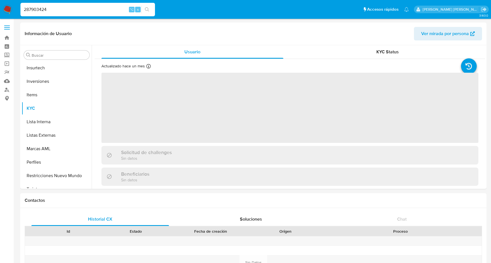
scroll to position [304, 0]
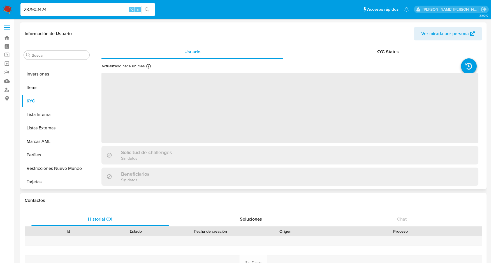
select select "10"
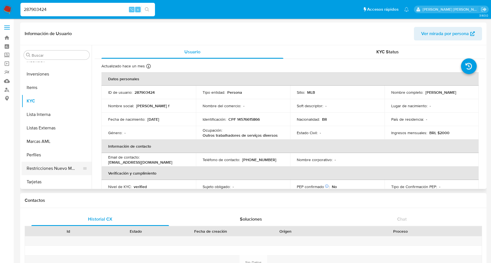
click at [61, 169] on button "Restricciones Nuevo Mundo" at bounding box center [55, 167] width 66 height 13
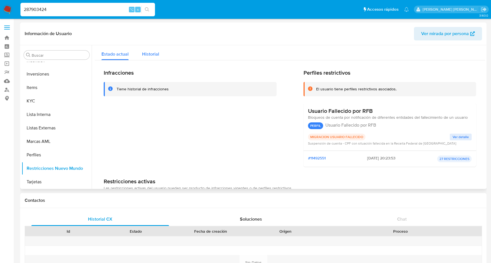
click at [144, 56] on span "Historial" at bounding box center [150, 54] width 17 height 6
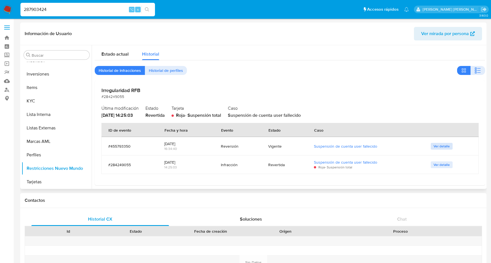
click at [439, 144] on span "Ver detalle" at bounding box center [442, 146] width 16 height 6
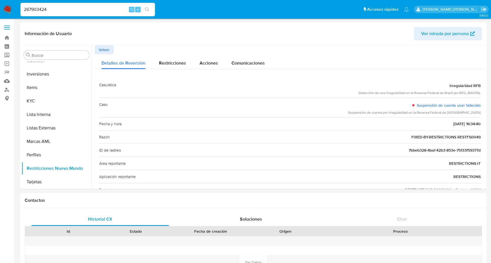
click at [29, 8] on input "287903424" at bounding box center [87, 9] width 135 height 7
paste input "570582212"
type input "570582212"
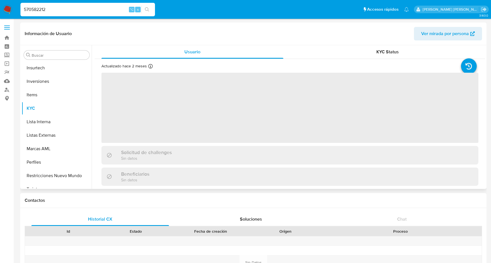
scroll to position [304, 0]
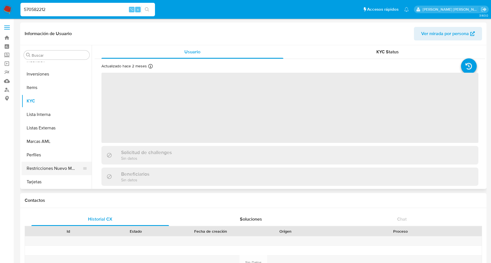
select select "10"
click at [61, 168] on button "Restricciones Nuevo Mundo" at bounding box center [55, 167] width 66 height 13
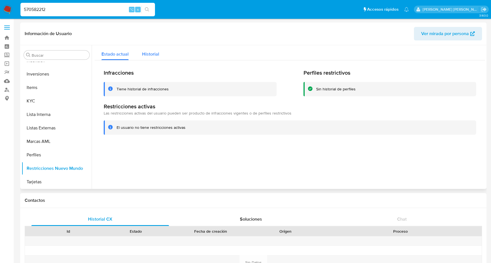
click at [153, 53] on span "Historial" at bounding box center [150, 54] width 17 height 6
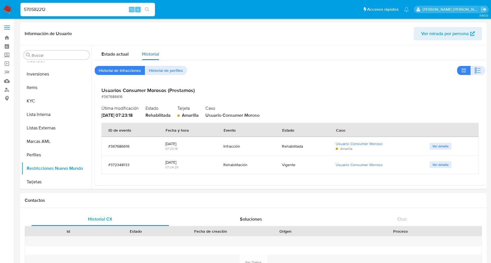
click at [27, 11] on input "570582212" at bounding box center [87, 9] width 135 height 7
paste input "205980968"
type input "205980968"
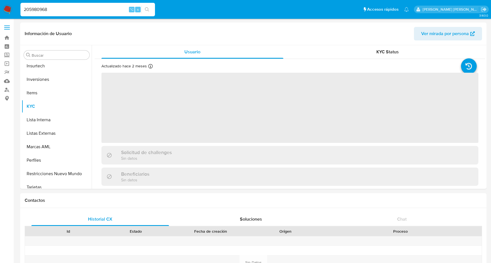
scroll to position [304, 0]
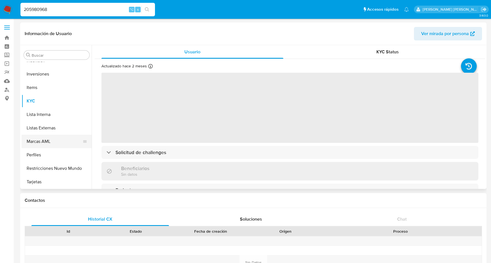
select select "10"
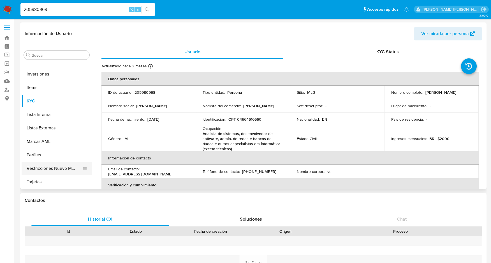
click at [62, 167] on button "Restricciones Nuevo Mundo" at bounding box center [55, 167] width 66 height 13
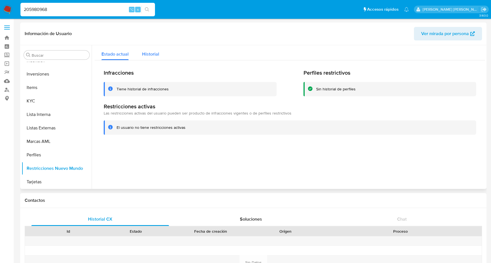
click at [155, 54] on span "Historial" at bounding box center [150, 54] width 17 height 6
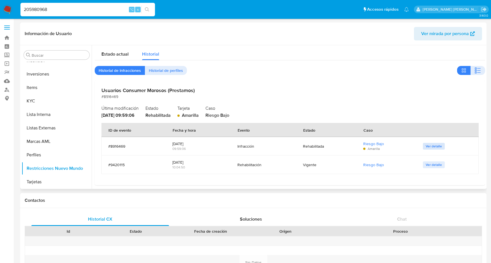
click at [434, 144] on span "Ver detalle" at bounding box center [434, 146] width 16 height 6
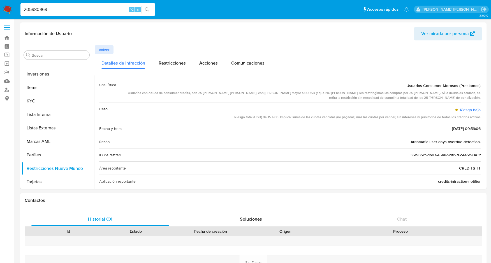
click at [39, 10] on input "205980968" at bounding box center [87, 9] width 135 height 7
paste input "367164717"
type input "367164717"
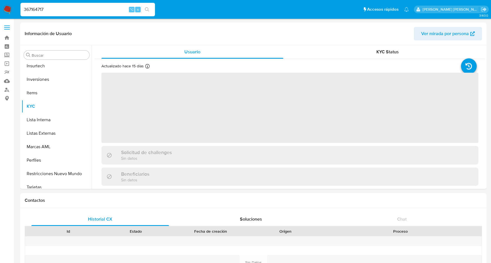
scroll to position [304, 0]
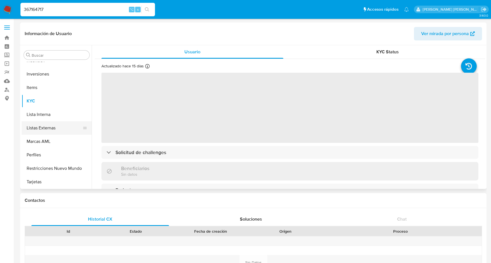
select select "10"
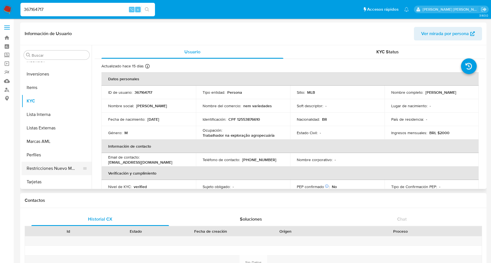
click at [42, 169] on button "Restricciones Nuevo Mundo" at bounding box center [55, 167] width 66 height 13
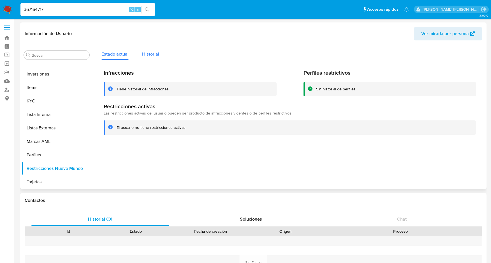
click at [158, 57] on span "Historial" at bounding box center [150, 54] width 17 height 6
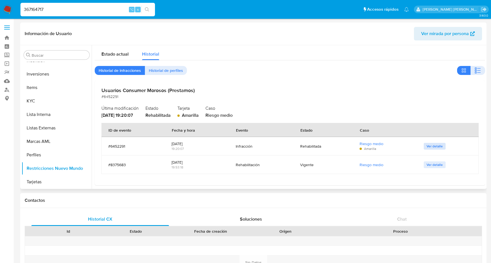
click at [438, 146] on span "Ver detalle" at bounding box center [435, 146] width 16 height 6
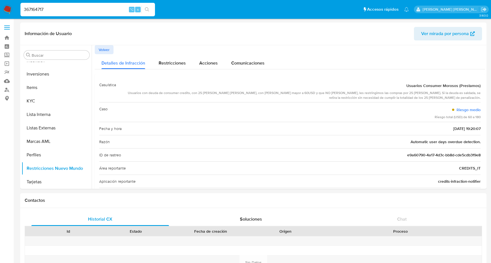
click at [34, 10] on input "367164717" at bounding box center [87, 9] width 135 height 7
paste input "184171749"
type input "184171749"
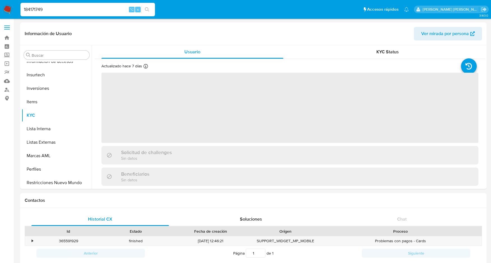
scroll to position [304, 0]
select select "10"
click at [57, 169] on button "Restricciones Nuevo Mundo" at bounding box center [55, 167] width 66 height 13
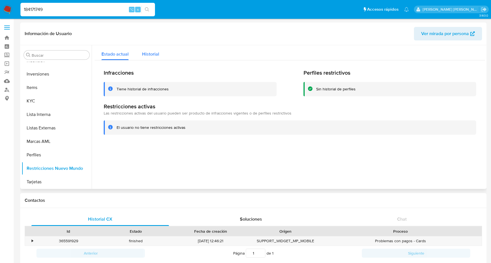
click at [153, 54] on span "Historial" at bounding box center [150, 54] width 17 height 6
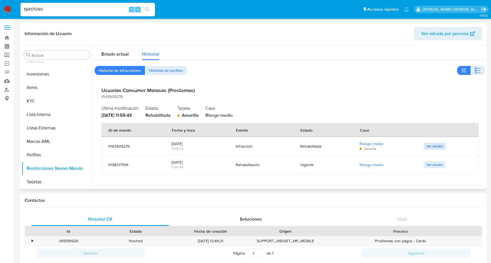
click at [428, 146] on span "Ver detalle" at bounding box center [435, 146] width 16 height 6
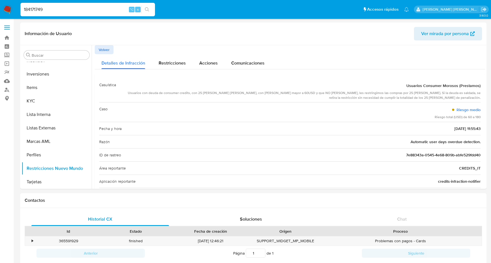
click at [31, 9] on input "184171749" at bounding box center [87, 9] width 135 height 7
paste input "352633975"
type input "352633975"
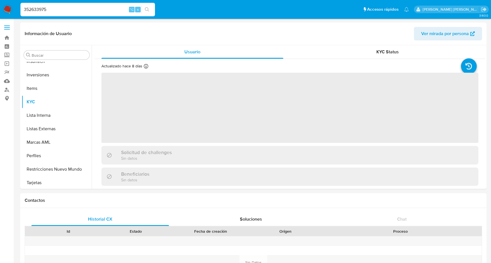
scroll to position [304, 0]
select select "10"
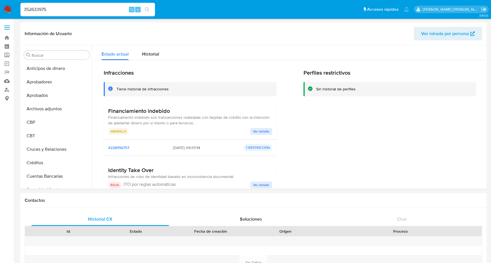
select select "10"
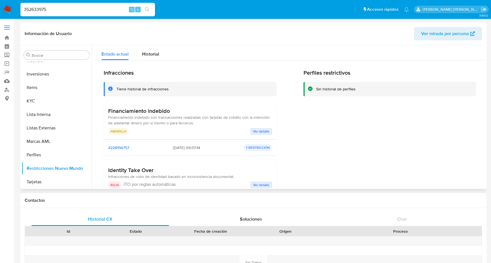
click at [261, 131] on span "Ver detalle" at bounding box center [261, 131] width 16 height 6
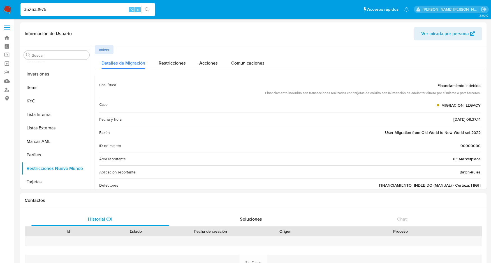
click at [38, 10] on input "352633975" at bounding box center [87, 9] width 135 height 7
paste input "459733607"
type input "459733607"
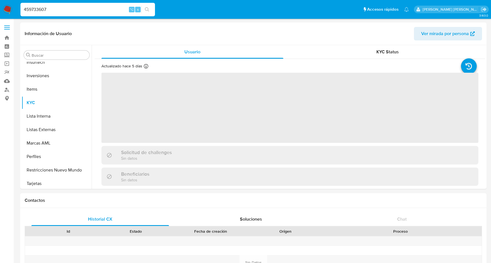
scroll to position [304, 0]
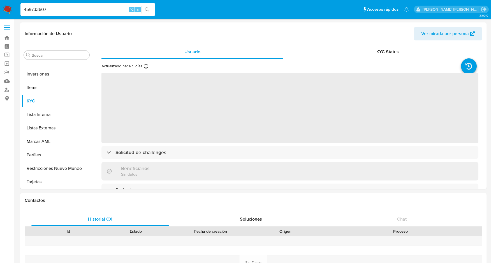
select select "10"
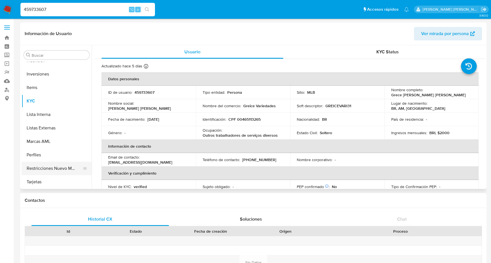
click at [64, 169] on button "Restricciones Nuevo Mundo" at bounding box center [55, 167] width 66 height 13
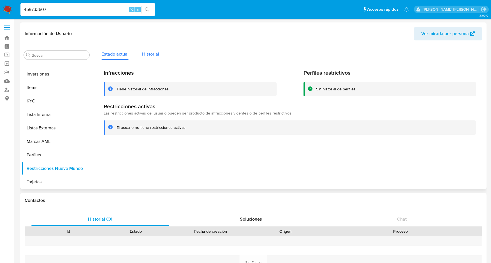
click at [156, 57] on span "Historial" at bounding box center [150, 54] width 17 height 6
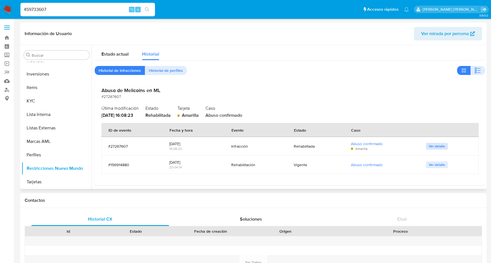
click at [433, 144] on span "Ver detalle" at bounding box center [437, 146] width 16 height 6
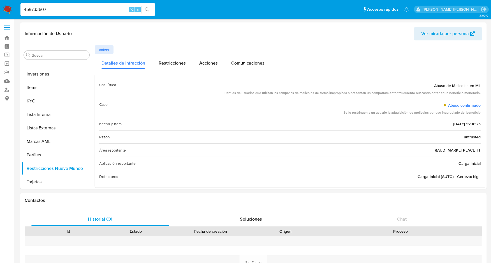
click at [35, 9] on input "459733607" at bounding box center [87, 9] width 135 height 7
paste input "263269200"
type input "263269200"
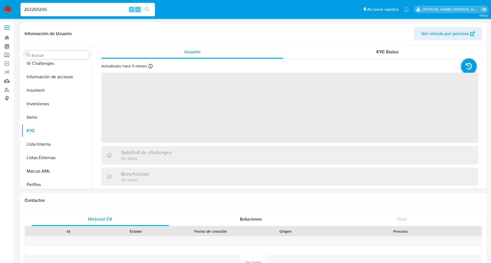
scroll to position [304, 0]
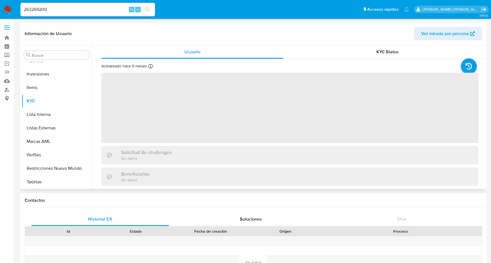
select select "10"
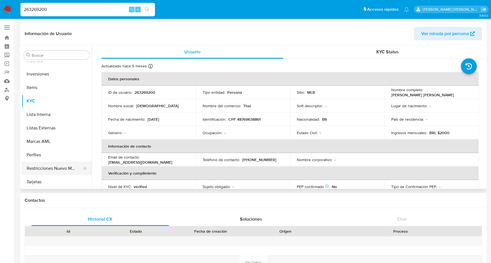
click at [53, 169] on button "Restricciones Nuevo Mundo" at bounding box center [55, 167] width 66 height 13
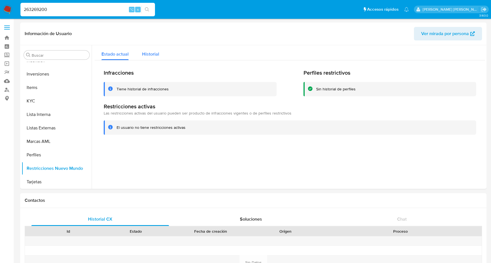
click at [150, 56] on span "Historial" at bounding box center [150, 54] width 17 height 6
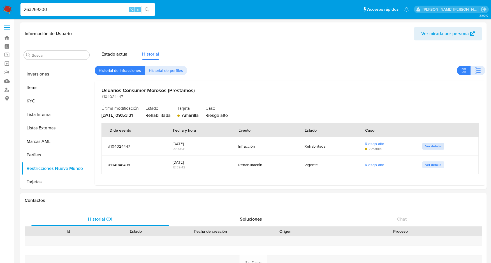
click at [427, 145] on span "Ver detalle" at bounding box center [433, 146] width 16 height 6
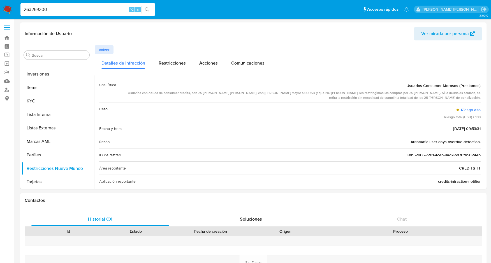
click at [30, 10] on input "263269200" at bounding box center [87, 9] width 135 height 7
paste input "32657986"
type input "326579860"
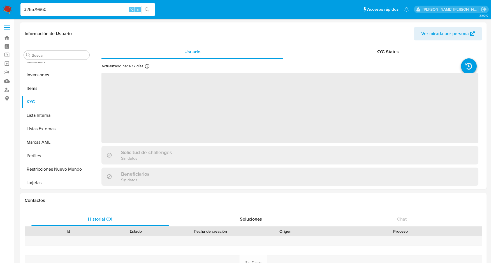
scroll to position [304, 0]
select select "10"
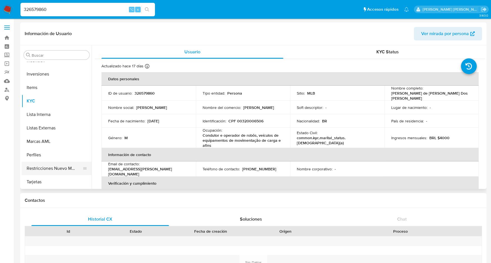
click at [40, 169] on button "Restricciones Nuevo Mundo" at bounding box center [55, 167] width 66 height 13
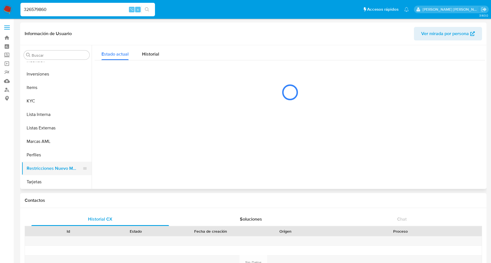
click at [40, 169] on button "Restricciones Nuevo Mundo" at bounding box center [55, 167] width 66 height 13
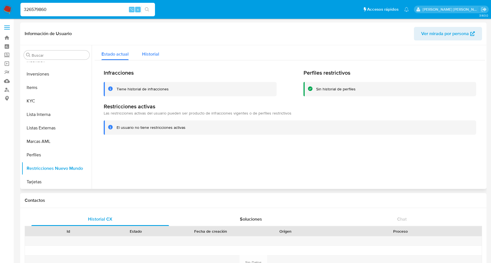
click at [153, 52] on span "Historial" at bounding box center [150, 54] width 17 height 6
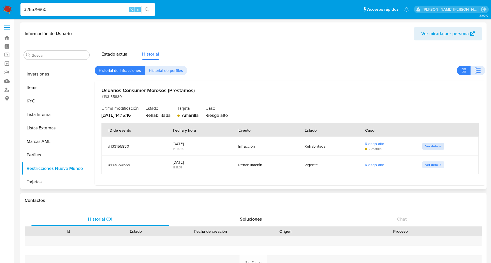
click at [430, 146] on span "Ver detalle" at bounding box center [433, 146] width 16 height 6
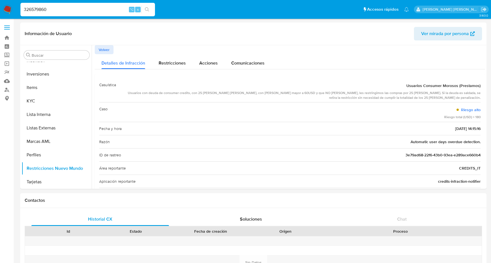
click at [35, 7] on input "326579860" at bounding box center [87, 9] width 135 height 7
paste input "25871030"
type input "25871030"
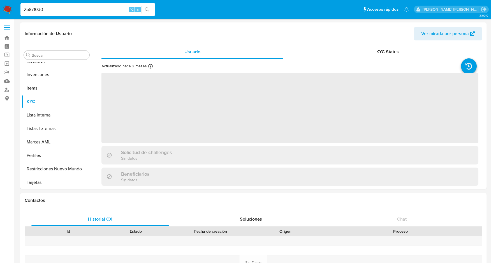
scroll to position [304, 0]
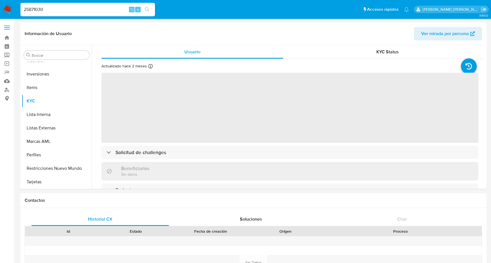
select select "10"
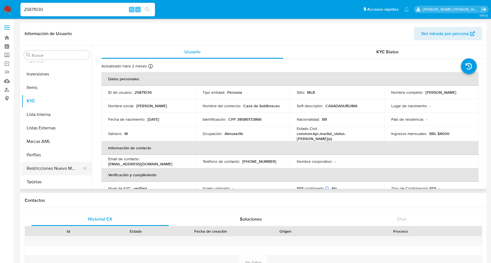
click at [50, 168] on button "Restricciones Nuevo Mundo" at bounding box center [55, 167] width 66 height 13
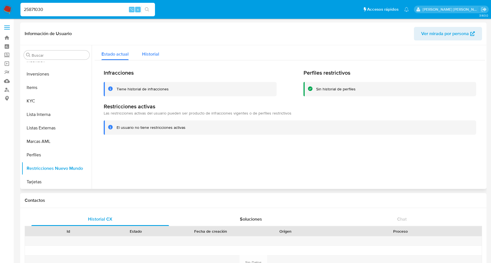
click at [159, 52] on button "Historial" at bounding box center [150, 52] width 31 height 15
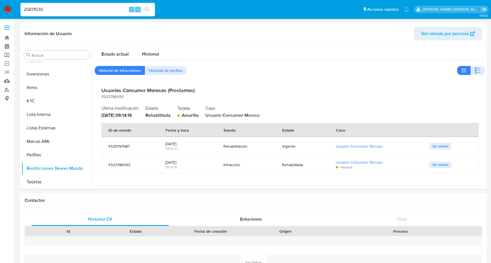
click at [35, 7] on input "25871030" at bounding box center [87, 9] width 135 height 7
paste input "405498033"
type input "405498033"
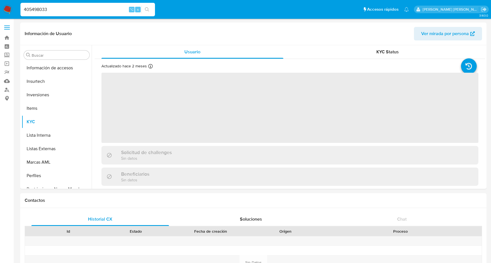
scroll to position [304, 0]
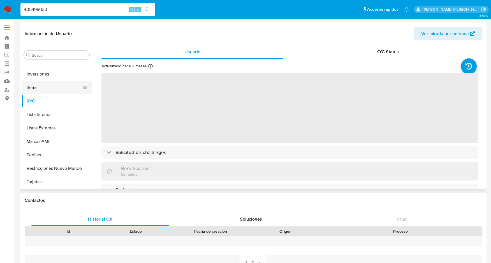
select select "10"
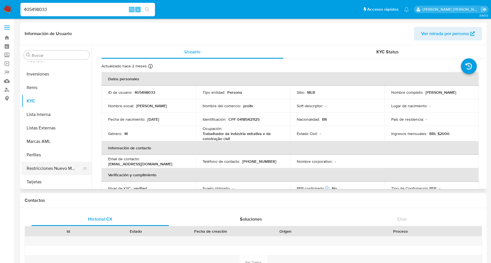
click at [47, 168] on button "Restricciones Nuevo Mundo" at bounding box center [55, 167] width 66 height 13
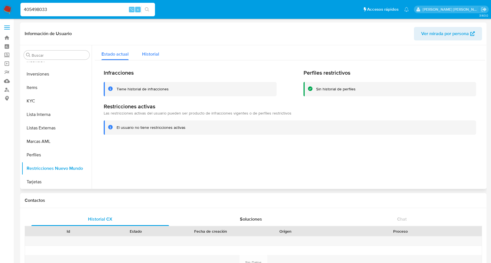
click at [148, 57] on span "Historial" at bounding box center [150, 54] width 17 height 6
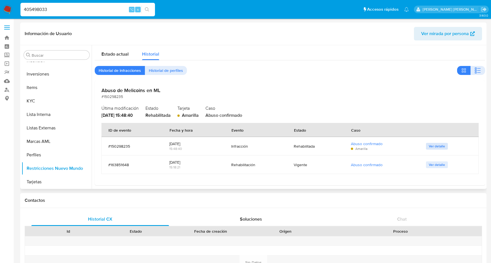
click at [431, 144] on span "Ver detalle" at bounding box center [437, 146] width 16 height 6
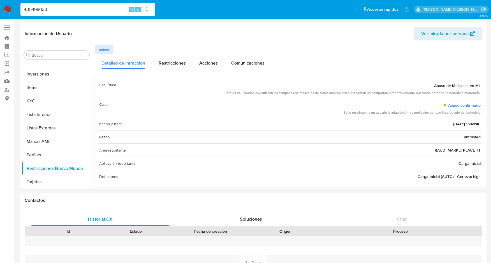
click at [31, 12] on input "405498033" at bounding box center [87, 9] width 135 height 7
paste input "699024824"
type input "699024824"
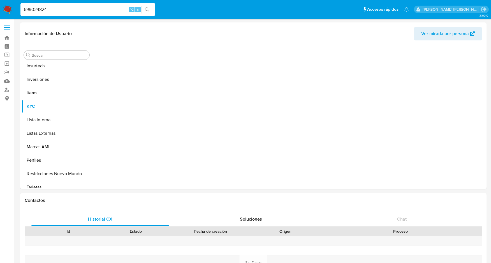
scroll to position [304, 0]
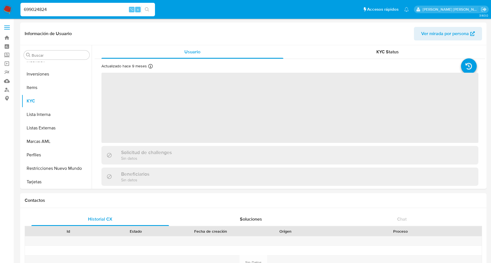
select select "10"
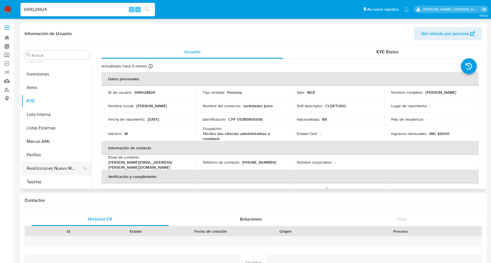
click at [43, 168] on button "Restricciones Nuevo Mundo" at bounding box center [55, 167] width 66 height 13
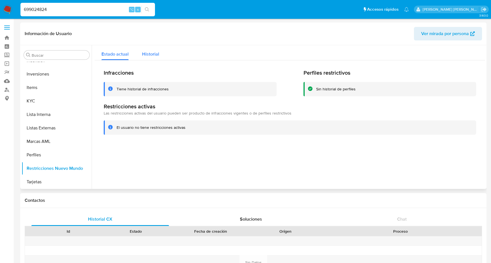
click at [156, 53] on span "Historial" at bounding box center [150, 54] width 17 height 6
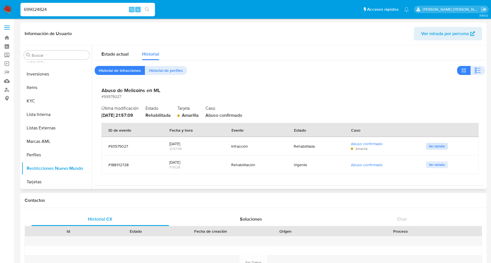
click at [430, 147] on span "Ver detalle" at bounding box center [437, 146] width 16 height 6
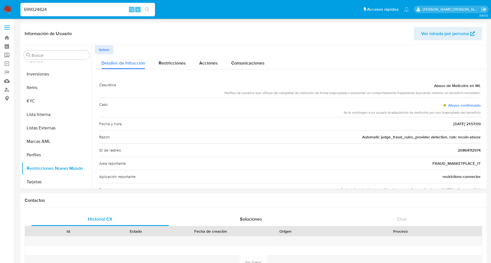
click at [35, 7] on input "699024824" at bounding box center [87, 9] width 135 height 7
paste input "385030984"
type input "385030984"
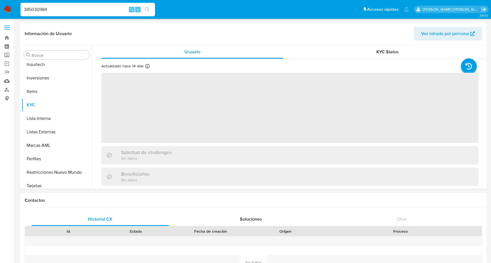
scroll to position [304, 0]
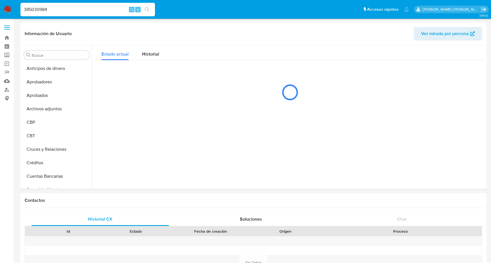
select select "10"
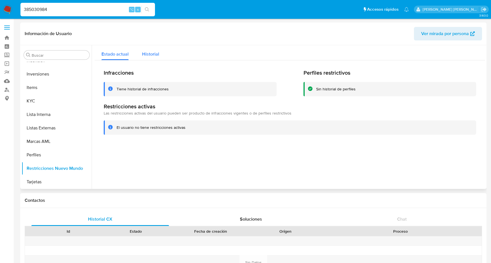
click at [149, 51] on span "Historial" at bounding box center [150, 54] width 17 height 6
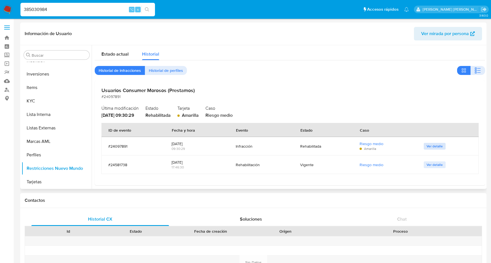
click at [432, 146] on span "Ver detalle" at bounding box center [435, 146] width 16 height 6
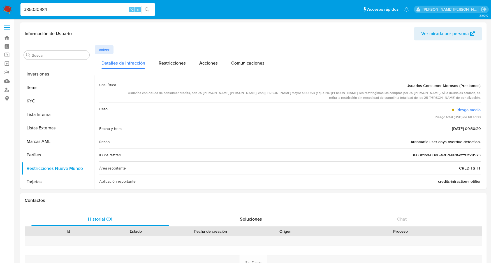
click at [34, 8] on input "385030984" at bounding box center [87, 9] width 135 height 7
paste input "375233084"
type input "375233084"
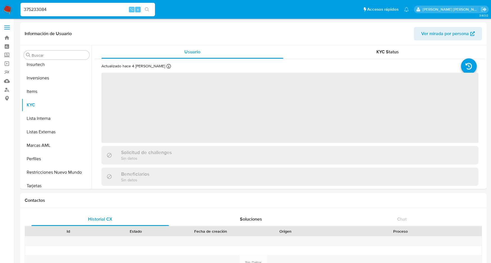
scroll to position [304, 0]
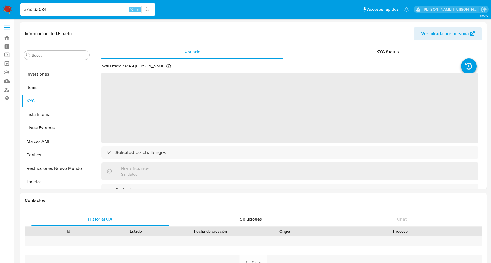
select select "10"
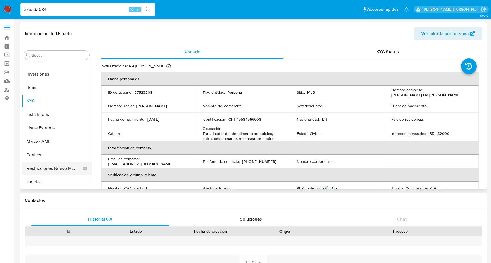
click at [53, 170] on button "Restricciones Nuevo Mundo" at bounding box center [55, 167] width 66 height 13
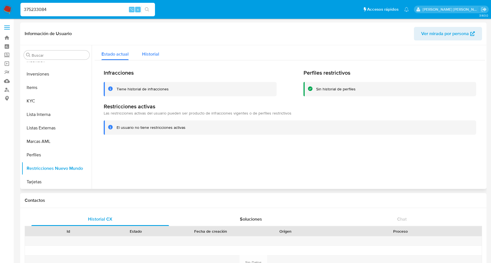
click at [149, 52] on span "Historial" at bounding box center [150, 54] width 17 height 6
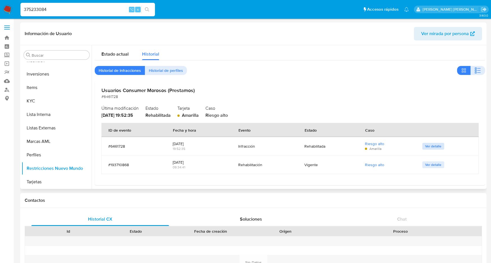
click at [431, 145] on span "Ver detalle" at bounding box center [433, 146] width 16 height 6
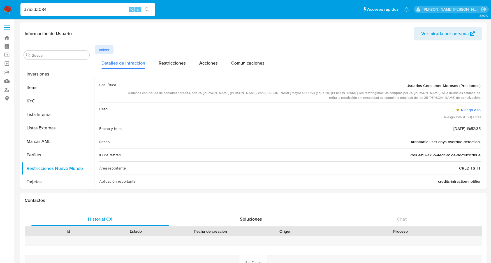
click at [30, 8] on input "375233084" at bounding box center [87, 9] width 135 height 7
paste input "741898508"
type input "741898508"
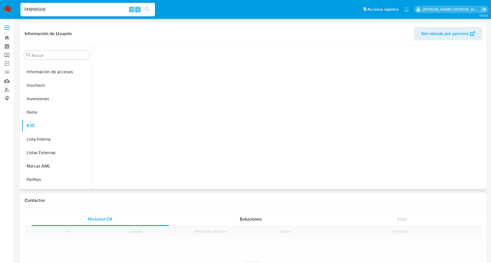
scroll to position [304, 0]
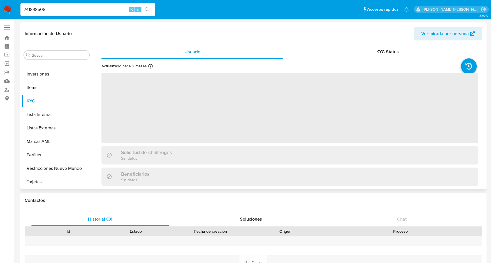
select select "10"
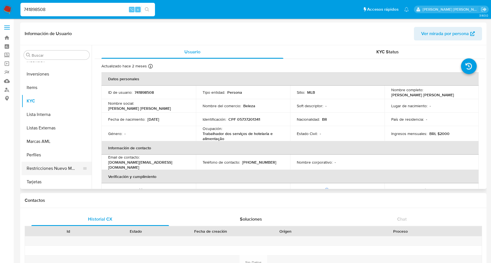
click at [51, 166] on button "Restricciones Nuevo Mundo" at bounding box center [55, 167] width 66 height 13
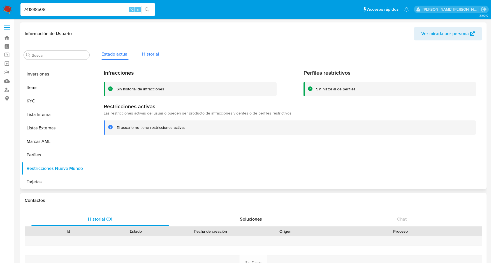
click at [154, 55] on span "Historial" at bounding box center [150, 54] width 17 height 6
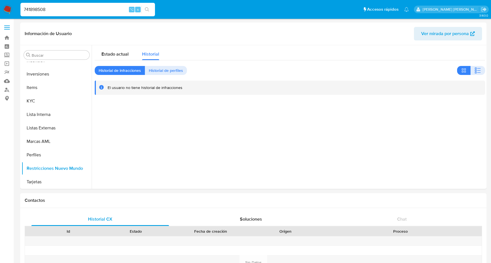
click at [34, 10] on input "741898508" at bounding box center [87, 9] width 135 height 7
paste input "579805409"
type input "579805409"
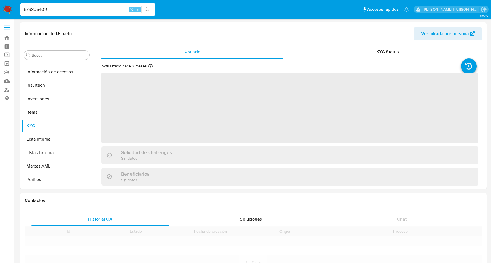
scroll to position [304, 0]
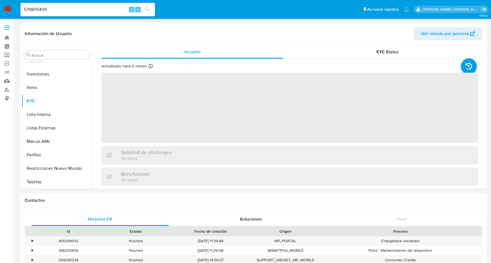
select select "10"
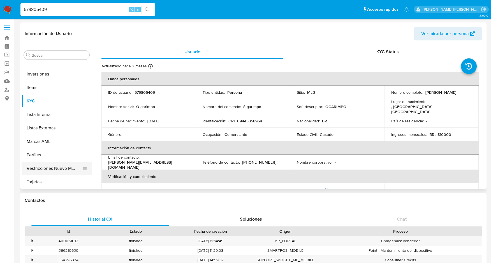
click at [55, 171] on button "Restricciones Nuevo Mundo" at bounding box center [55, 167] width 66 height 13
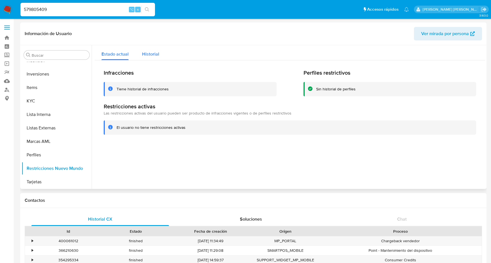
click at [157, 55] on span "Historial" at bounding box center [150, 54] width 17 height 6
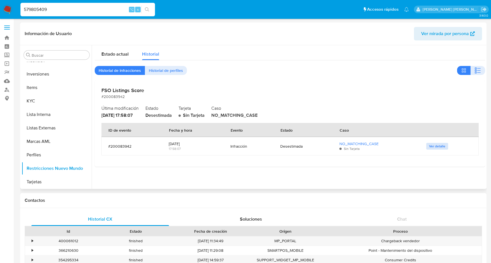
click at [437, 145] on span "Ver detalle" at bounding box center [437, 146] width 16 height 6
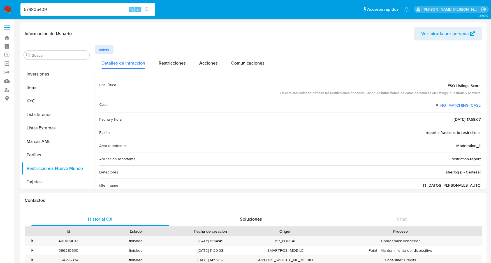
click at [41, 8] on input "579805409" at bounding box center [87, 9] width 135 height 7
paste input "320860814"
type input "320860814"
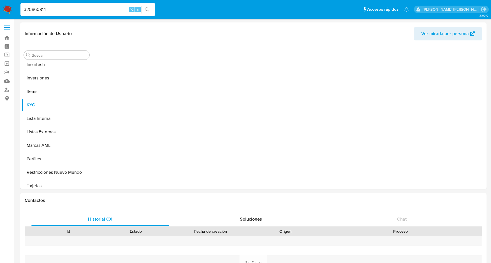
scroll to position [304, 0]
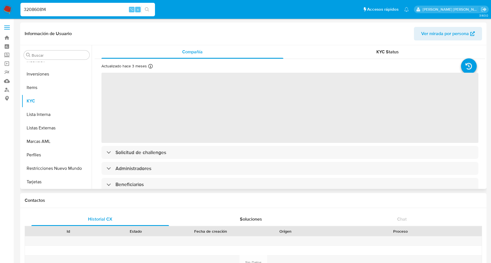
select select "10"
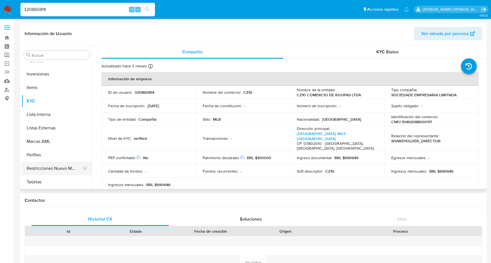
click at [58, 169] on button "Restricciones Nuevo Mundo" at bounding box center [55, 167] width 66 height 13
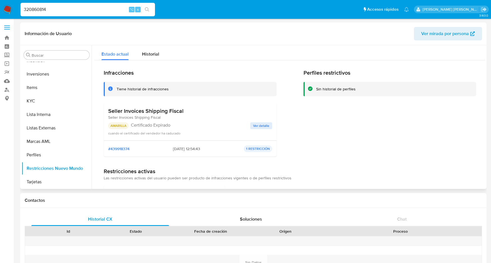
click at [263, 125] on span "Ver detalle" at bounding box center [261, 126] width 16 height 6
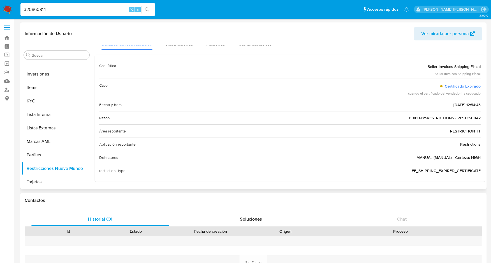
scroll to position [10, 0]
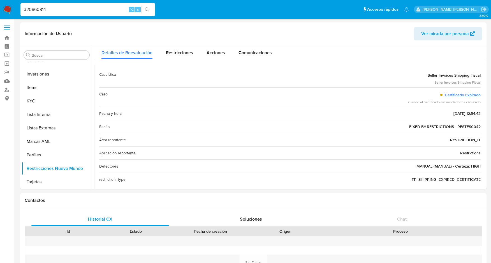
click at [39, 9] on input "320860814" at bounding box center [87, 9] width 135 height 7
paste input "174161931"
type input "174161931"
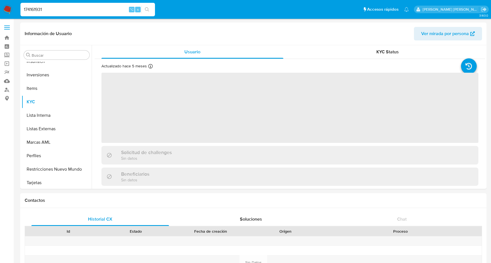
scroll to position [304, 0]
select select "10"
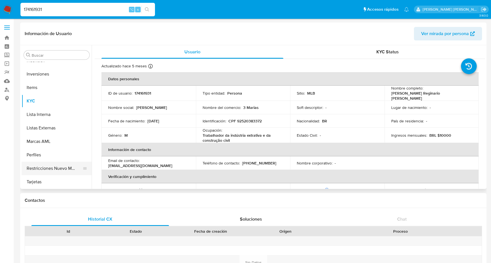
click at [71, 167] on button "Restricciones Nuevo Mundo" at bounding box center [55, 167] width 66 height 13
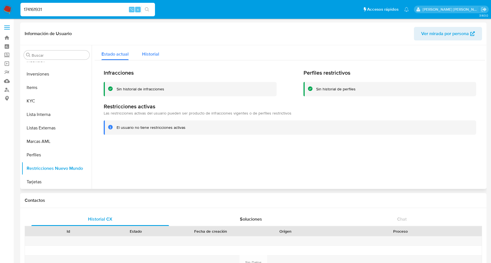
click at [155, 54] on span "Historial" at bounding box center [150, 54] width 17 height 6
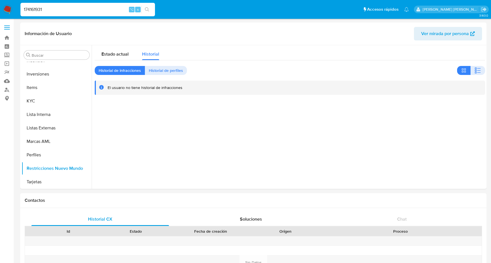
click at [29, 7] on input "174161931" at bounding box center [87, 9] width 135 height 7
paste input "579805409"
type input "579805409"
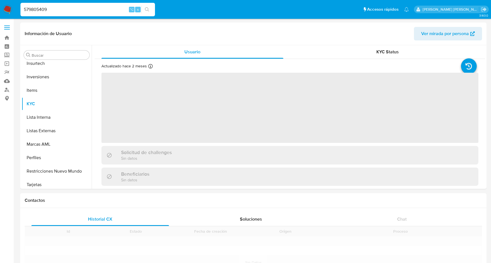
scroll to position [304, 0]
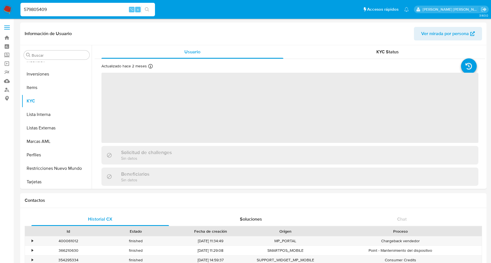
select select "10"
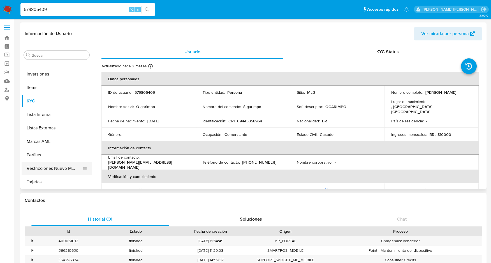
click at [52, 168] on button "Restricciones Nuevo Mundo" at bounding box center [55, 167] width 66 height 13
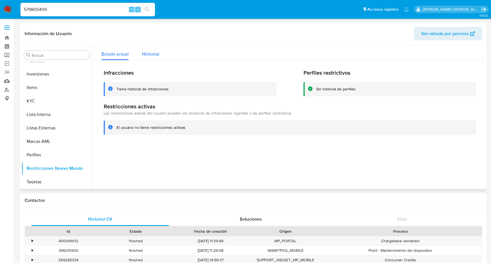
click at [148, 54] on span "Historial" at bounding box center [150, 54] width 17 height 6
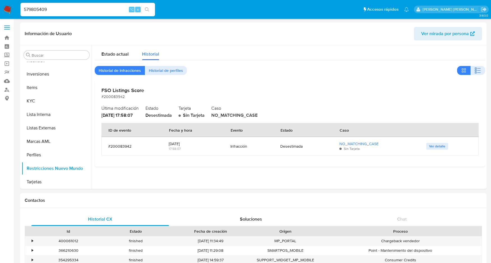
click at [38, 7] on input "579805409" at bounding box center [87, 9] width 135 height 7
paste input "1101086582"
type input "1101086582"
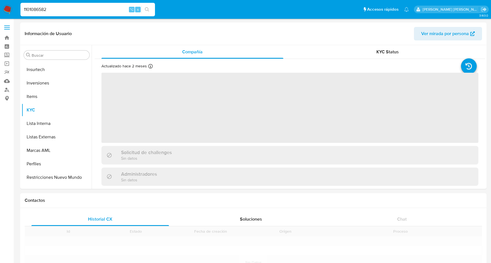
scroll to position [304, 0]
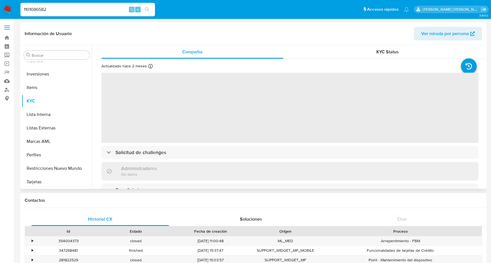
select select "10"
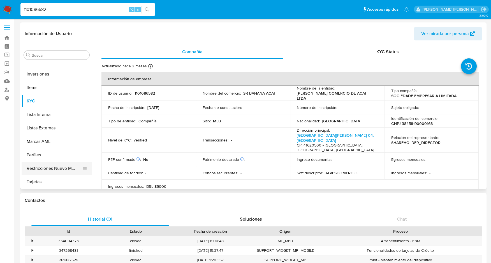
click at [52, 165] on button "Restricciones Nuevo Mundo" at bounding box center [55, 167] width 66 height 13
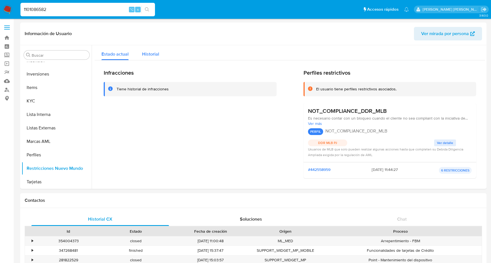
click at [149, 54] on span "Historial" at bounding box center [150, 54] width 17 height 6
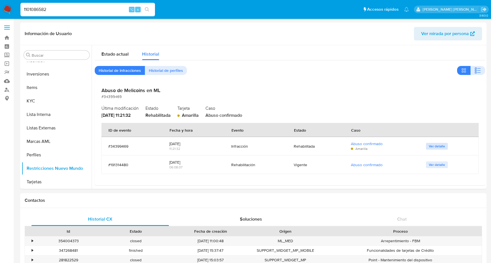
click at [433, 146] on span "Ver detalle" at bounding box center [437, 146] width 16 height 6
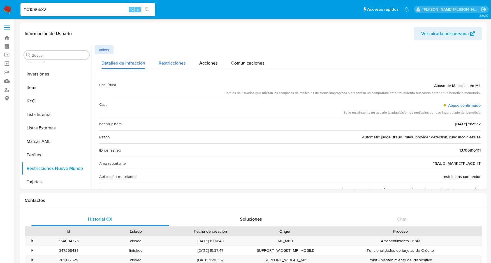
click at [168, 65] on span "Restricciones" at bounding box center [172, 63] width 27 height 6
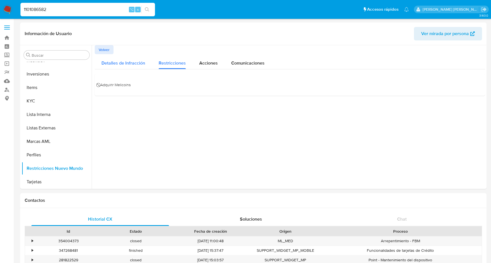
click at [132, 63] on span "Detalles de Infracción" at bounding box center [123, 63] width 44 height 6
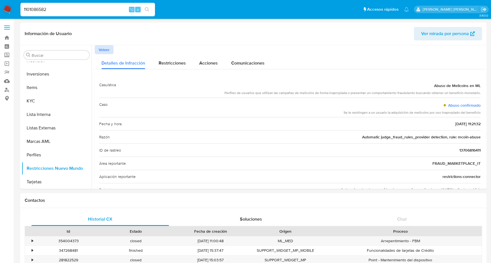
click at [107, 48] on span "Volver" at bounding box center [104, 50] width 11 height 8
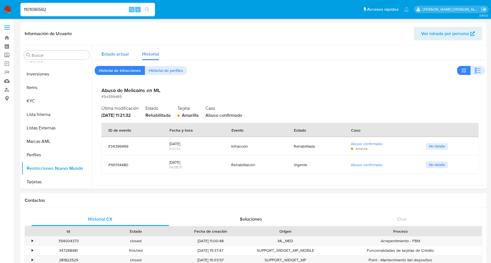
click at [124, 53] on span "Estado actual" at bounding box center [114, 54] width 27 height 6
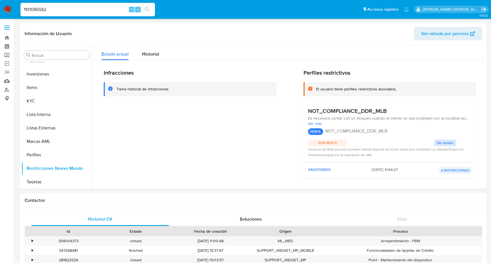
click at [449, 142] on span "Ver detalle" at bounding box center [445, 143] width 16 height 6
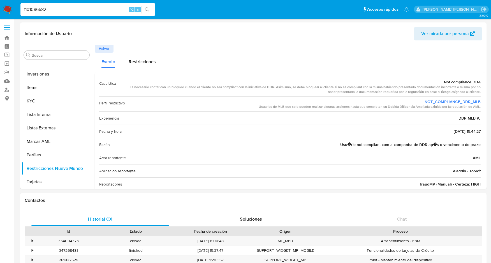
scroll to position [0, 0]
click at [151, 60] on span "Restricciones" at bounding box center [142, 63] width 27 height 6
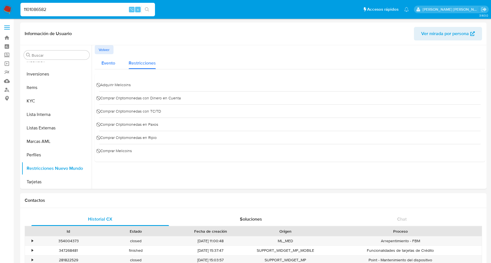
click at [110, 63] on span "Evento" at bounding box center [108, 63] width 14 height 6
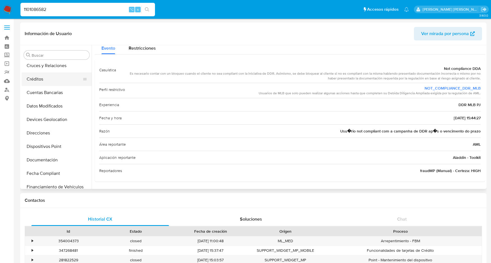
scroll to position [85, 0]
click at [43, 159] on button "Documentación" at bounding box center [55, 158] width 66 height 13
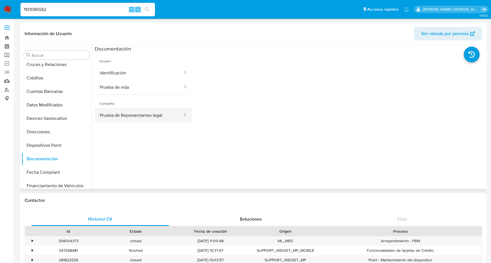
click at [186, 116] on icon at bounding box center [185, 115] width 6 height 6
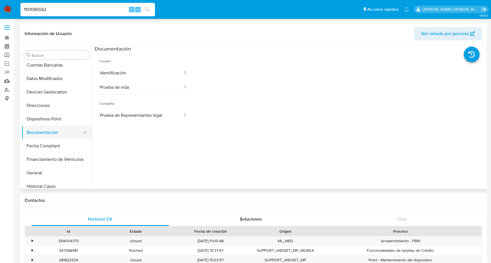
scroll to position [113, 0]
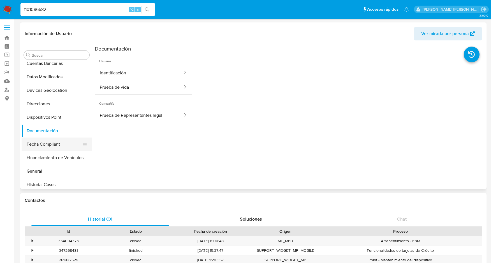
click at [52, 145] on button "Fecha Compliant" at bounding box center [55, 143] width 66 height 13
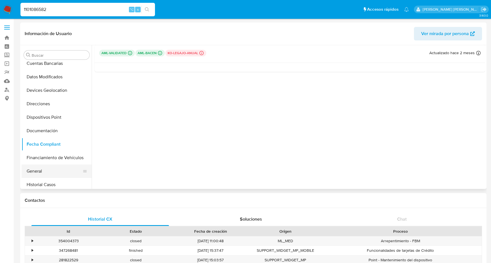
click at [38, 171] on button "General" at bounding box center [55, 170] width 66 height 13
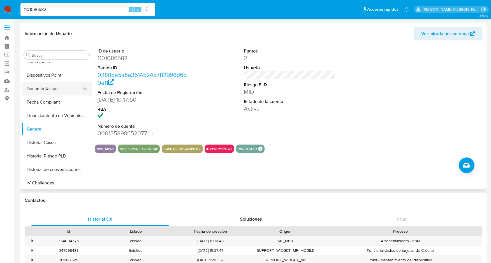
scroll to position [156, 0]
click at [43, 140] on button "Historial Casos" at bounding box center [55, 140] width 66 height 13
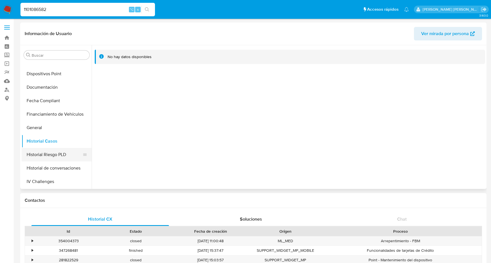
click at [44, 153] on button "Historial Riesgo PLD" at bounding box center [55, 154] width 66 height 13
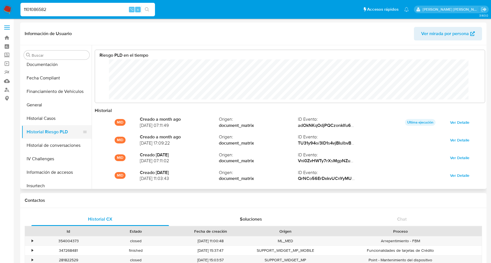
scroll to position [181, 0]
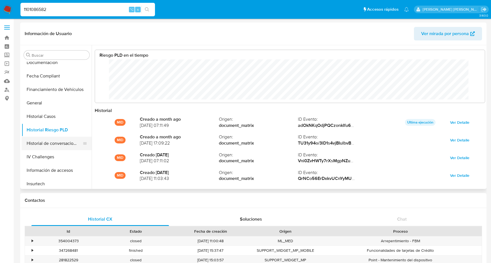
click at [44, 145] on button "Historial de conversaciones" at bounding box center [55, 143] width 66 height 13
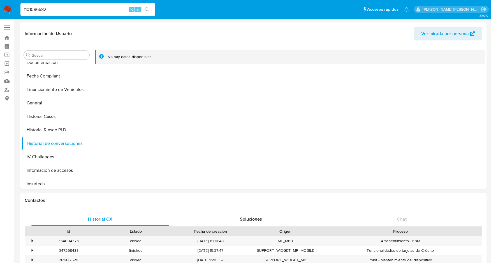
click at [30, 6] on input "1101086582" at bounding box center [87, 9] width 135 height 7
paste input "1361431958"
type input "1361431958"
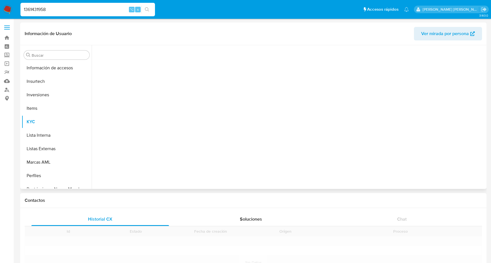
scroll to position [304, 0]
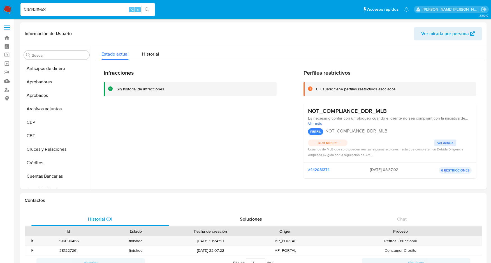
select select "10"
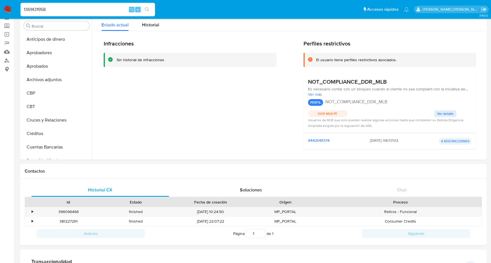
scroll to position [304, 0]
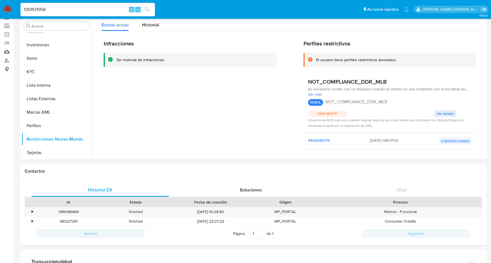
click at [33, 7] on input "1361431958" at bounding box center [87, 9] width 135 height 7
paste input "599297128"
type input "599297128"
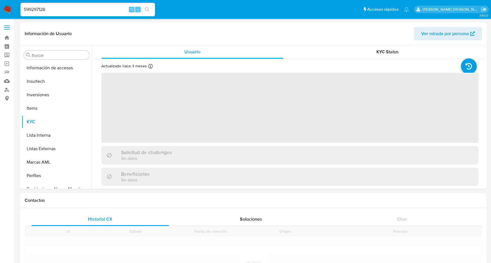
scroll to position [304, 0]
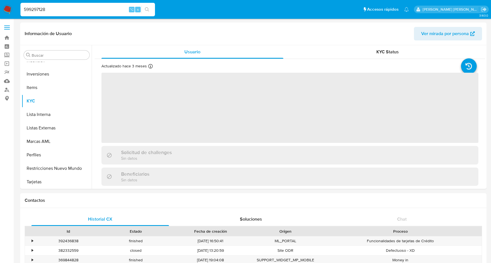
select select "10"
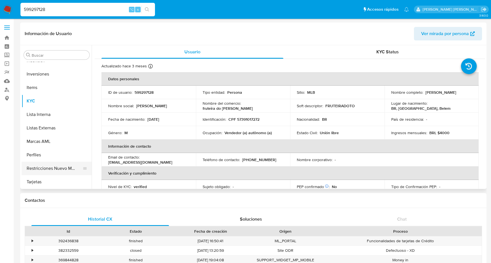
click at [56, 170] on button "Restricciones Nuevo Mundo" at bounding box center [55, 167] width 66 height 13
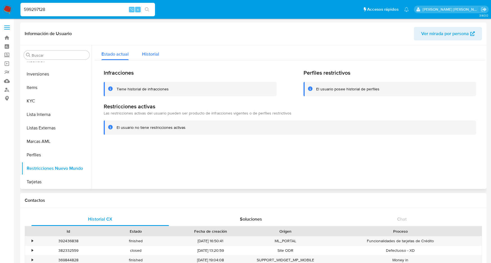
click at [152, 53] on span "Historial" at bounding box center [150, 54] width 17 height 6
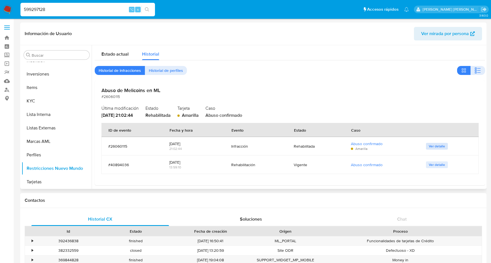
click at [440, 146] on span "Ver detalle" at bounding box center [437, 146] width 16 height 6
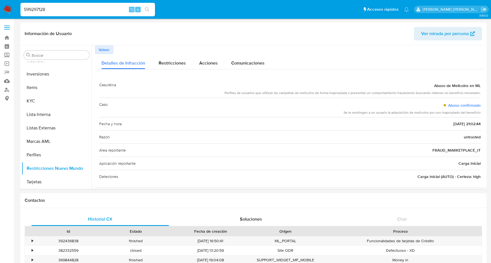
click at [33, 9] on input "599297128" at bounding box center [87, 9] width 135 height 7
paste input "1262778258"
type input "1262778258"
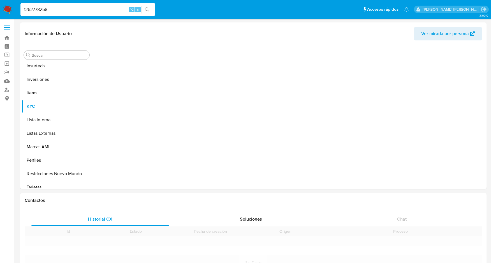
scroll to position [304, 0]
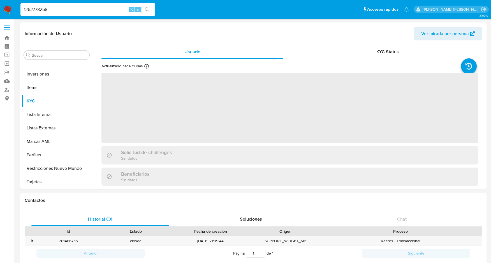
select select "10"
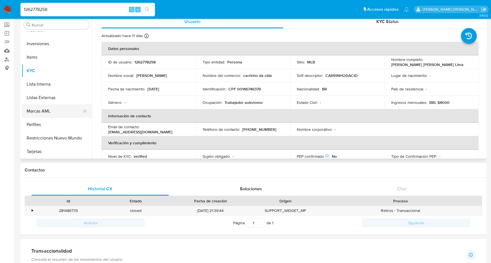
scroll to position [32, 0]
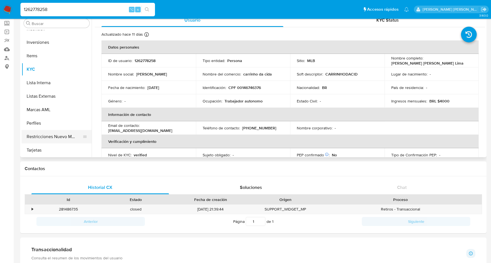
click at [58, 138] on button "Restricciones Nuevo Mundo" at bounding box center [55, 136] width 66 height 13
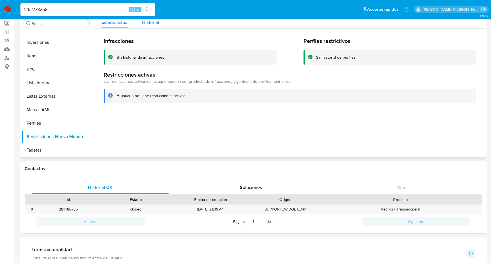
click at [146, 21] on span "Historial" at bounding box center [150, 22] width 17 height 6
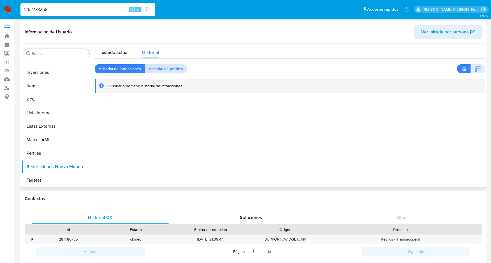
scroll to position [1, 0]
click at [168, 67] on span "Historial de perfiles" at bounding box center [166, 69] width 34 height 8
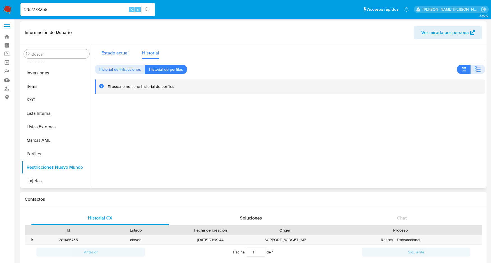
click at [117, 53] on span "Estado actual" at bounding box center [114, 53] width 27 height 6
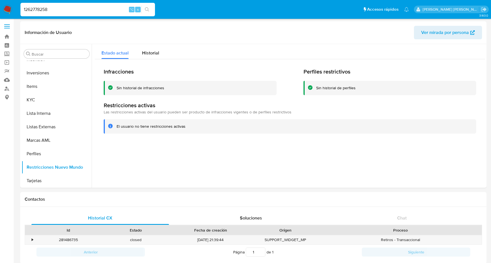
click at [35, 9] on input "1262778258" at bounding box center [87, 9] width 135 height 7
paste input "1180029810"
type input "1180029810"
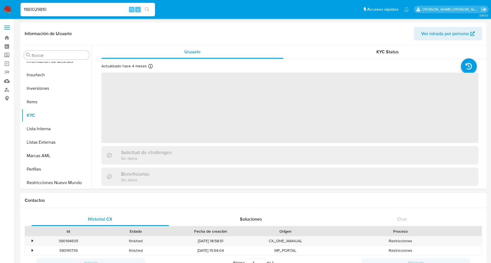
scroll to position [304, 0]
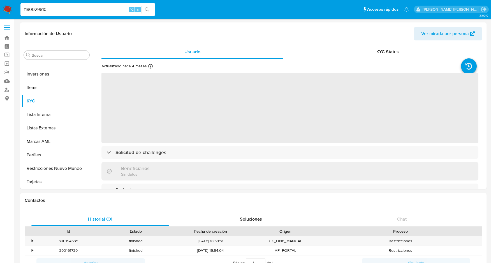
select select "10"
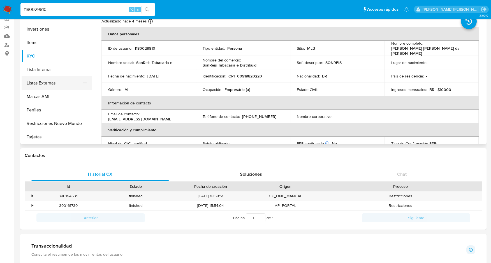
scroll to position [52, 0]
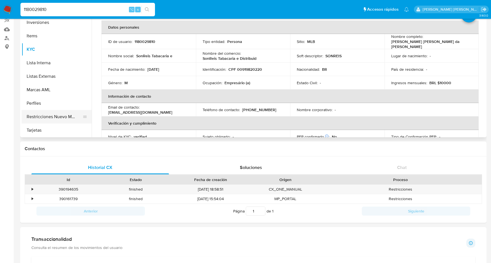
click at [50, 115] on button "Restricciones Nuevo Mundo" at bounding box center [55, 116] width 66 height 13
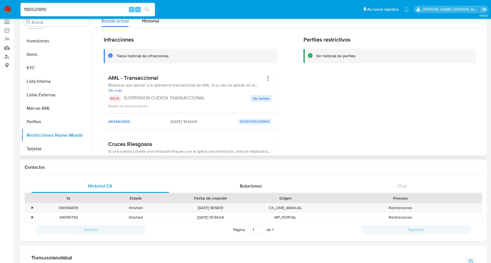
scroll to position [28, 0]
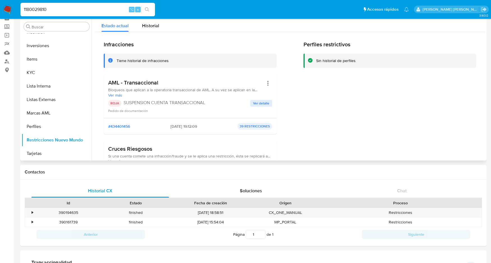
click at [256, 102] on span "Ver detalle" at bounding box center [261, 103] width 16 height 6
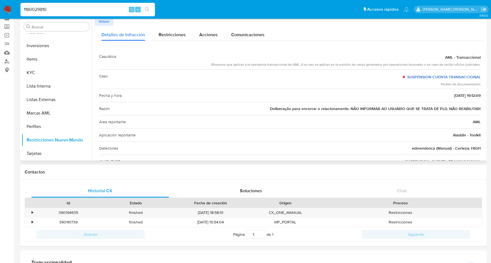
click at [446, 77] on link "SUSPENSION CUENTA TRANSACCIONAL" at bounding box center [443, 77] width 73 height 6
click at [41, 155] on button "Tarjetas" at bounding box center [55, 153] width 66 height 13
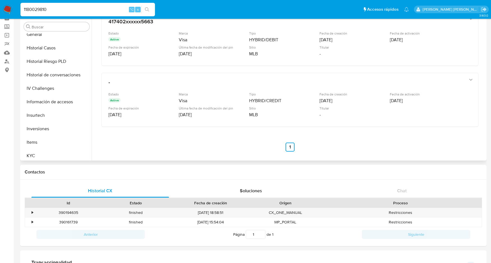
scroll to position [210, 0]
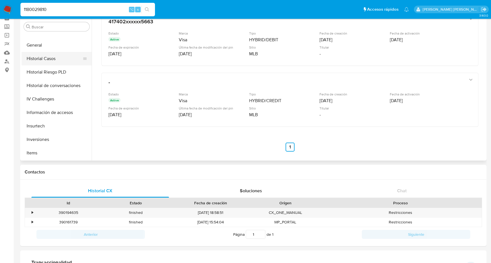
click at [49, 56] on button "Historial Casos" at bounding box center [55, 58] width 66 height 13
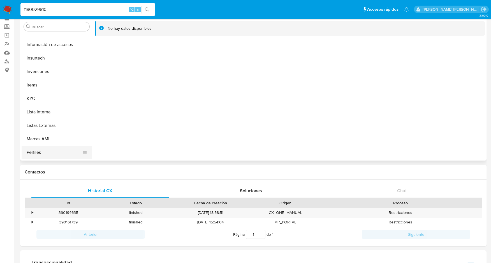
scroll to position [304, 0]
click at [47, 137] on button "Restricciones Nuevo Mundo" at bounding box center [55, 139] width 66 height 13
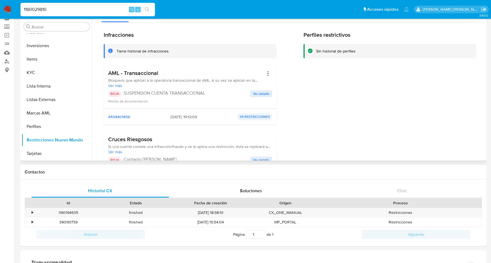
scroll to position [8, 0]
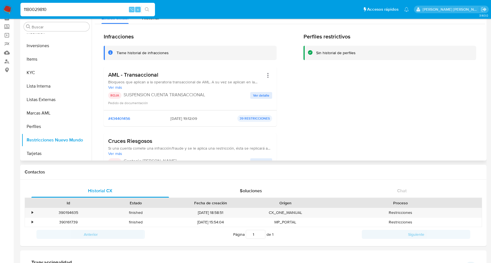
click at [267, 95] on span "Ver detalle" at bounding box center [261, 96] width 16 height 6
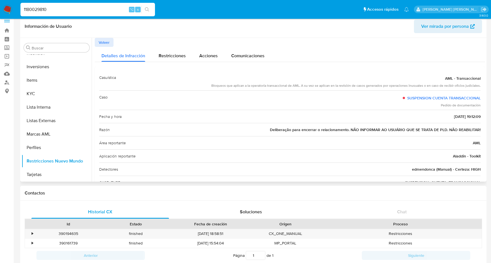
scroll to position [0, 0]
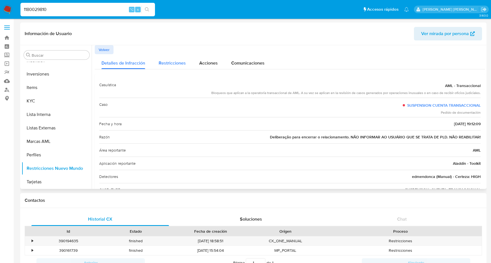
click at [175, 64] on span "Restricciones" at bounding box center [172, 63] width 27 height 6
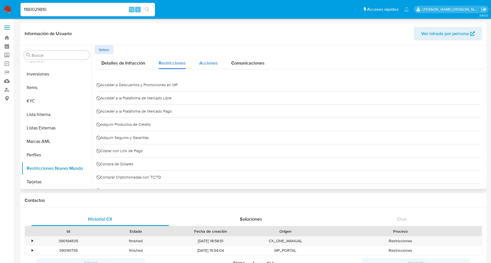
click at [203, 63] on span "Acciones" at bounding box center [208, 63] width 19 height 6
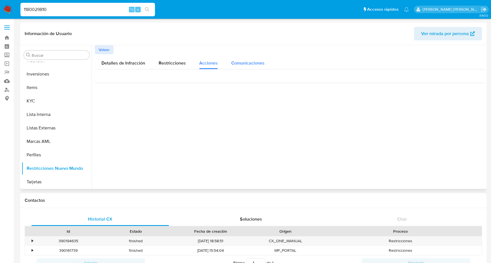
click at [245, 59] on div "Comunicaciones" at bounding box center [247, 61] width 33 height 15
click at [131, 86] on span "Suspendemos sua conta" at bounding box center [128, 86] width 56 height 6
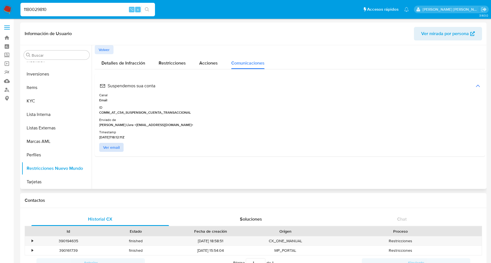
click at [114, 146] on span "Ver email" at bounding box center [111, 147] width 17 height 8
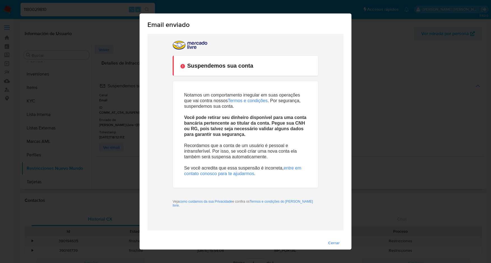
click at [239, 61] on td "Suspendemos sua conta" at bounding box center [246, 66] width 144 height 20
click at [336, 241] on span "Cerrar" at bounding box center [333, 243] width 11 height 8
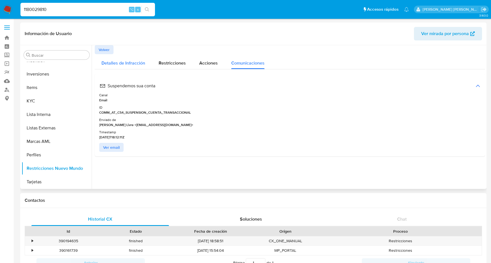
click at [116, 64] on span "Detalles de Infracción" at bounding box center [123, 63] width 44 height 6
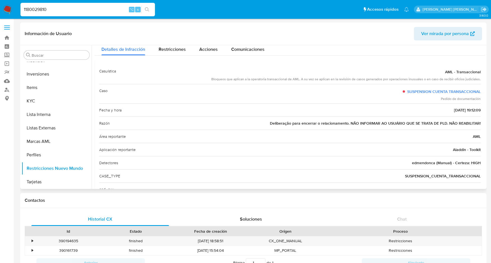
scroll to position [13, 0]
